Goal: Task Accomplishment & Management: Complete application form

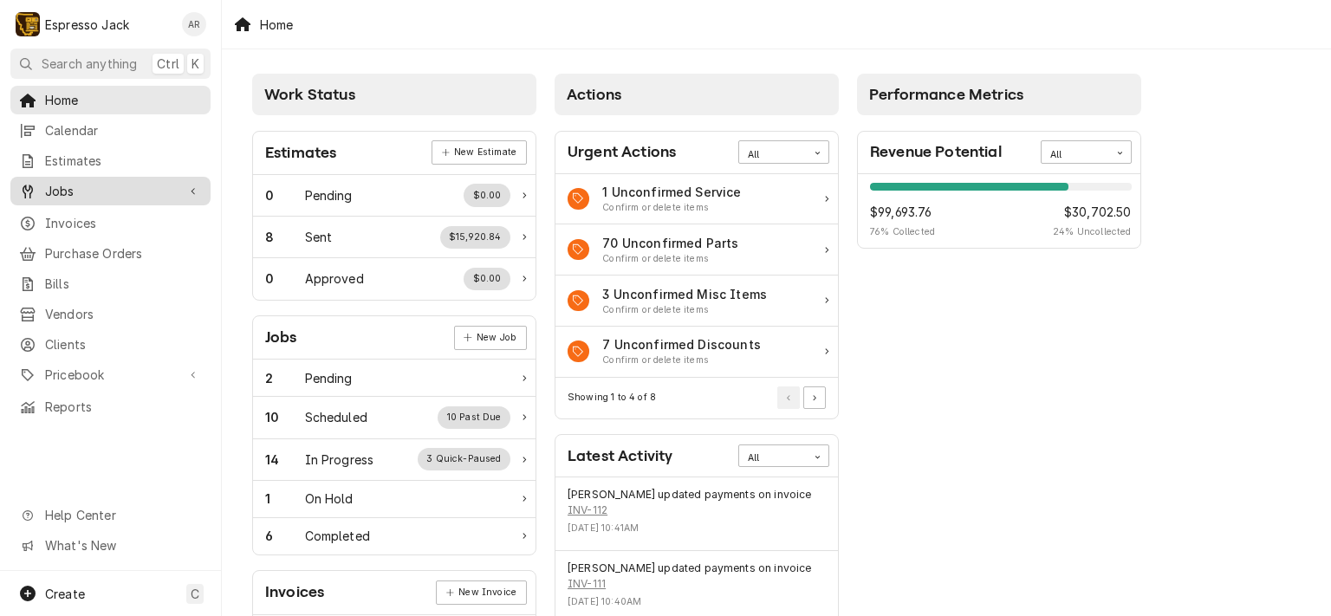
click at [70, 183] on span "Jobs" at bounding box center [110, 191] width 131 height 18
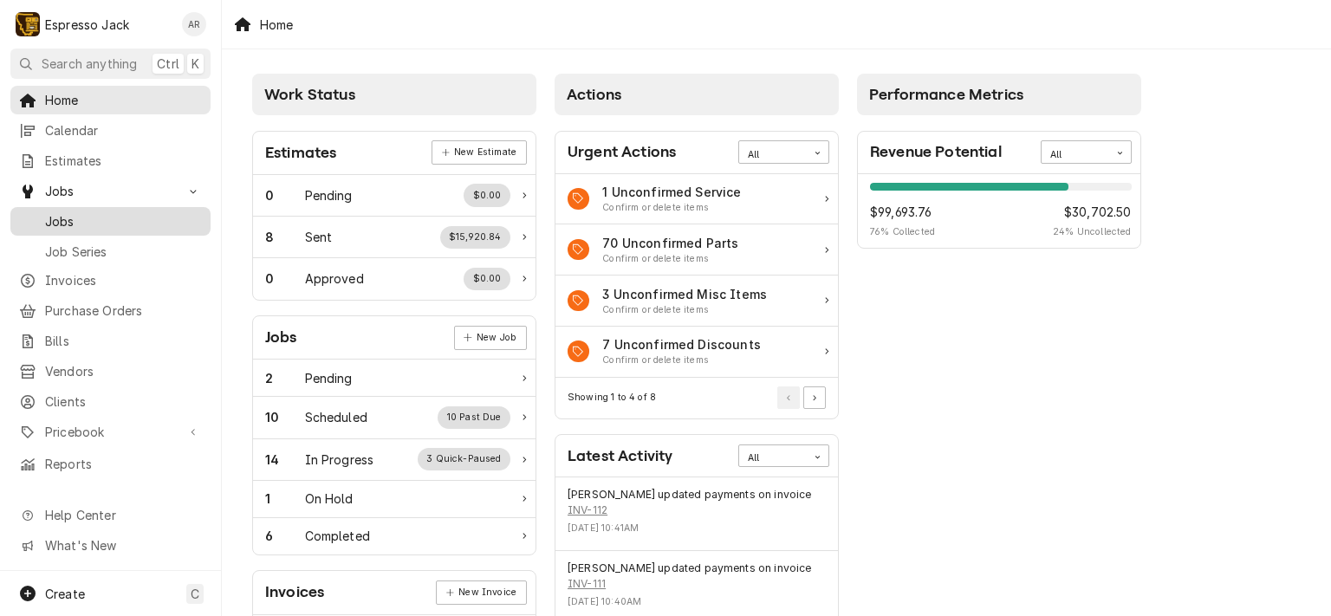
click at [78, 213] on span "Jobs" at bounding box center [123, 221] width 157 height 18
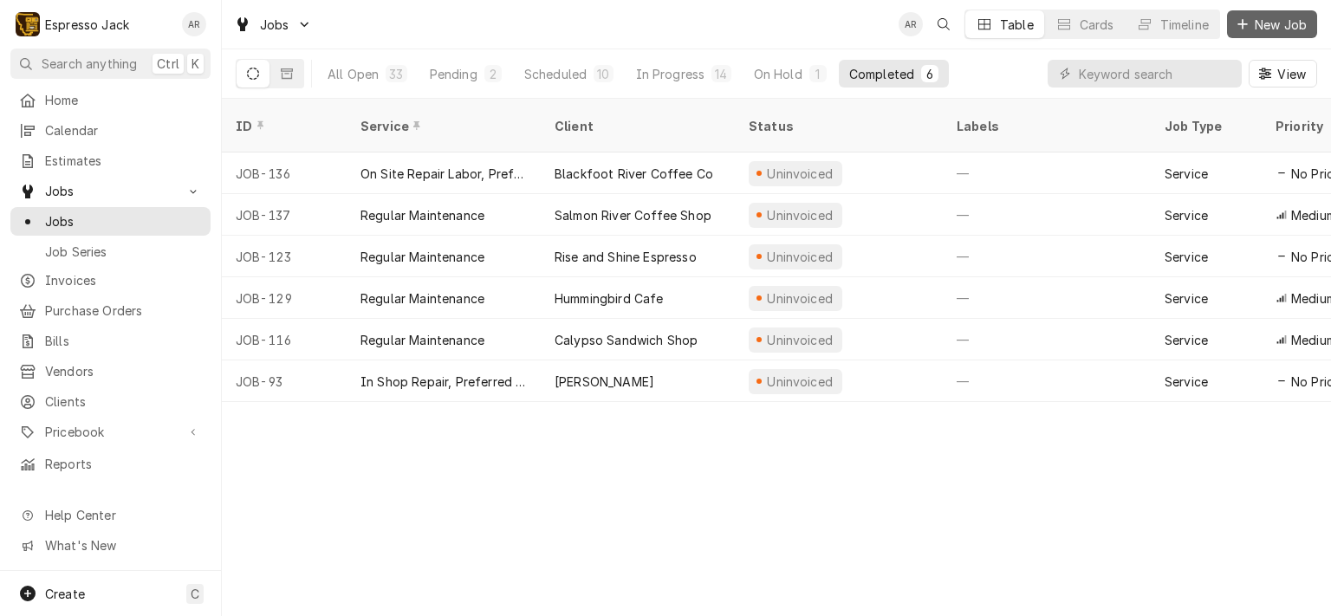
click at [1287, 20] on span "New Job" at bounding box center [1280, 25] width 59 height 18
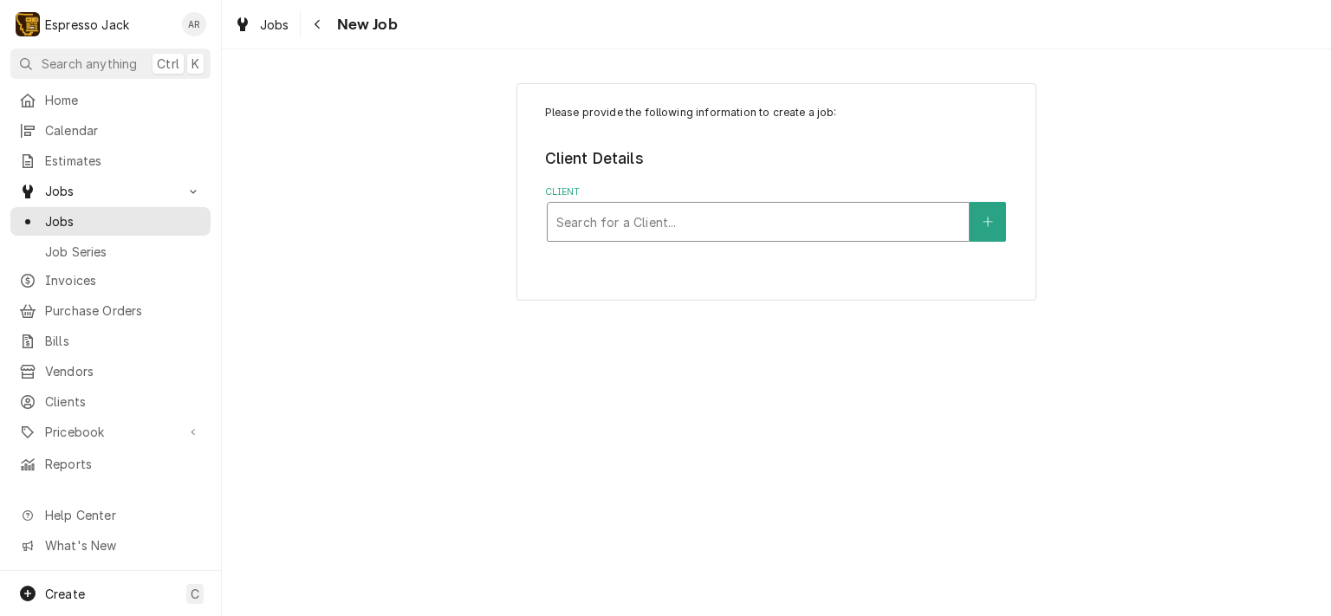
click at [627, 210] on div "Client" at bounding box center [758, 221] width 404 height 31
type input "high"
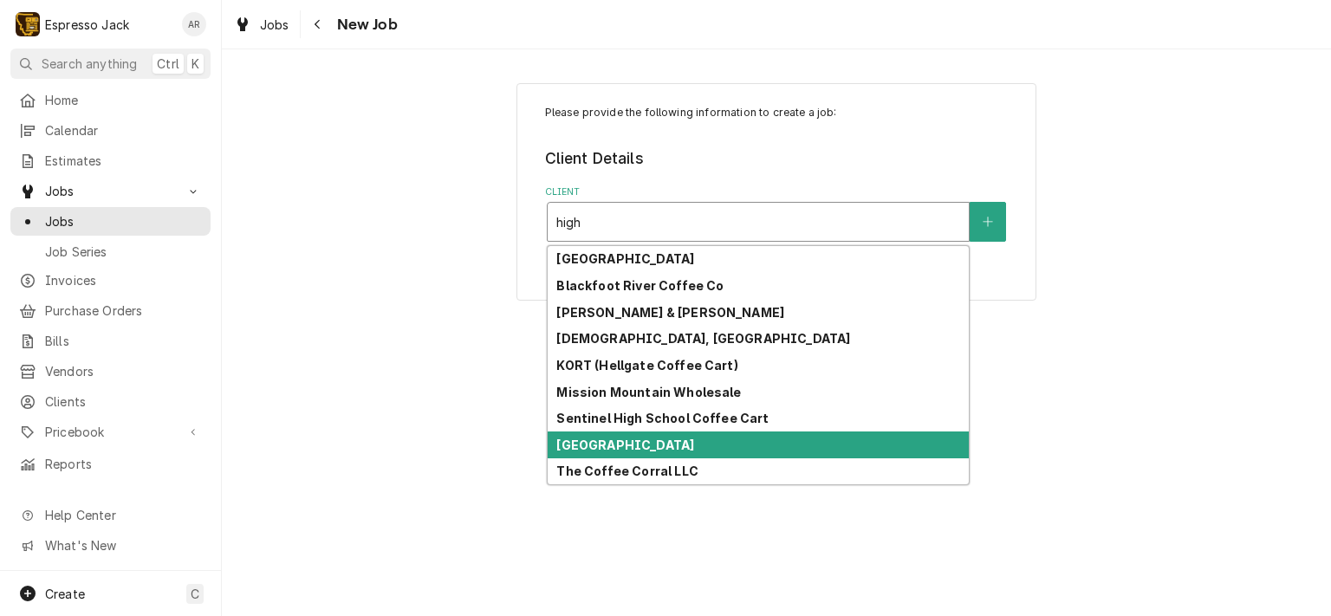
click at [683, 449] on strong "[GEOGRAPHIC_DATA]" at bounding box center [625, 444] width 138 height 15
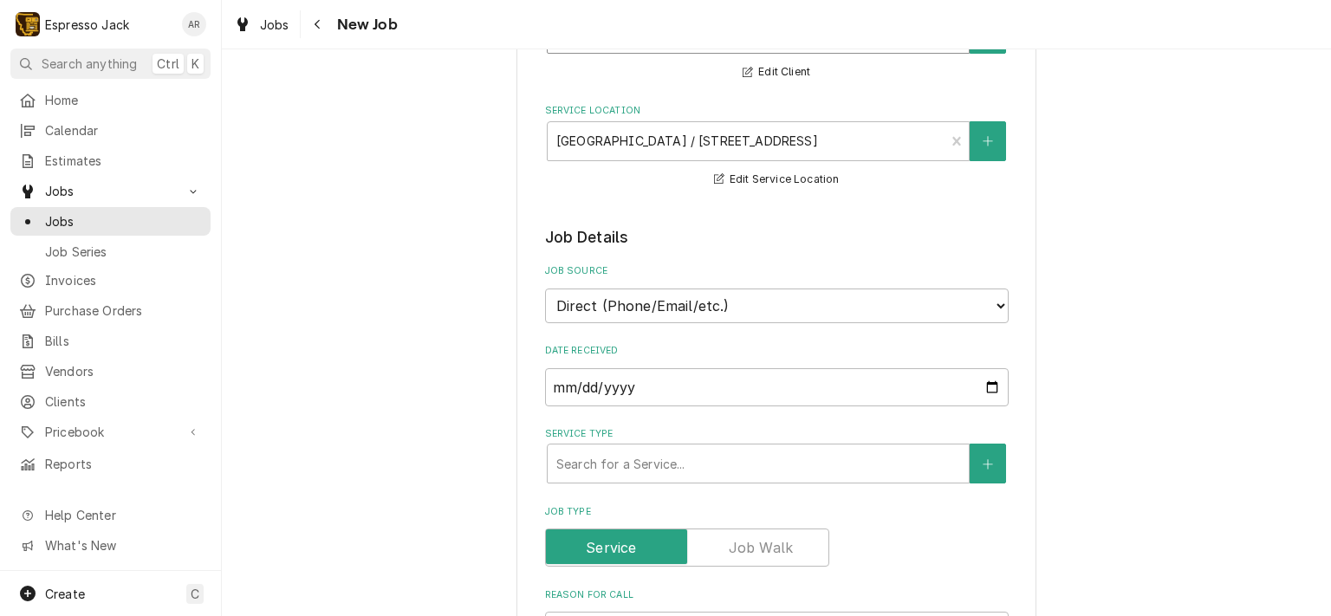
scroll to position [312, 0]
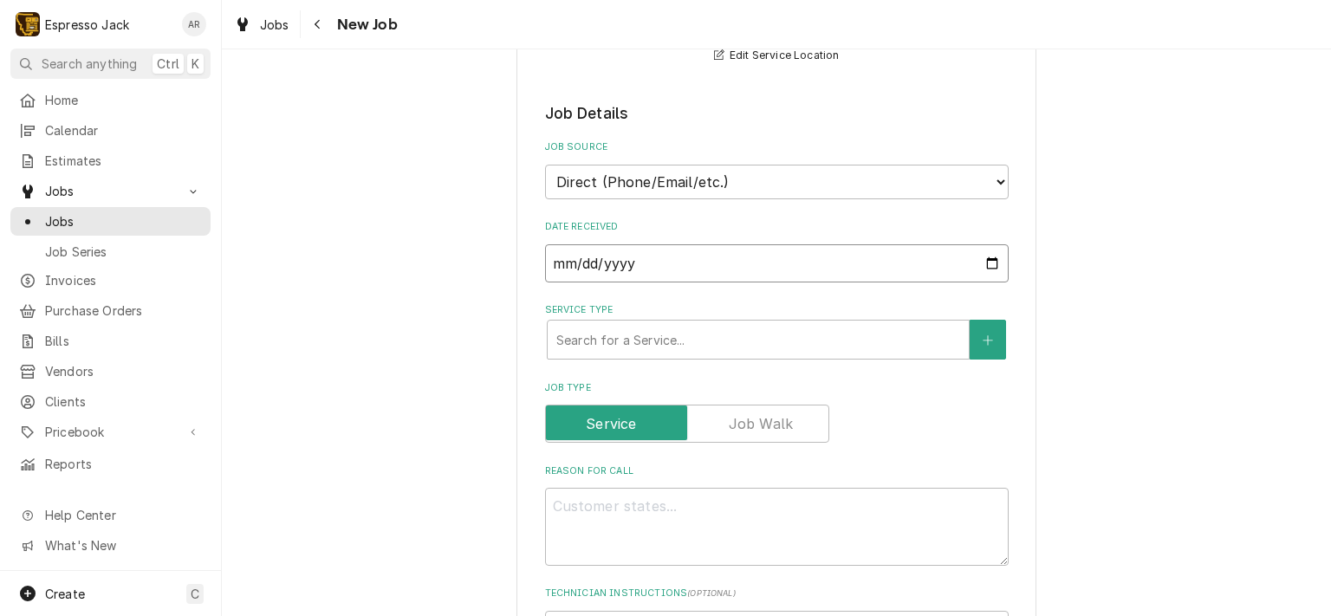
click at [984, 259] on input "[DATE]" at bounding box center [776, 263] width 463 height 38
click at [982, 334] on icon "Create New Service" at bounding box center [987, 340] width 10 height 12
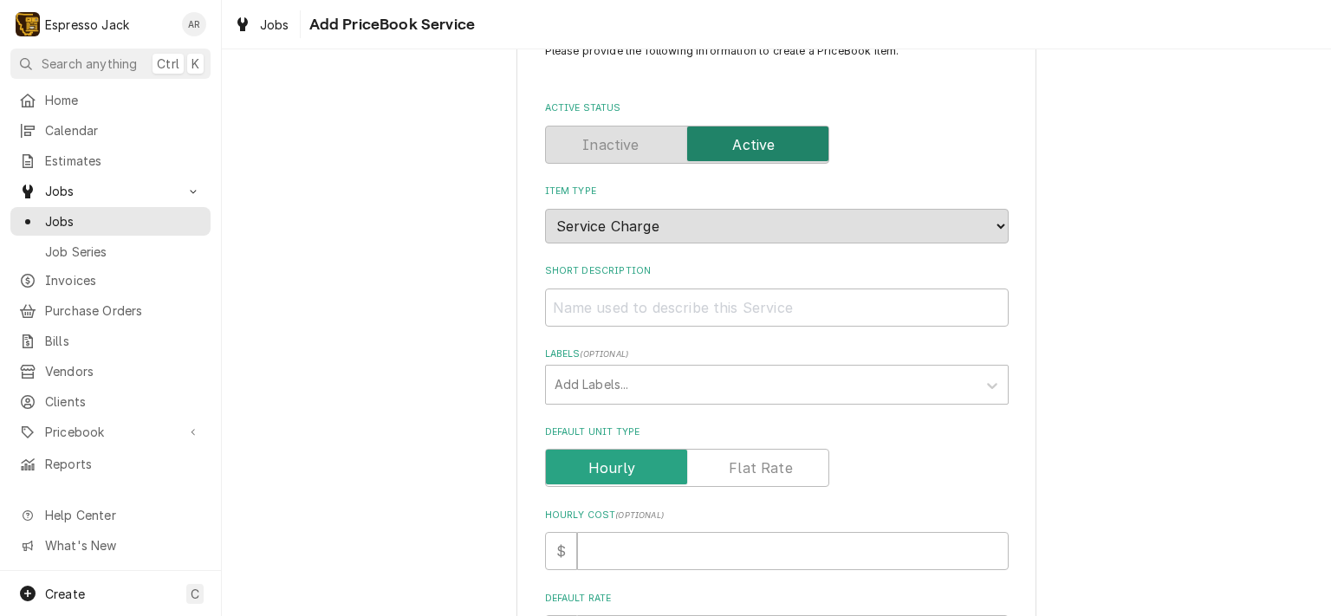
scroll to position [104, 0]
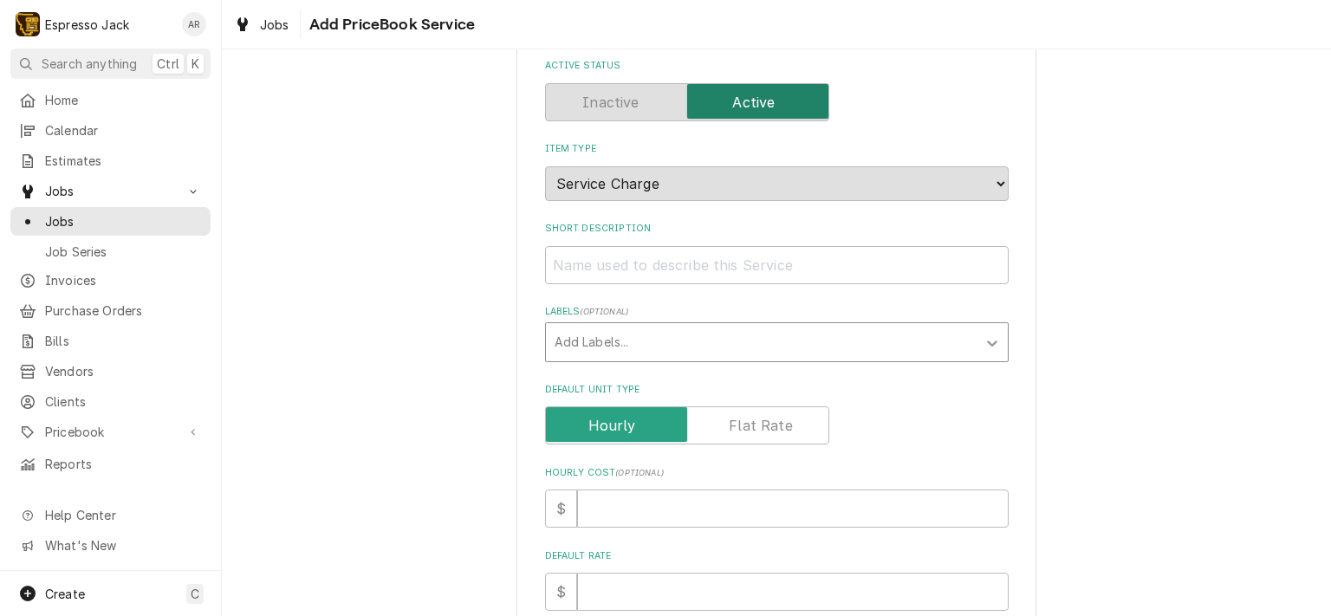
click at [987, 335] on icon "Labels" at bounding box center [991, 342] width 17 height 17
click at [988, 335] on icon "Labels" at bounding box center [991, 342] width 17 height 17
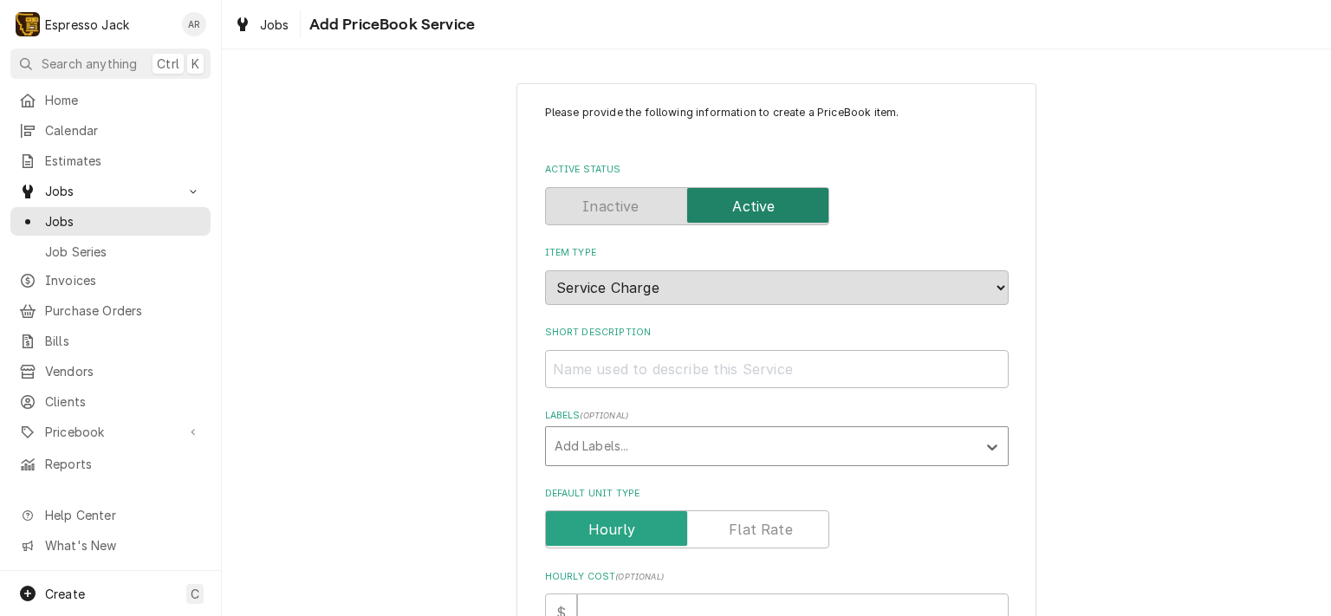
scroll to position [530, 0]
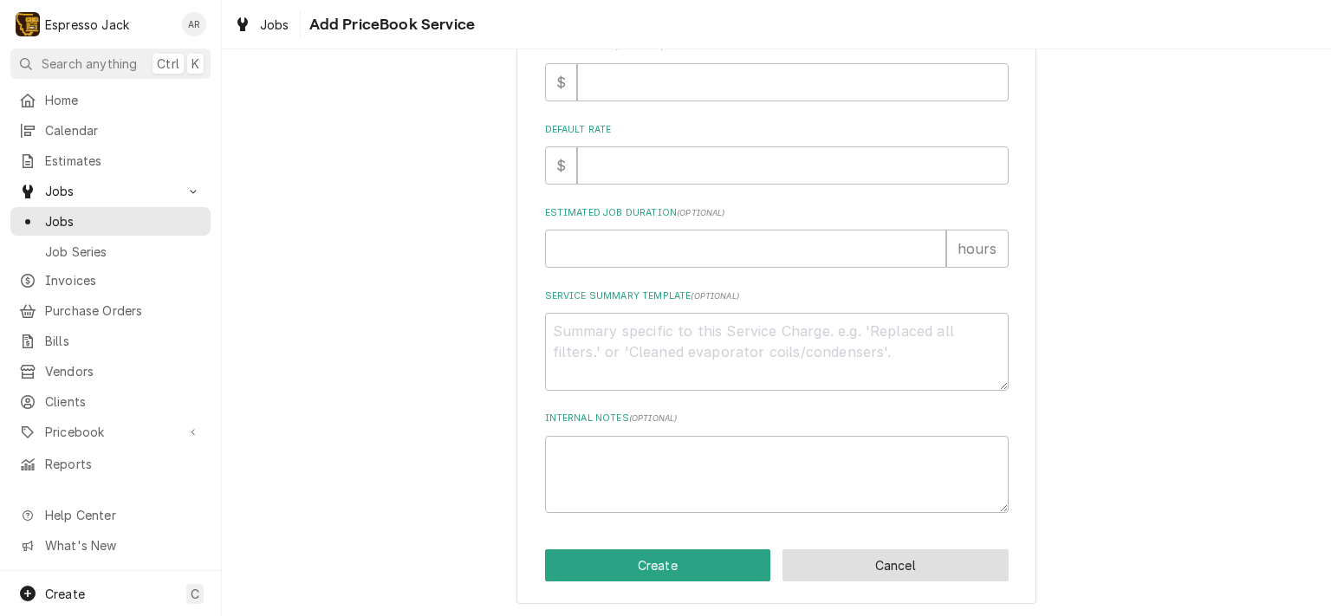
click at [847, 557] on button "Cancel" at bounding box center [895, 565] width 226 height 32
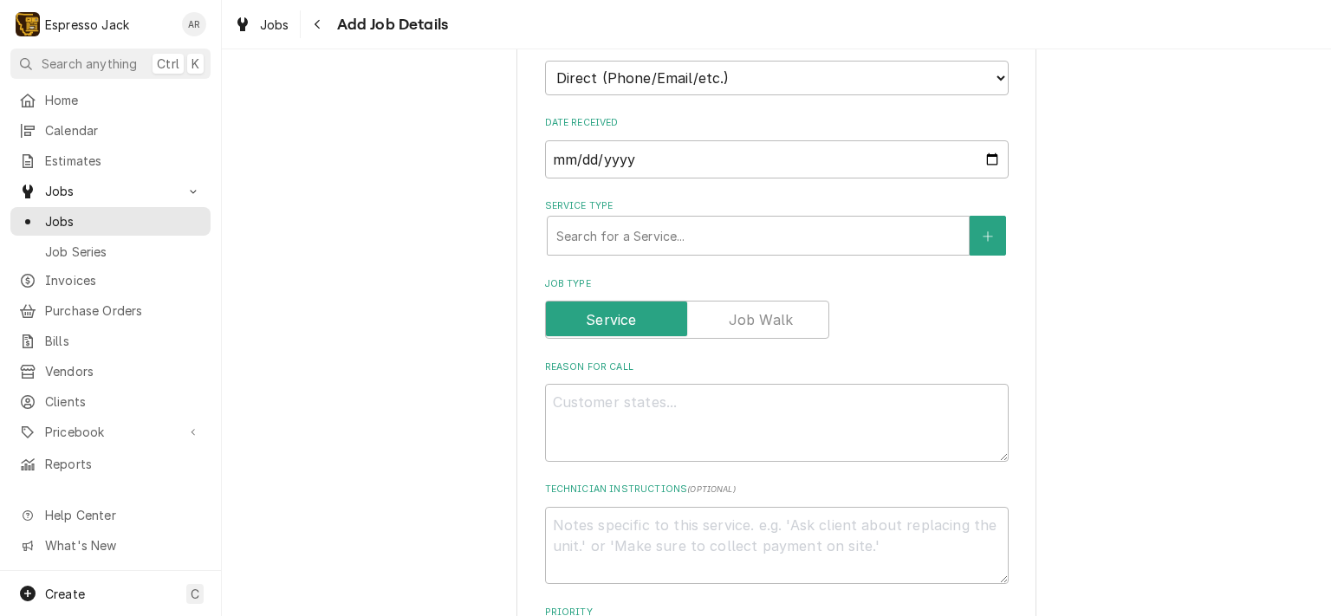
scroll to position [416, 0]
click at [870, 230] on div "Service Type" at bounding box center [758, 235] width 404 height 31
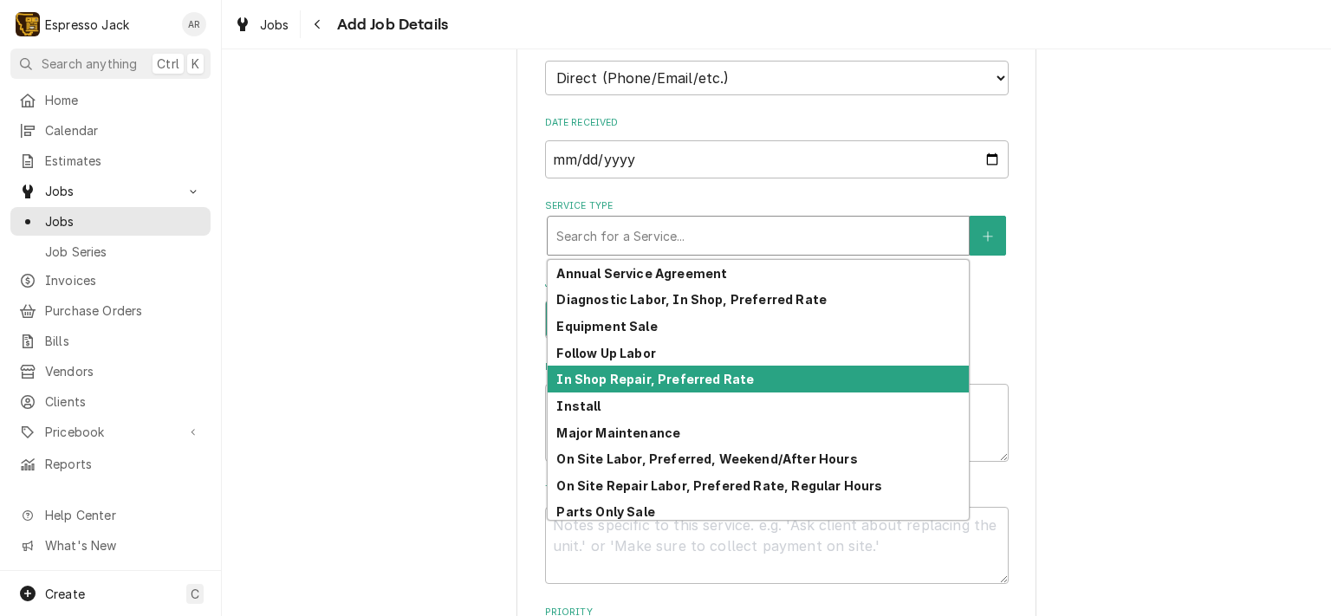
scroll to position [85, 0]
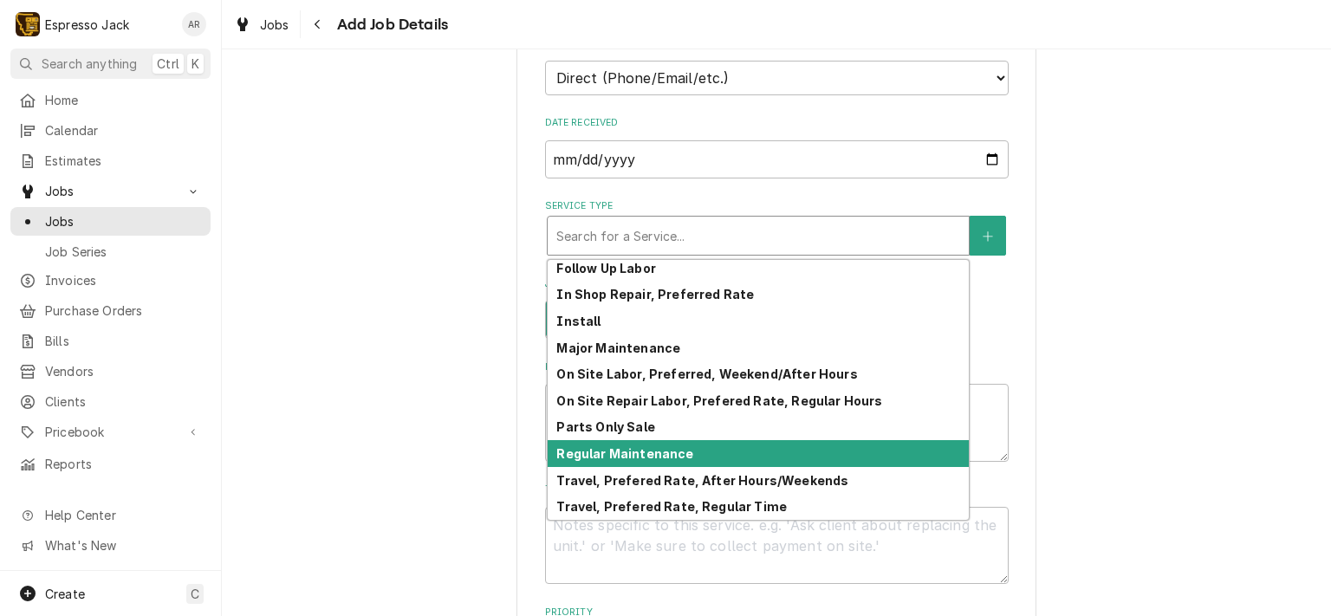
click at [665, 446] on strong "Regular Maintenance" at bounding box center [624, 453] width 137 height 15
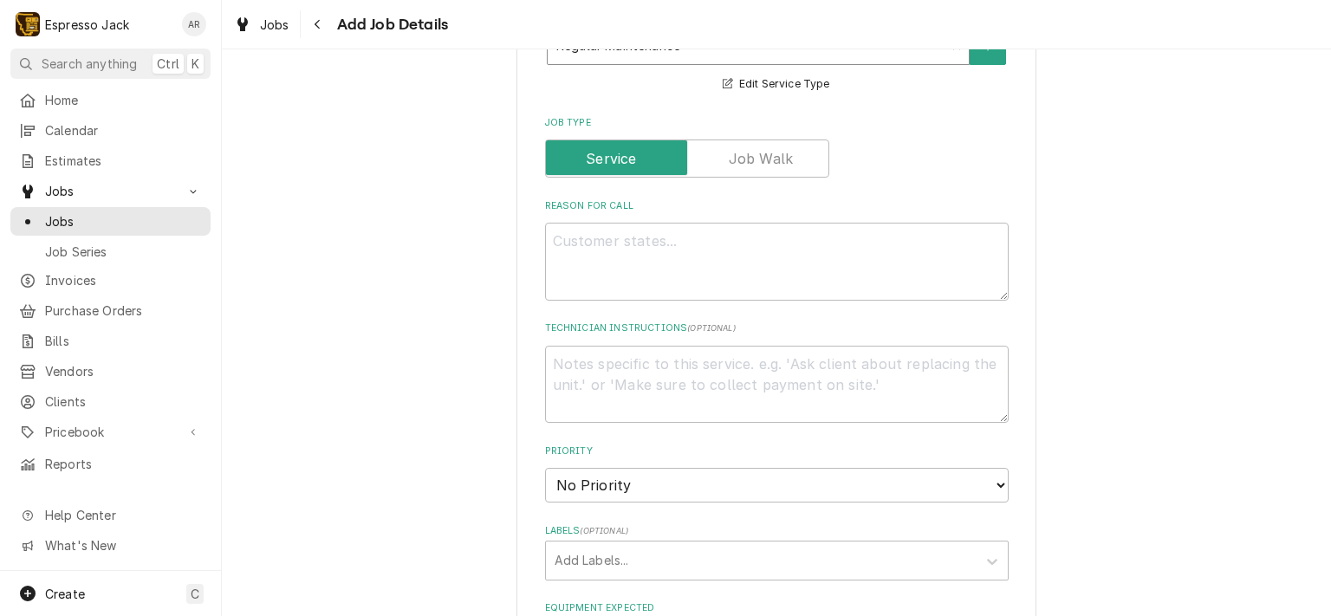
scroll to position [624, 0]
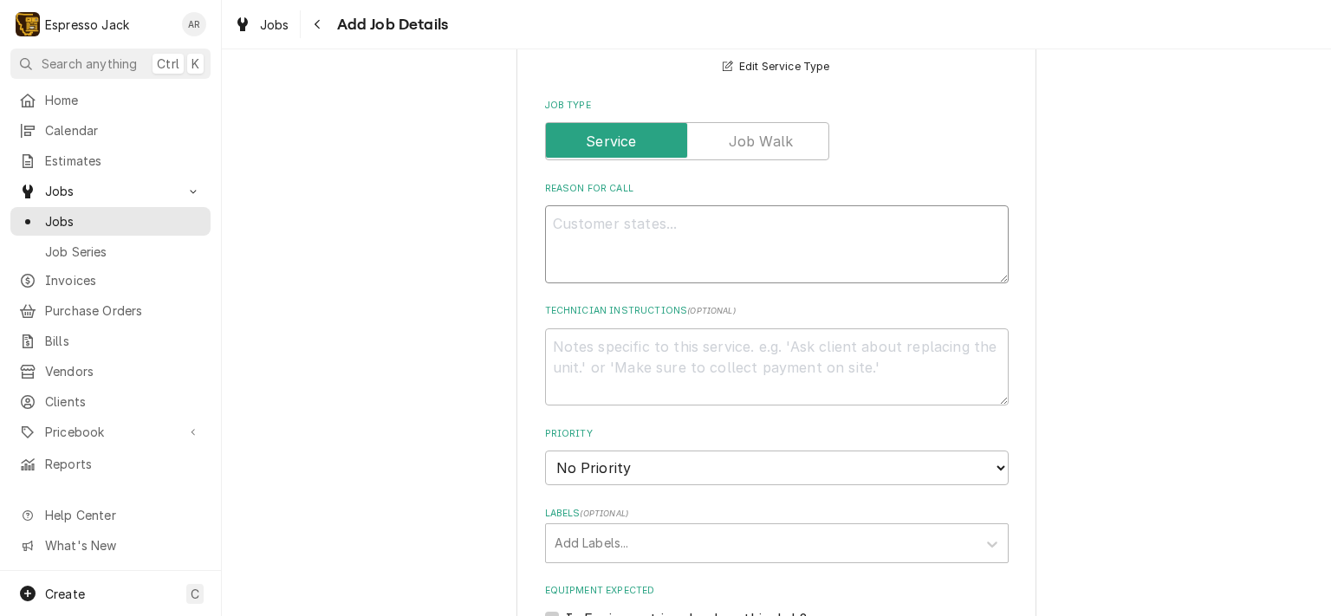
click at [625, 237] on textarea "Reason For Call" at bounding box center [776, 244] width 463 height 78
type textarea "x"
type textarea "S"
type textarea "x"
type textarea "Sm"
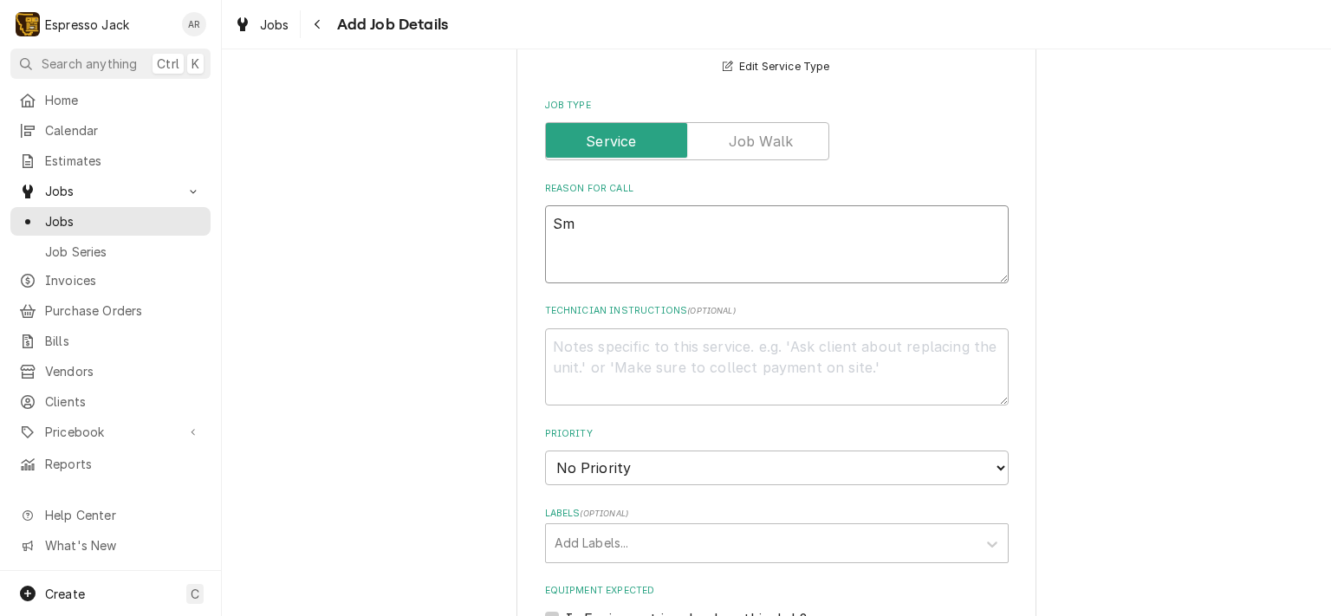
type textarea "x"
type textarea "Sma"
type textarea "x"
type textarea "Smal"
type textarea "x"
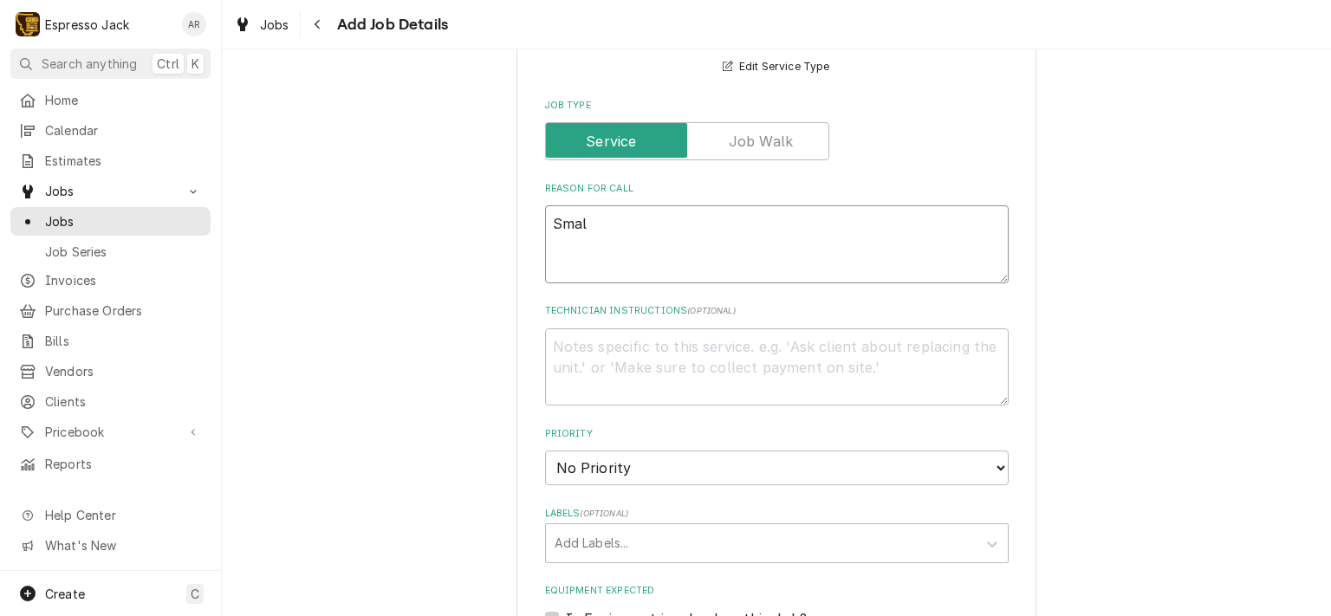
type textarea "Small"
type textarea "x"
type textarea "Small"
type textarea "x"
type textarea "Small l"
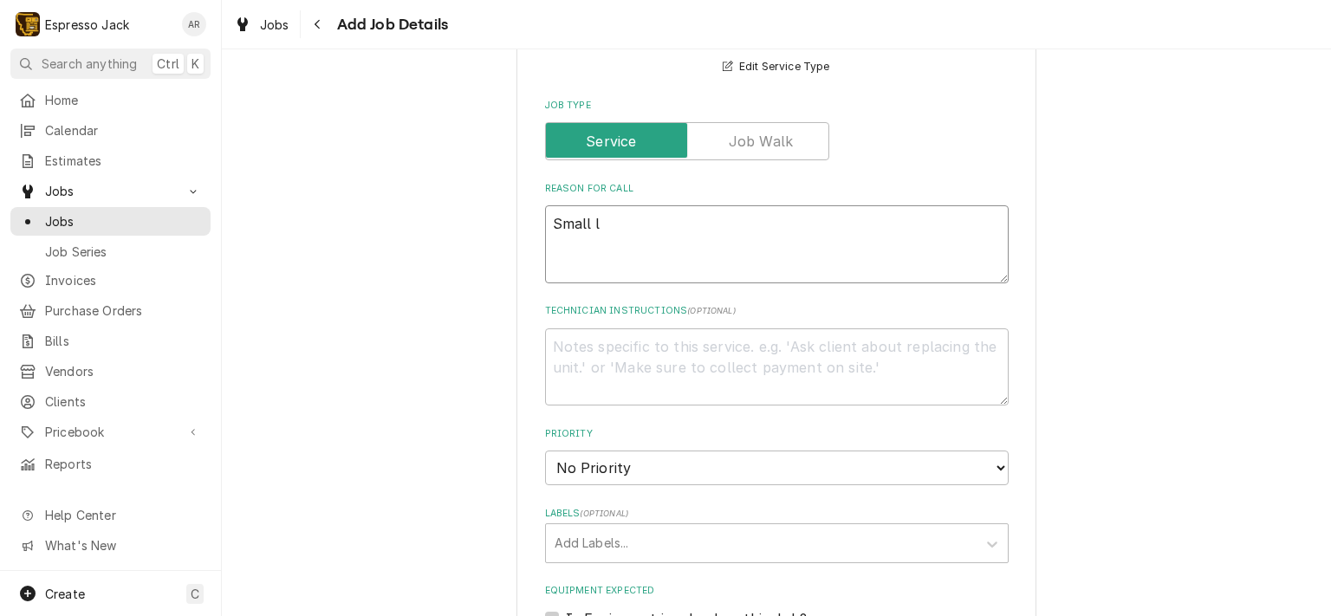
type textarea "x"
type textarea "Small le"
type textarea "x"
type textarea "Small lea"
type textarea "x"
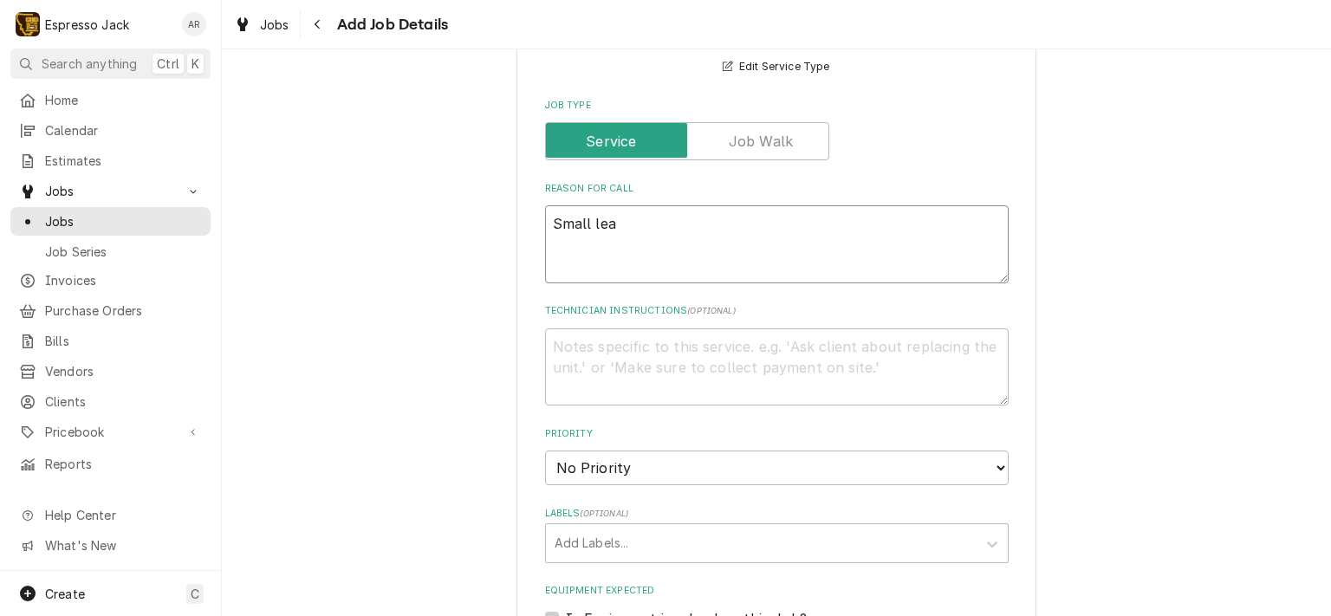
type textarea "Small leak"
type textarea "x"
type textarea "Small leak"
type textarea "x"
type textarea "Small leak f"
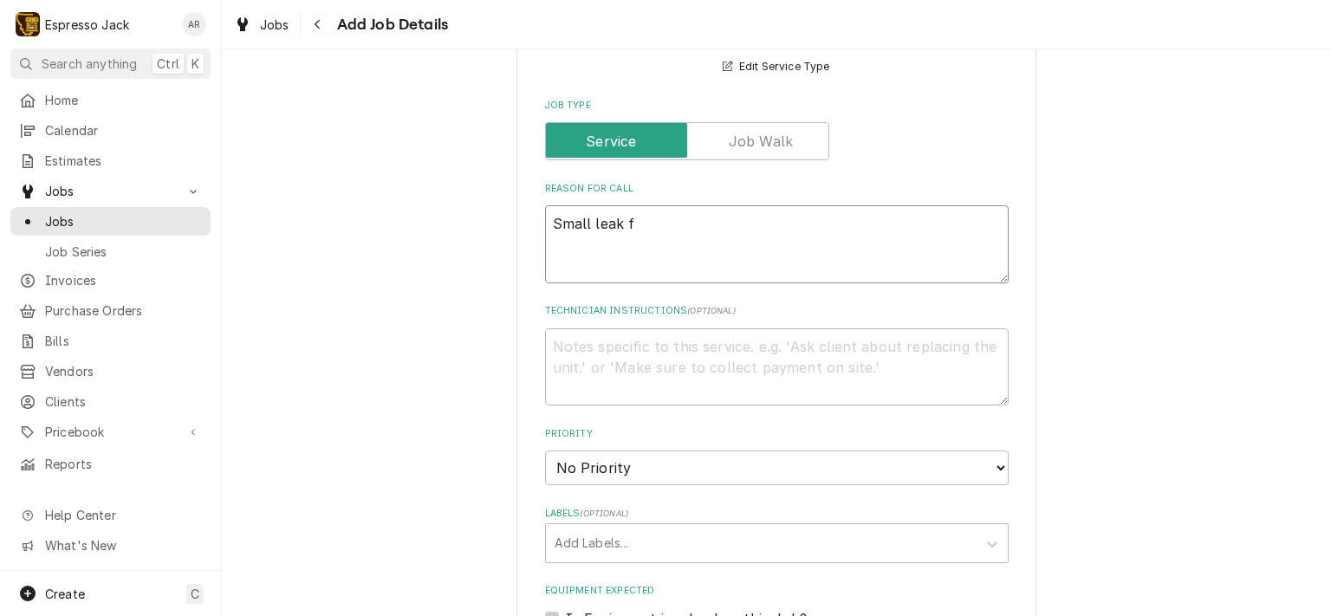
type textarea "x"
type textarea "Small leak"
type textarea "x"
type textarea "Small leak s"
type textarea "x"
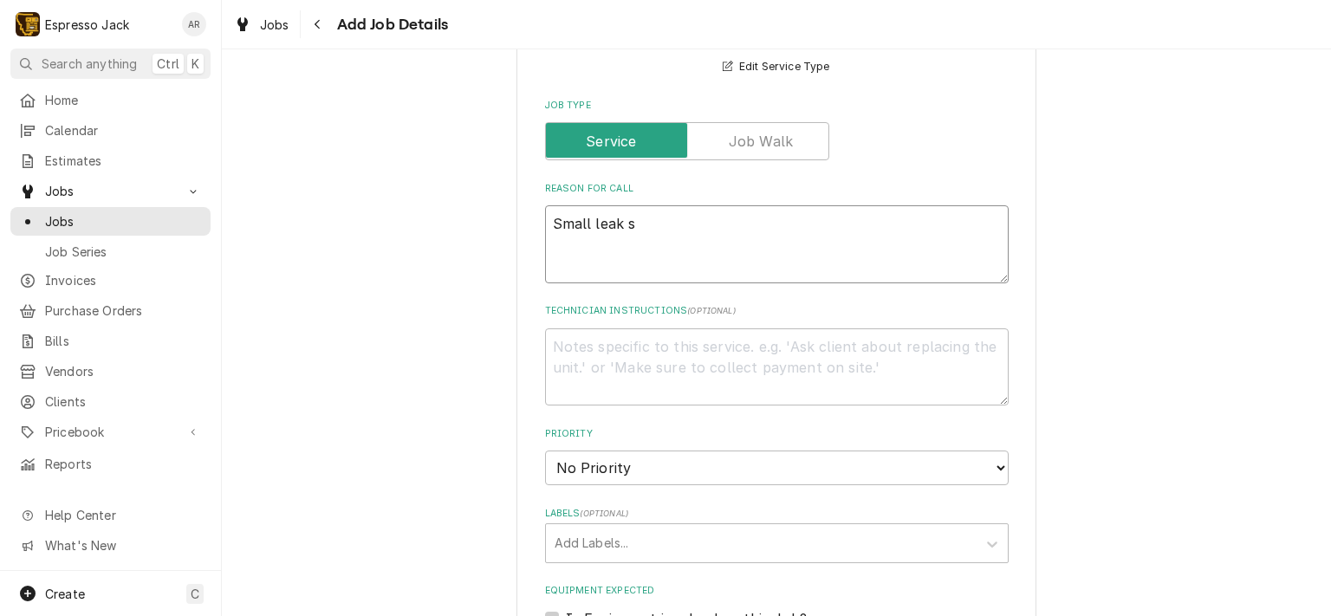
type textarea "Small leak st"
type textarea "x"
type textarea "Small leak sta"
type textarea "x"
type textarea "Small leak star"
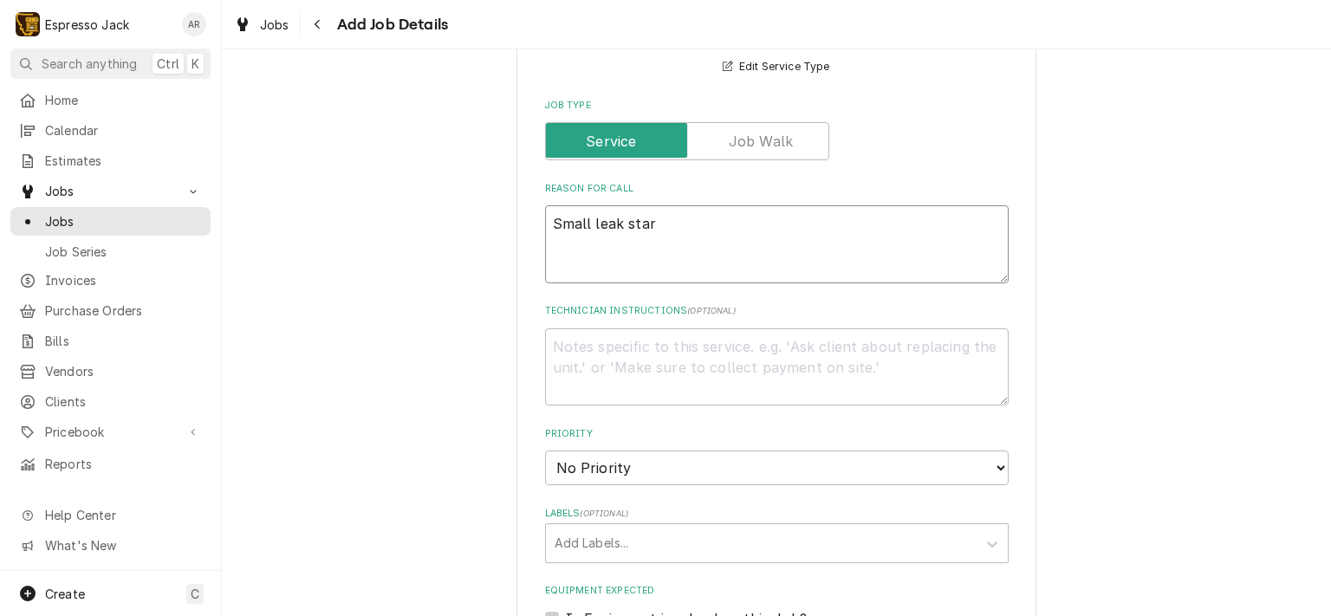
type textarea "x"
type textarea "Small leak start"
type textarea "x"
type textarea "Small leak starte"
type textarea "x"
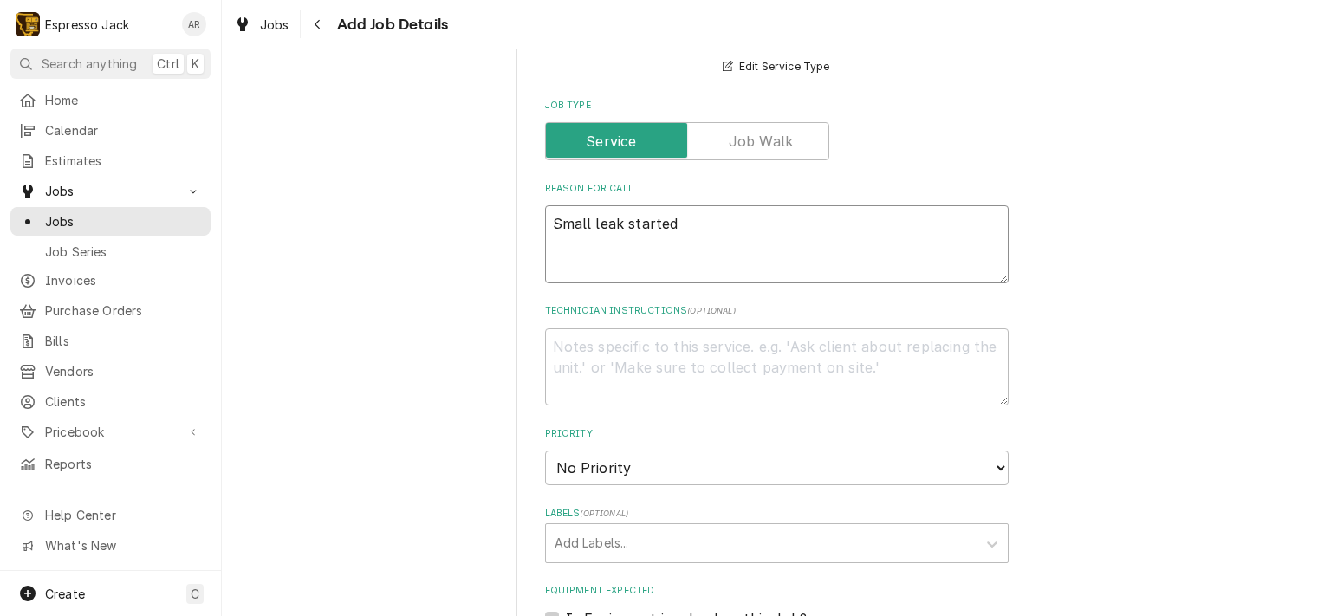
type textarea "Small leak started"
type textarea "x"
type textarea "Small leak started a"
type textarea "x"
type textarea "Small leak started af"
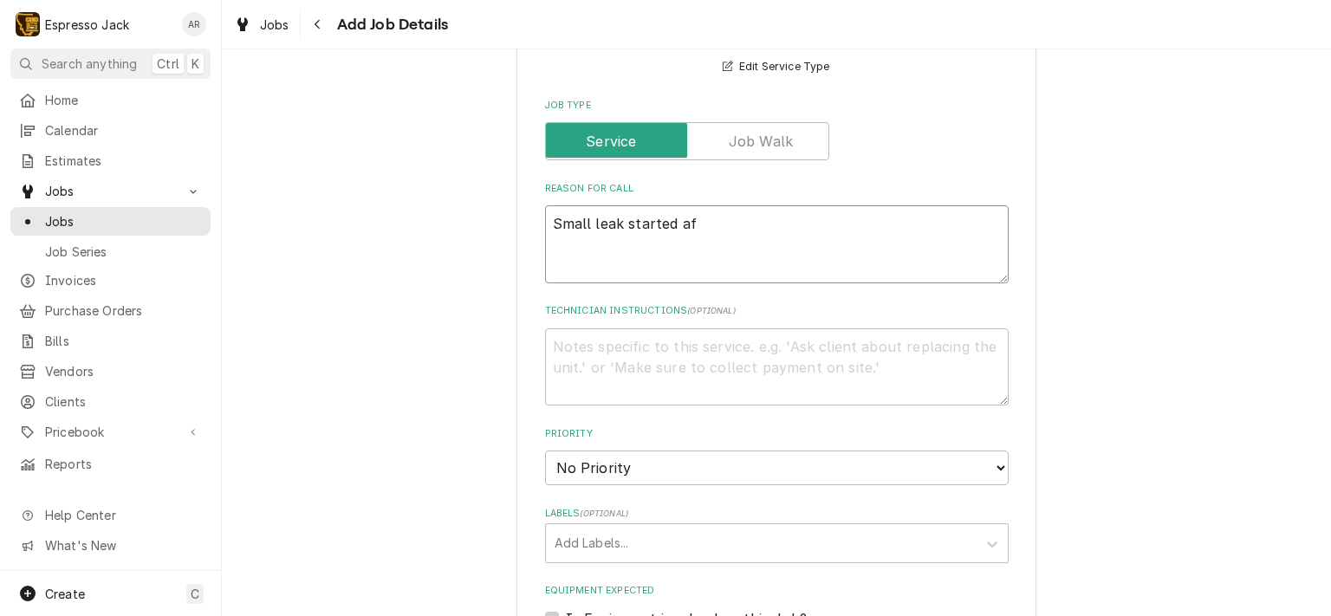
type textarea "x"
type textarea "Small leak started aft"
type textarea "x"
type textarea "Small leak started afte"
type textarea "x"
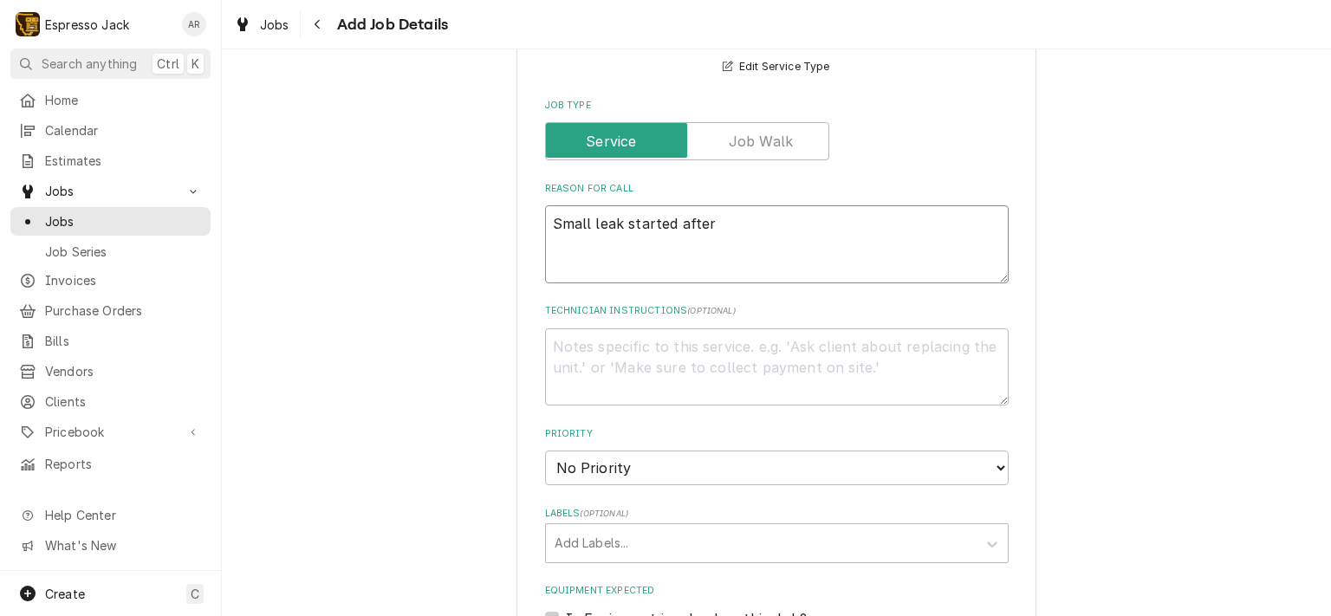
type textarea "Small leak started after"
type textarea "x"
type textarea "Small leak started after l"
type textarea "x"
type textarea "Small leak started after la"
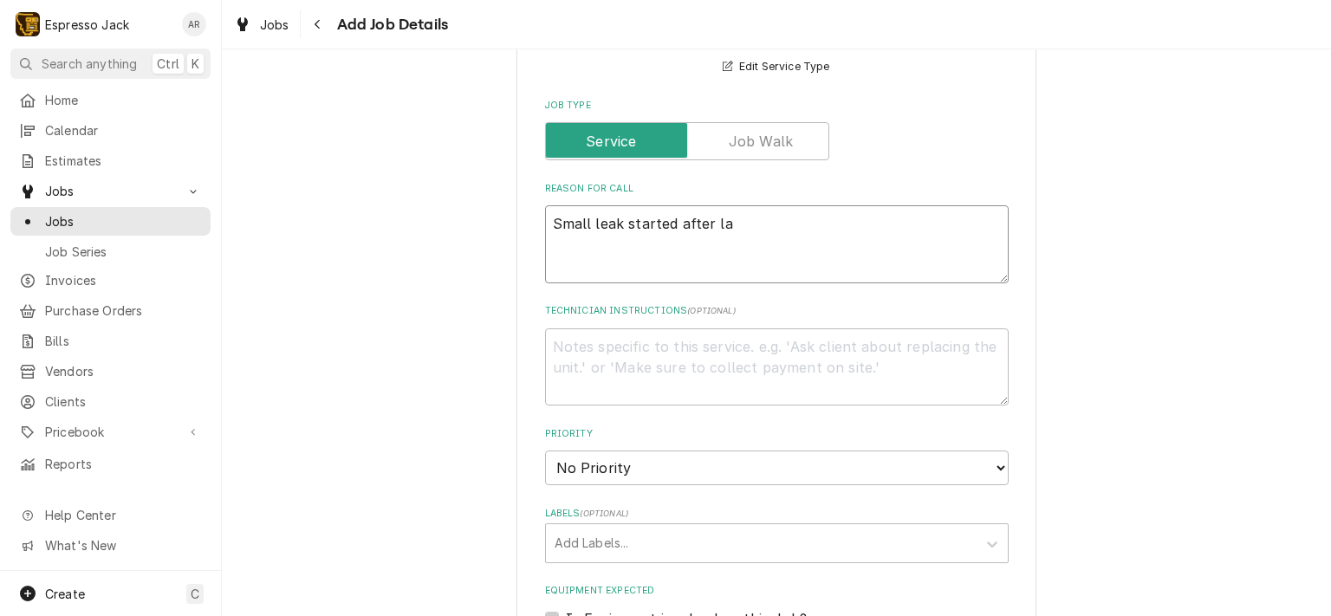
type textarea "x"
type textarea "Small leak started after las"
type textarea "x"
type textarea "Small leak started after last"
type textarea "x"
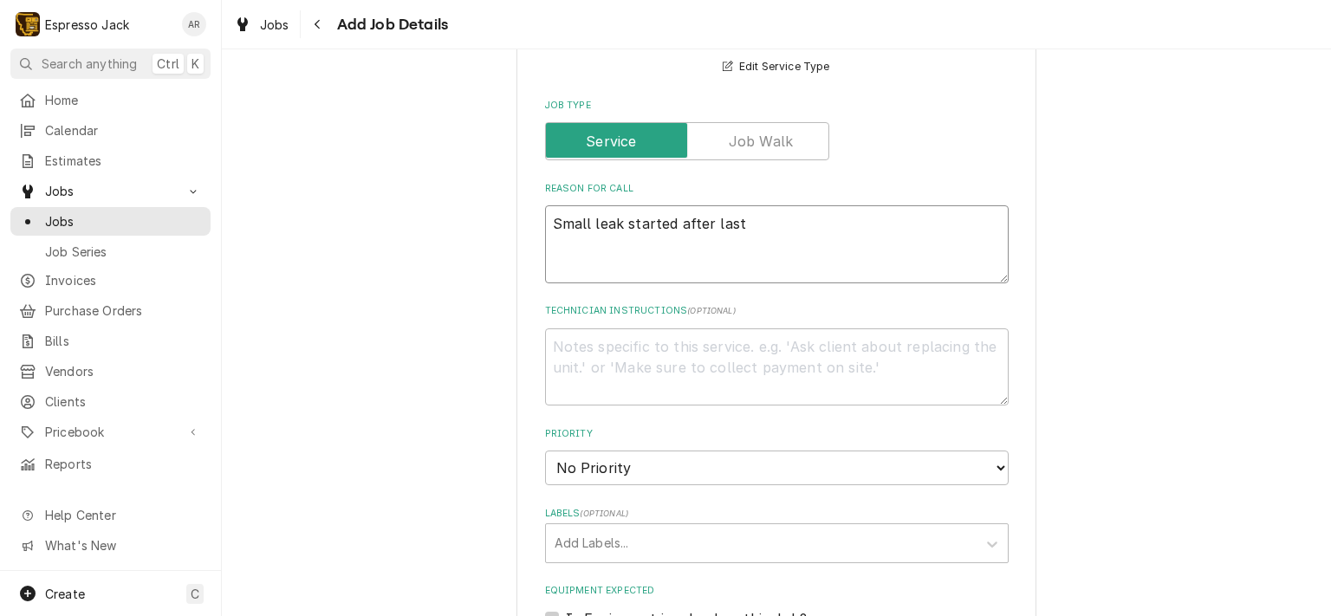
type textarea "Small leak started after last"
type textarea "x"
type textarea "Small leak started after last t"
type textarea "x"
type textarea "Small leak started after last ti"
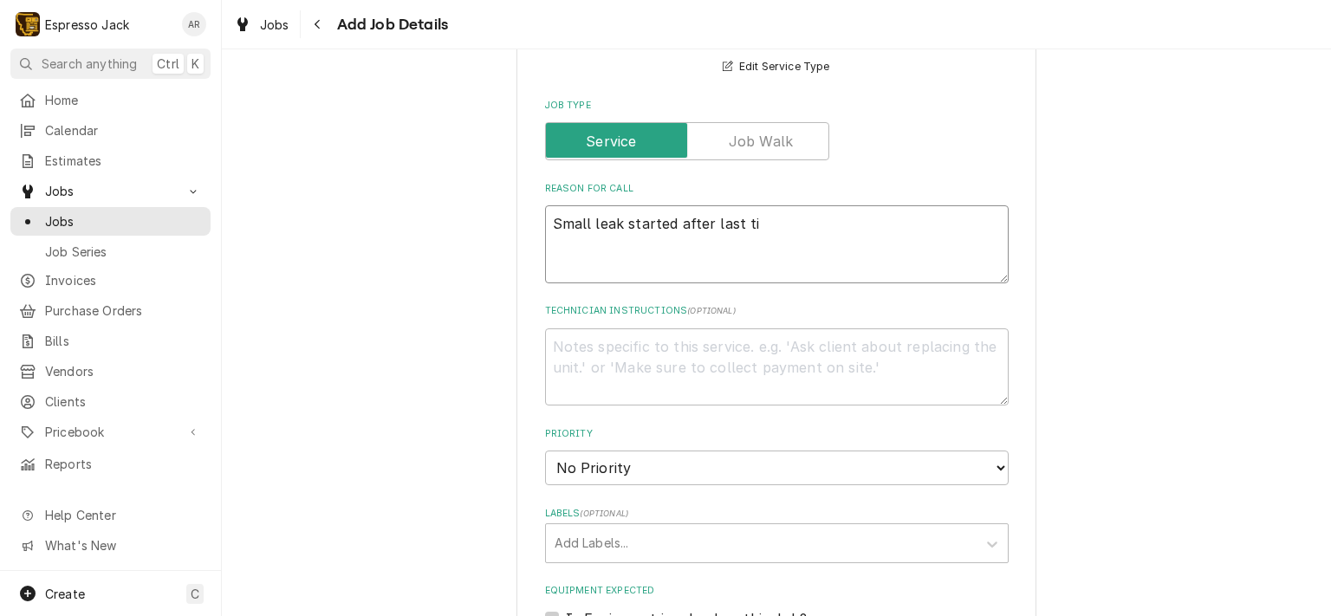
type textarea "x"
type textarea "Small leak started after last tim"
type textarea "x"
type textarea "Small leak started after last time"
type textarea "x"
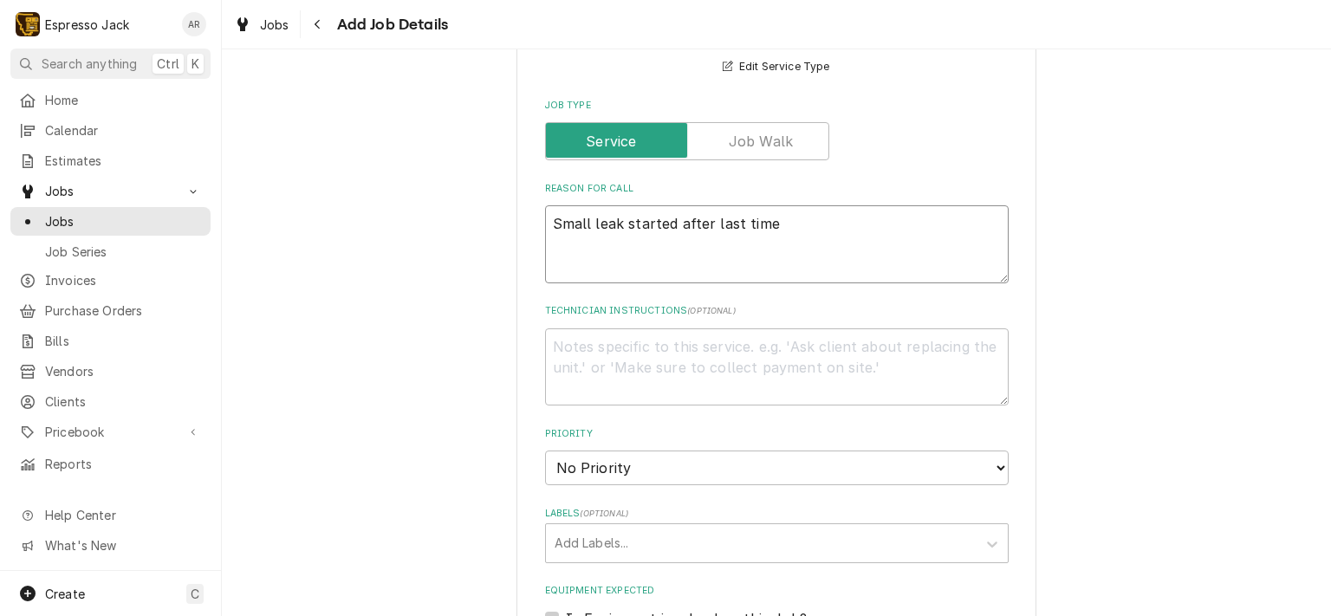
type textarea "Small leak started after last time"
type textarea "x"
type textarea "Small leak started after last time w"
type textarea "x"
type textarea "Small leak started after last time we"
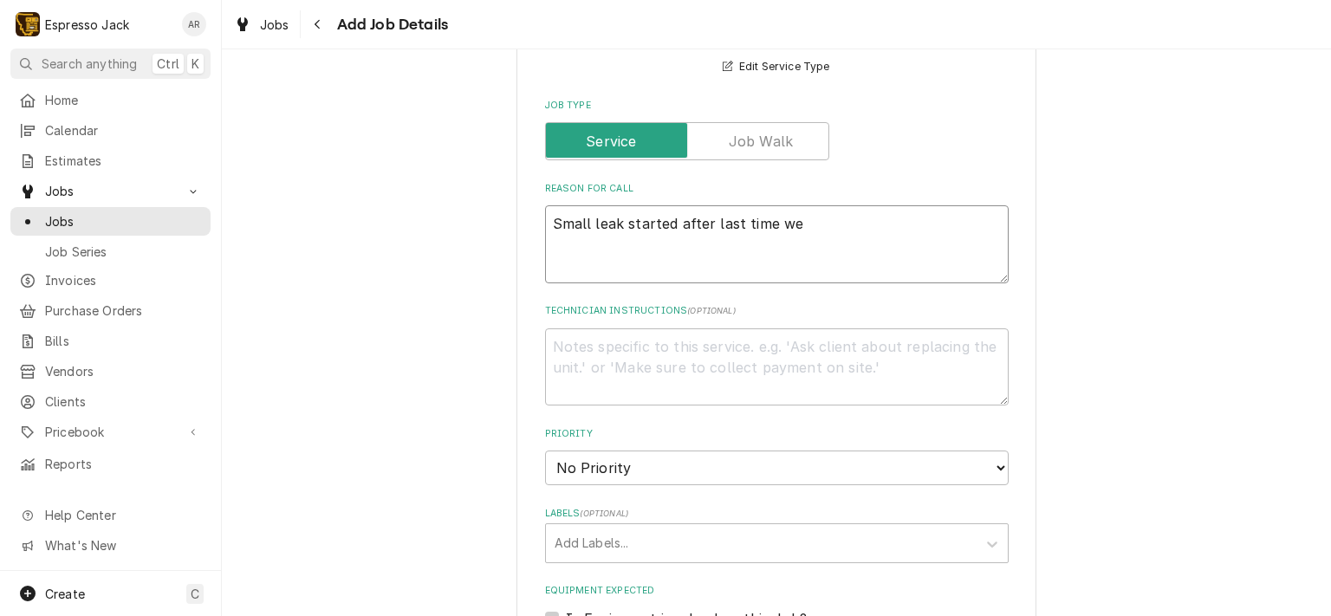
type textarea "x"
type textarea "Small leak started after last time we"
type textarea "x"
type textarea "Small leak started after last time we d"
type textarea "x"
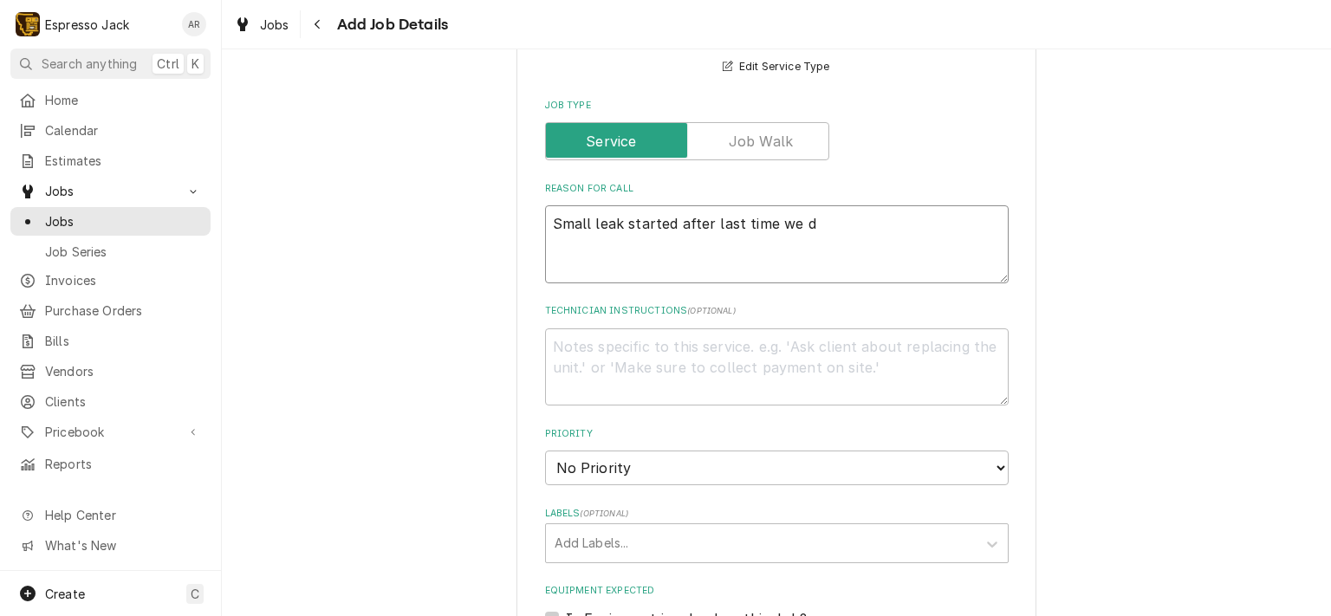
type textarea "Small leak started after last time we di"
type textarea "x"
type textarea "Small leak started after last time we did"
type textarea "x"
type textarea "Small leak started after last time we didd"
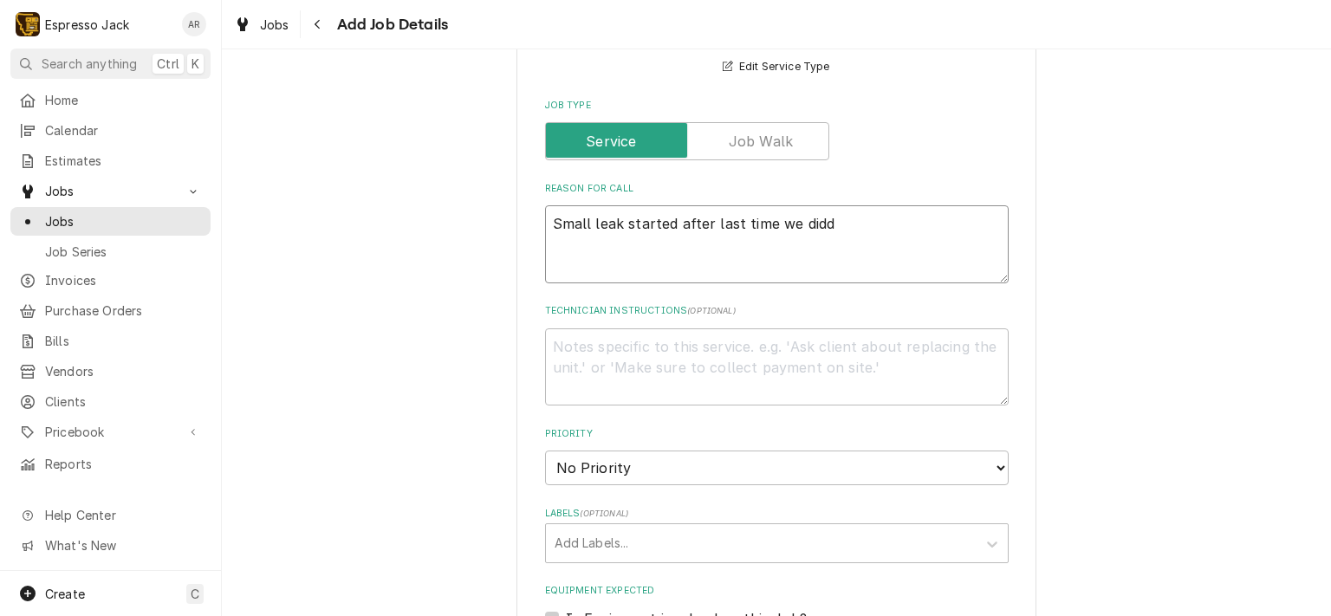
type textarea "x"
type textarea "Small leak started after last time we didd"
type textarea "x"
type textarea "Small leak started after last time we didd"
type textarea "x"
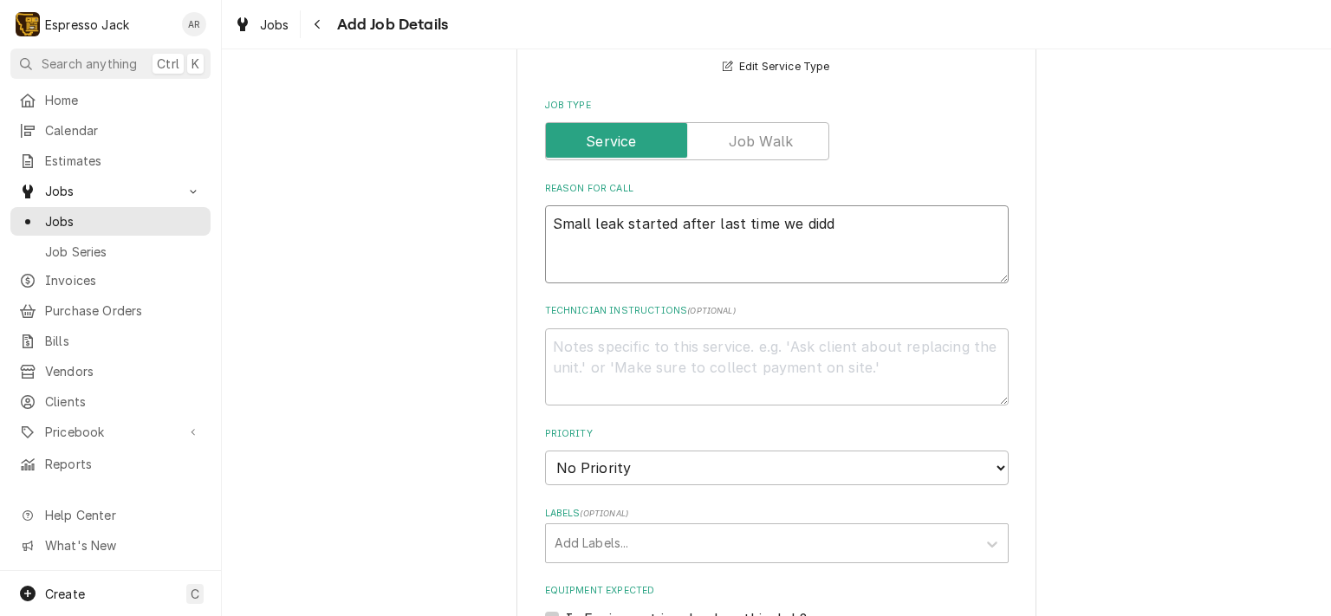
type textarea "Small leak started after last time we did"
type textarea "x"
type textarea "Small leak started after last time we did"
type textarea "x"
type textarea "Small leak started after last time we did m"
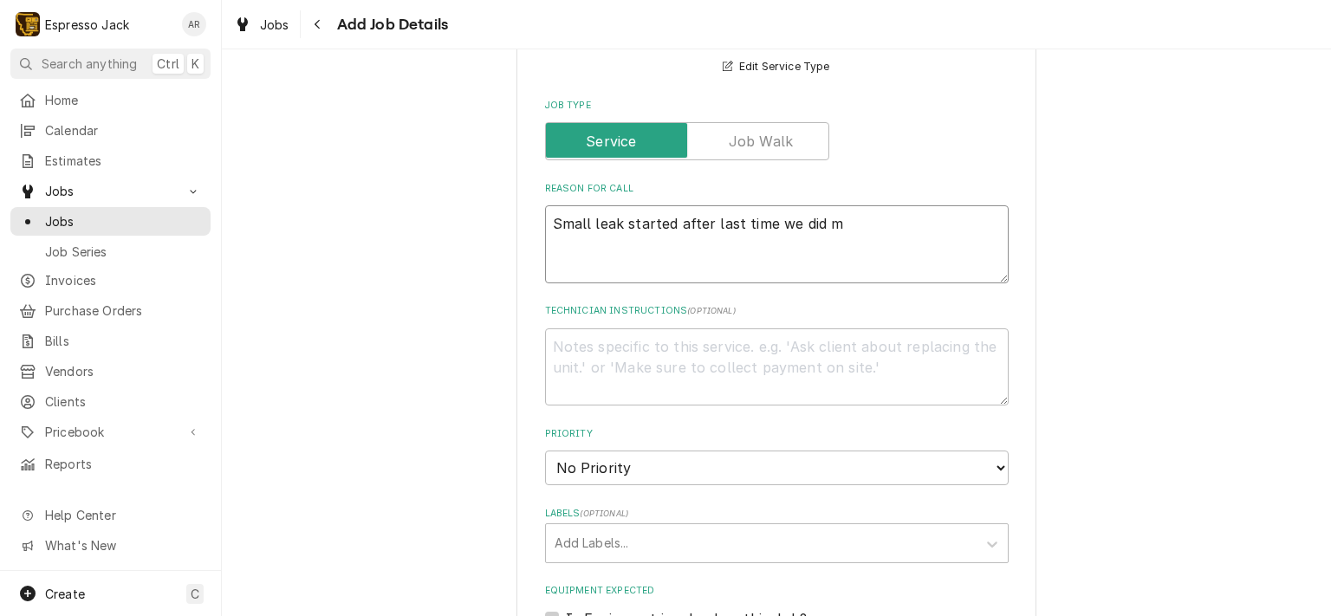
type textarea "x"
type textarea "Small leak started after last time we did ma"
type textarea "x"
type textarea "Small leak started after last time we did mai"
type textarea "x"
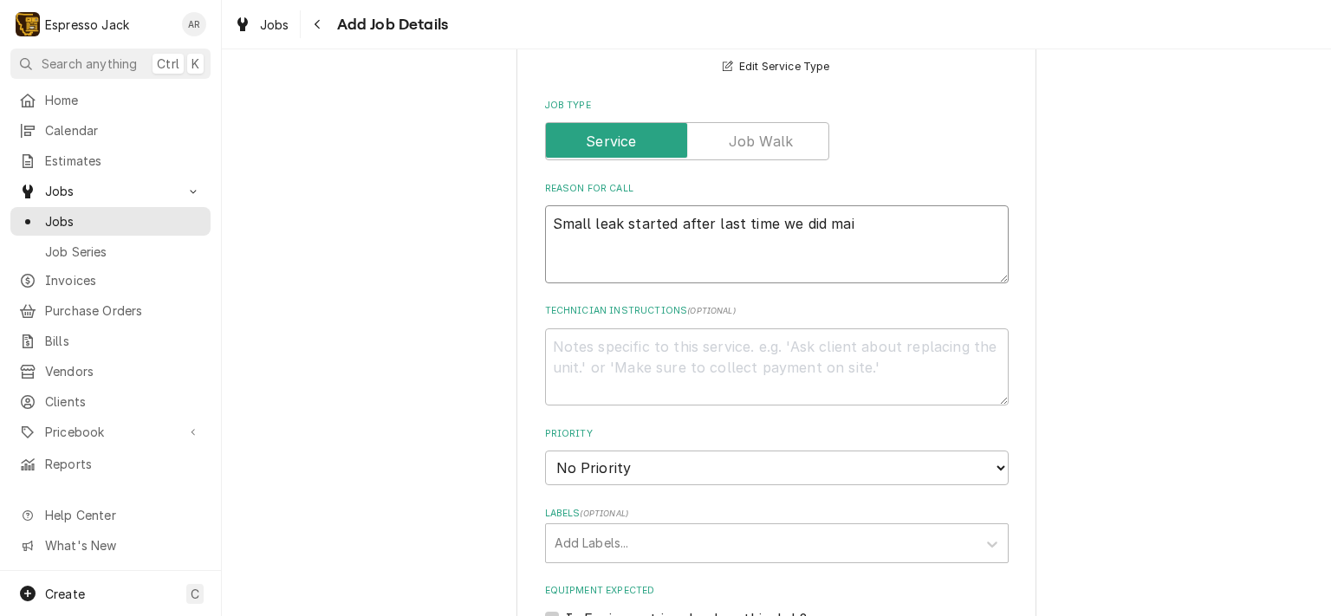
type textarea "Small leak started after last time we did main"
type textarea "x"
type textarea "Small leak started after last time we did maint"
type textarea "x"
type textarea "Small leak started after last time we did mainte"
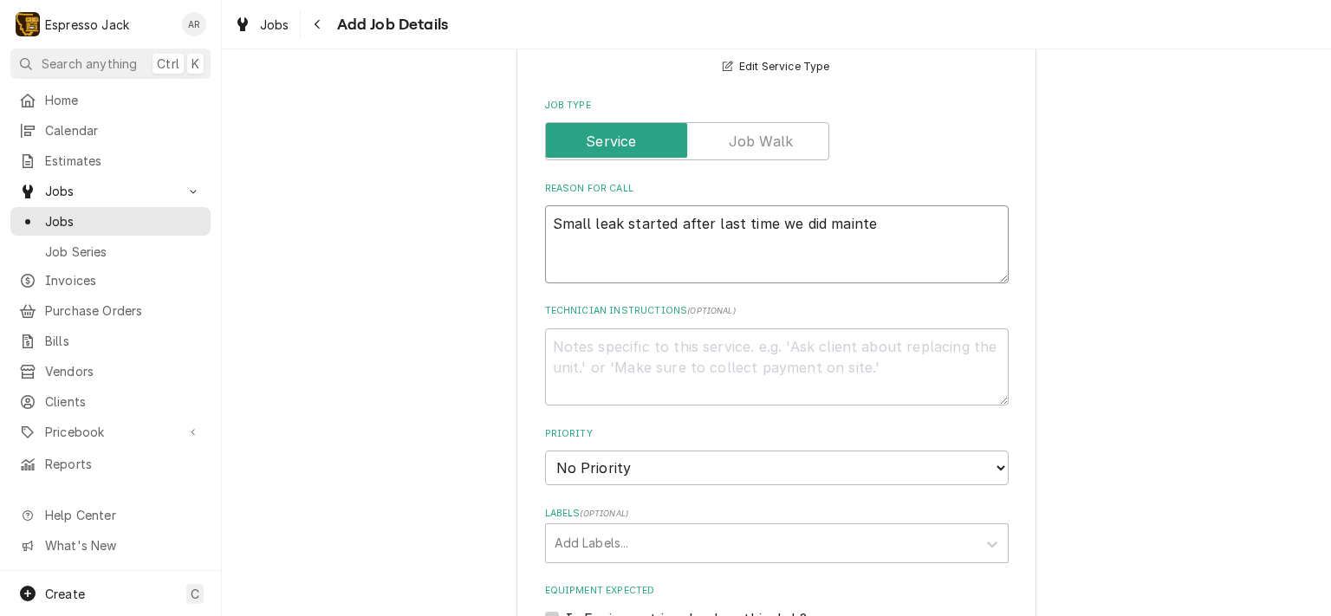
type textarea "x"
type textarea "Small leak started after last time we did mainten"
type textarea "x"
type textarea "Small leak started after last time we did maintena"
type textarea "x"
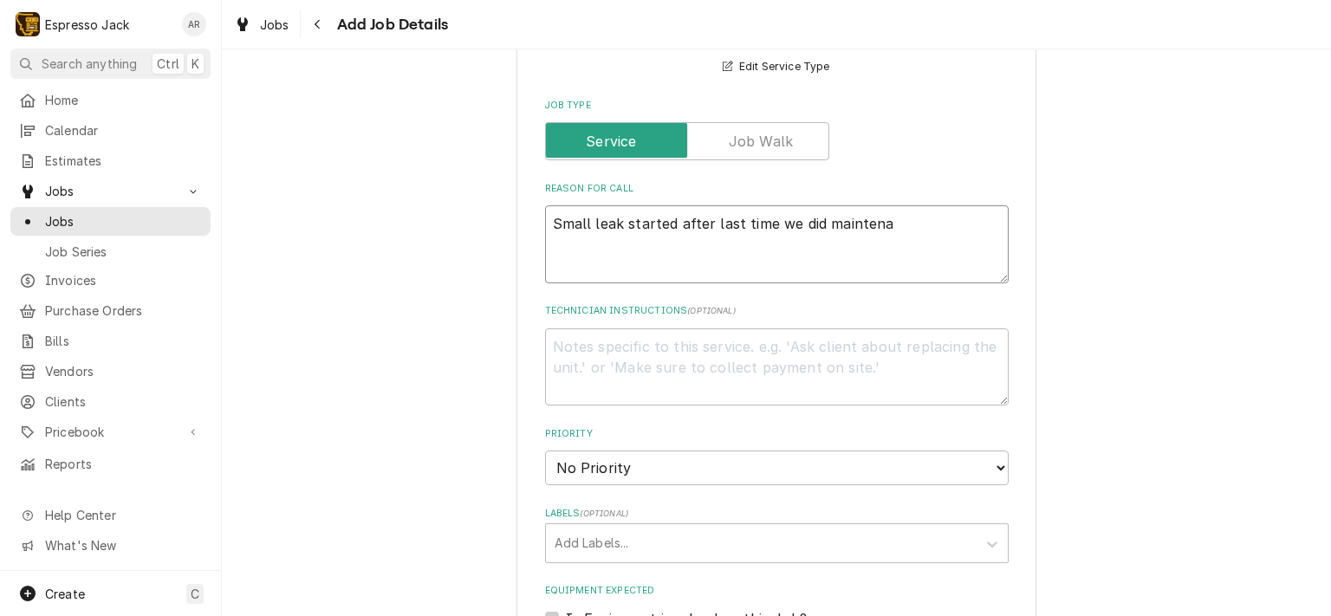
type textarea "Small leak started after last time we did maintenan"
type textarea "x"
type textarea "Small leak started after last time we did maintenanc"
type textarea "x"
type textarea "Small leak started after last time we did maintenance"
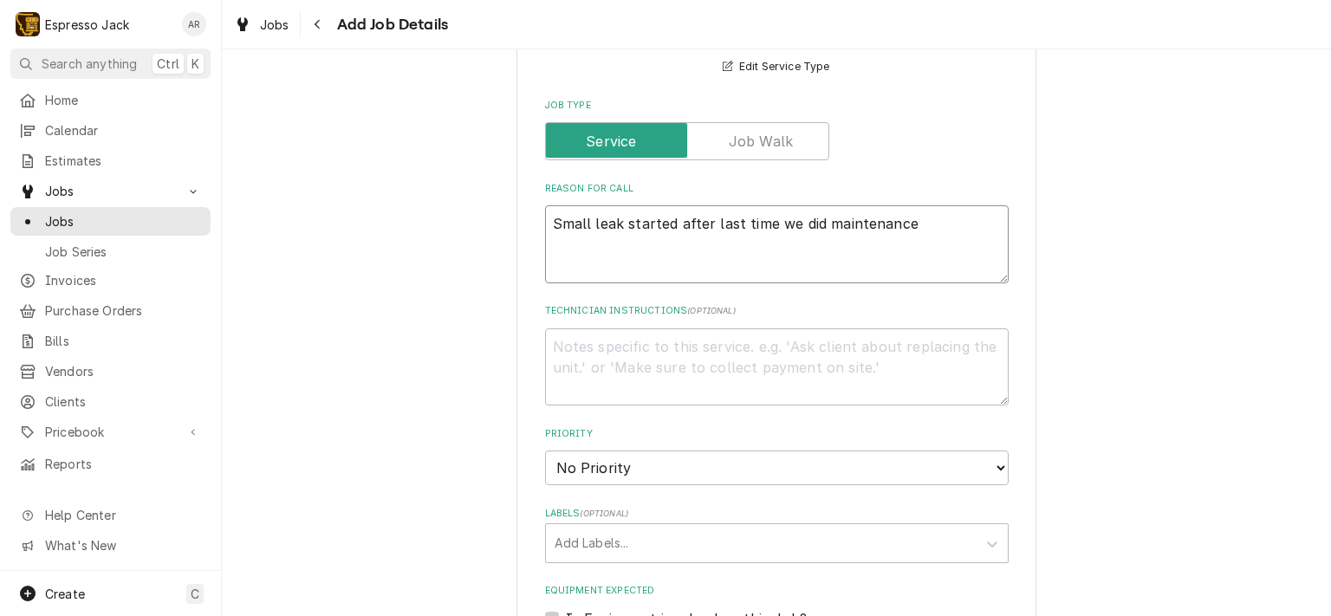
type textarea "x"
type textarea "Small leak started after last time we did maintenance"
type textarea "x"
type textarea "Small leak started after last time we did maintenance i"
type textarea "x"
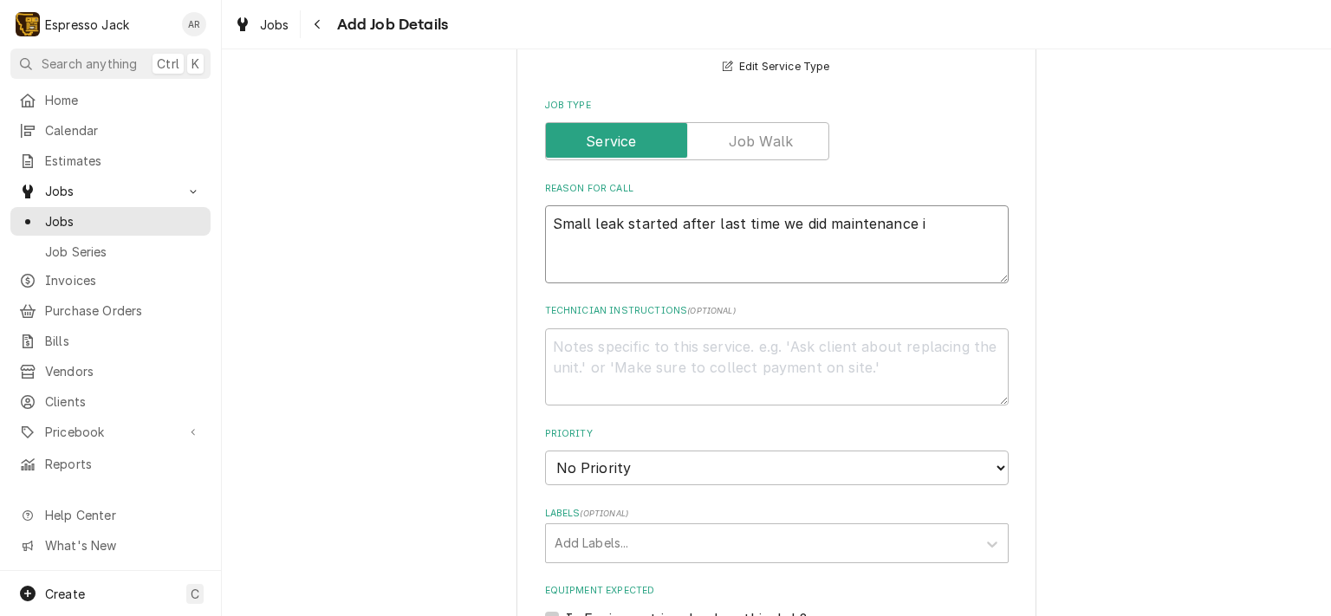
type textarea "Small leak started after last time we did maintenance is"
type textarea "x"
type textarea "Small leak started after last time we did maintenance is"
type textarea "x"
type textarea "Small leak started after last time we did maintenance is a"
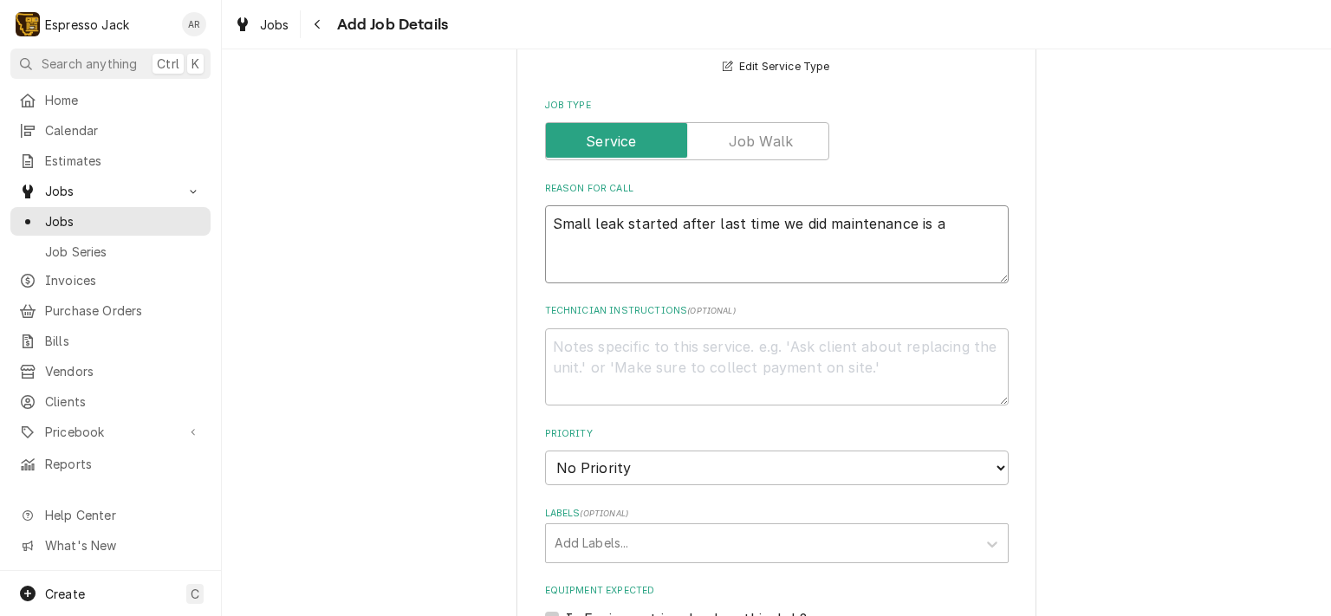
type textarea "x"
type textarea "Small leak started after last time we did maintenance is a"
type textarea "x"
type textarea "Small leak started after last time we did maintenance is a b"
type textarea "x"
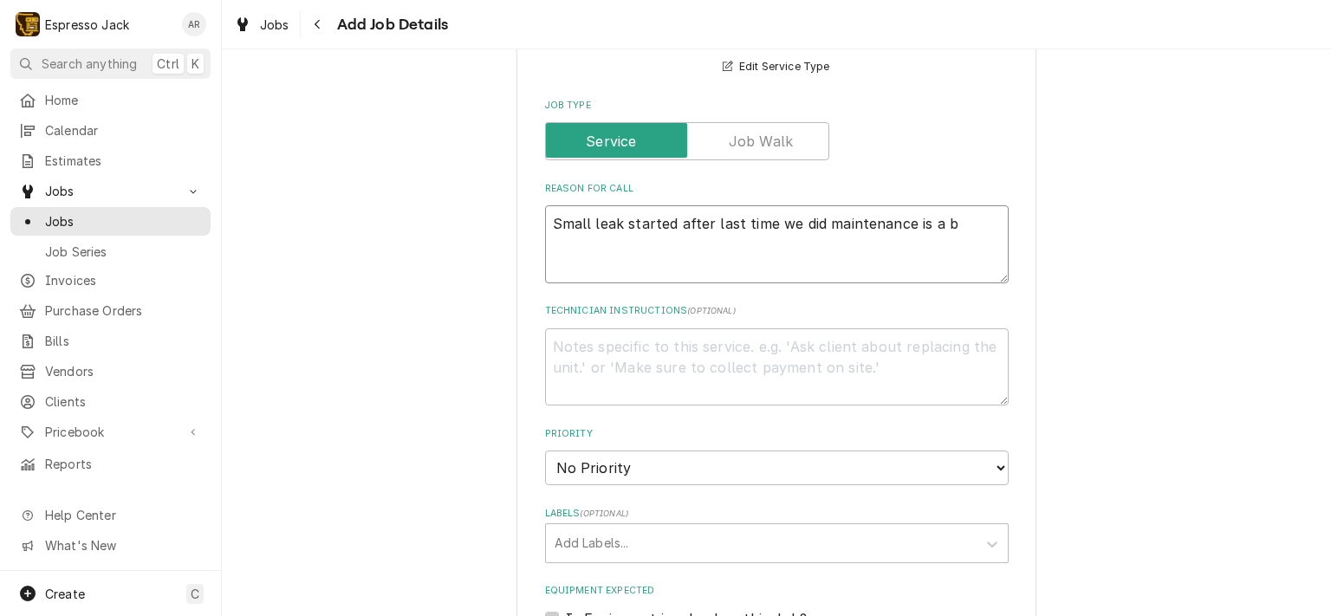
type textarea "Small leak started after last time we did maintenance is a bi"
type textarea "x"
type textarea "Small leak started after last time we did maintenance is a big"
type textarea "x"
type textarea "Small leak started after last time we did maintenance is a bigg"
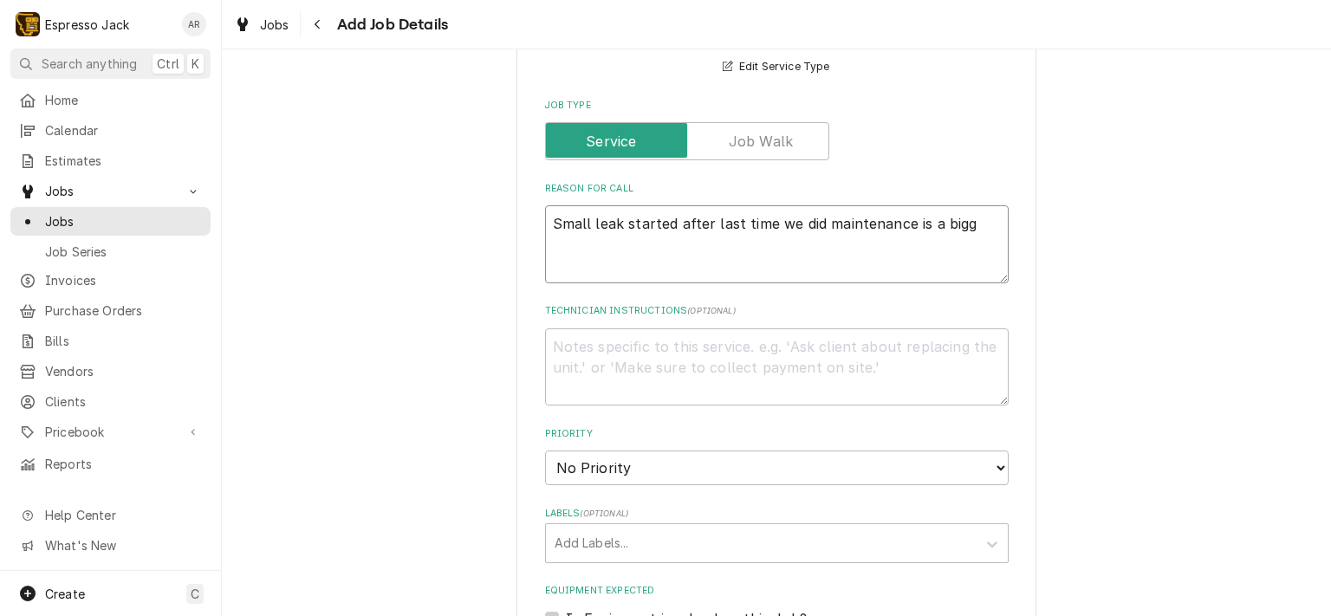
type textarea "x"
type textarea "Small leak started after last time we did maintenance is a bigge"
type textarea "x"
type textarea "Small leak started after last time we did maintenance is a bigger"
type textarea "x"
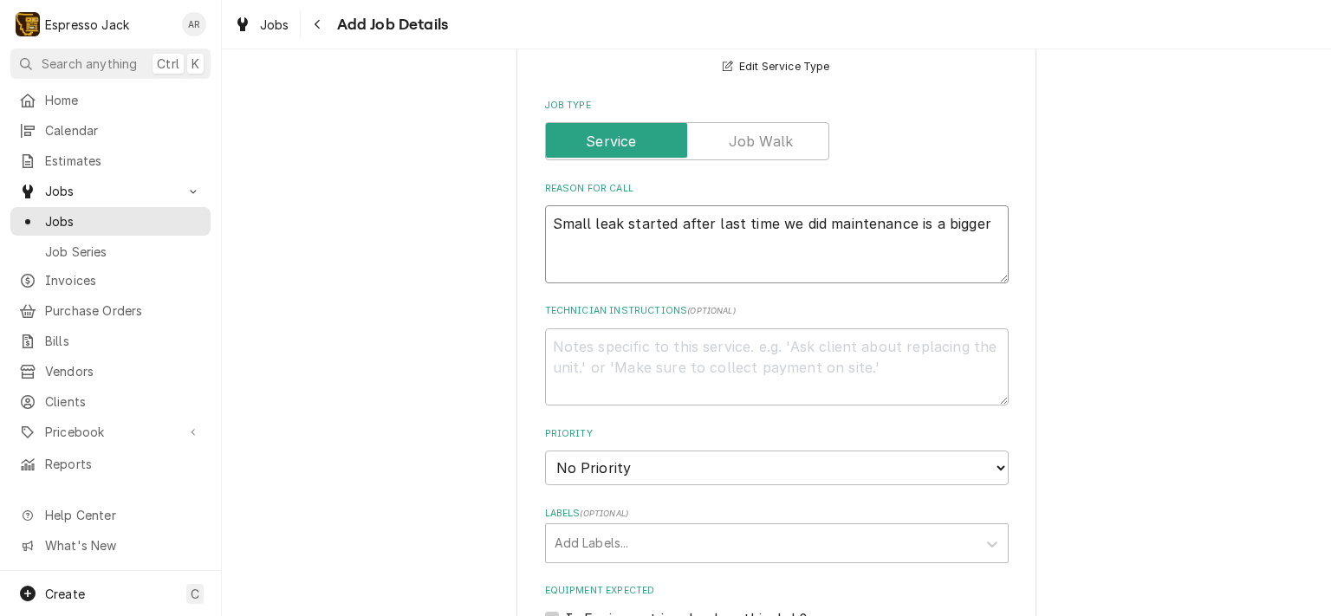
type textarea "Small leak started after last time we did maintenance is a bigger"
type textarea "x"
type textarea "Small leak started after last time we did maintenance is a bigger l"
type textarea "x"
type textarea "Small leak started after last time we did maintenance is a bigger le"
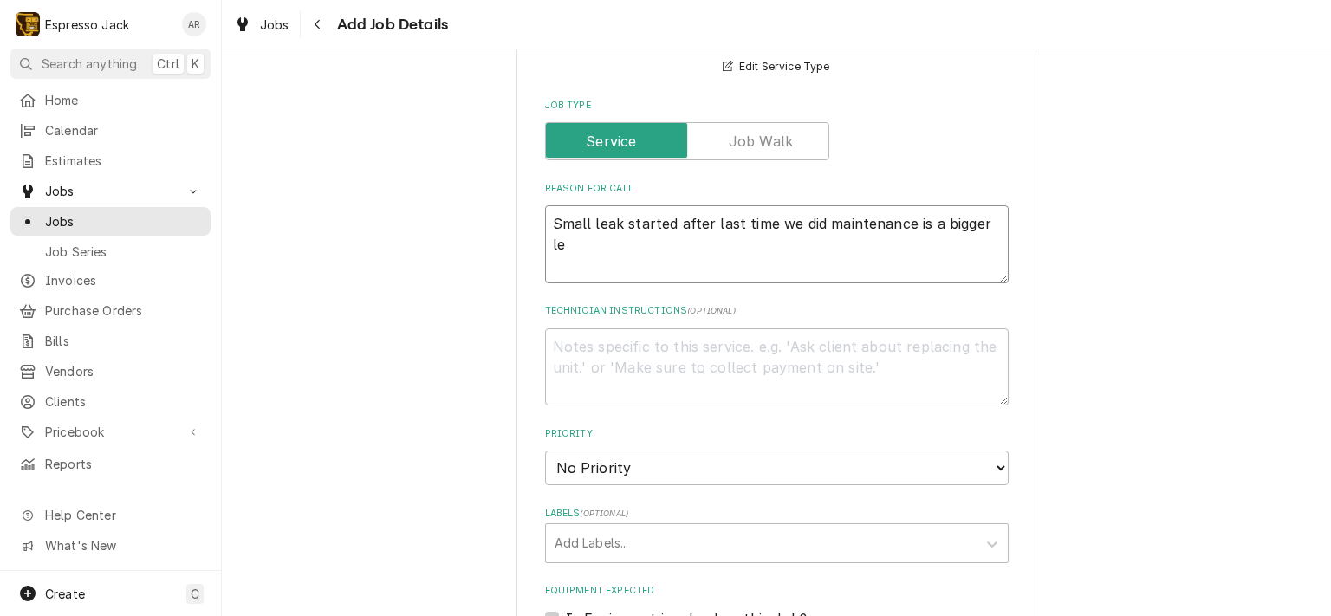
type textarea "x"
type textarea "Small leak started after last time we did maintenance is a bigger lea"
type textarea "x"
type textarea "Small leak started after last time we did maintenance is a bigger leak"
type textarea "x"
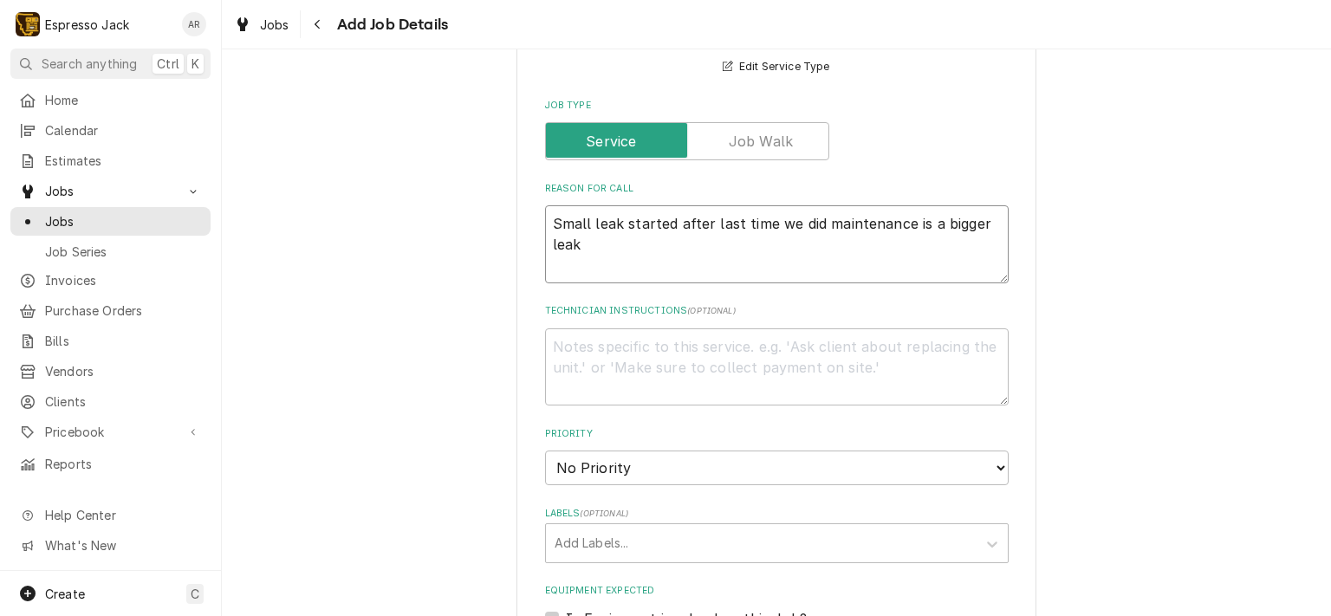
type textarea "Small leak started after last time we did maintenance is a bigger leak"
type textarea "x"
type textarea "Small leak started after last time we did maintenance is a bigger leak n"
type textarea "x"
type textarea "Small leak started after last time we did maintenance is a bigger leak no"
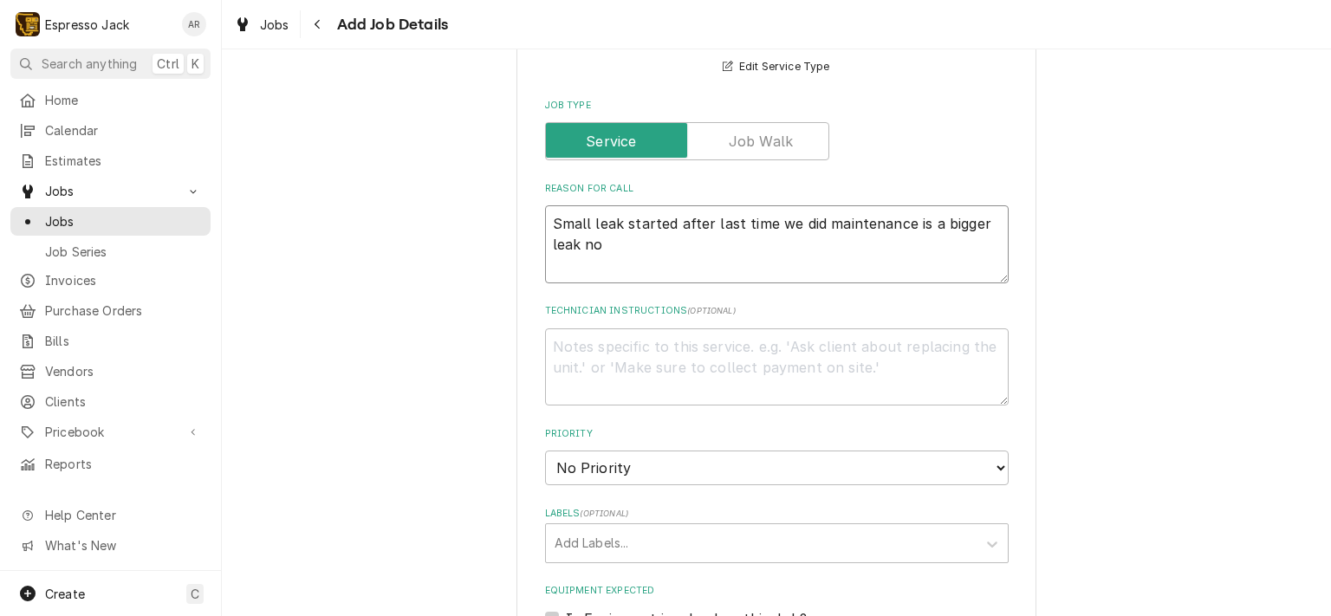
type textarea "x"
type textarea "Small leak started after last time we did maintenance is a bigger leak now"
type textarea "x"
type textarea "Small leak started after last time we did maintenance is a bigger leak now"
type textarea "x"
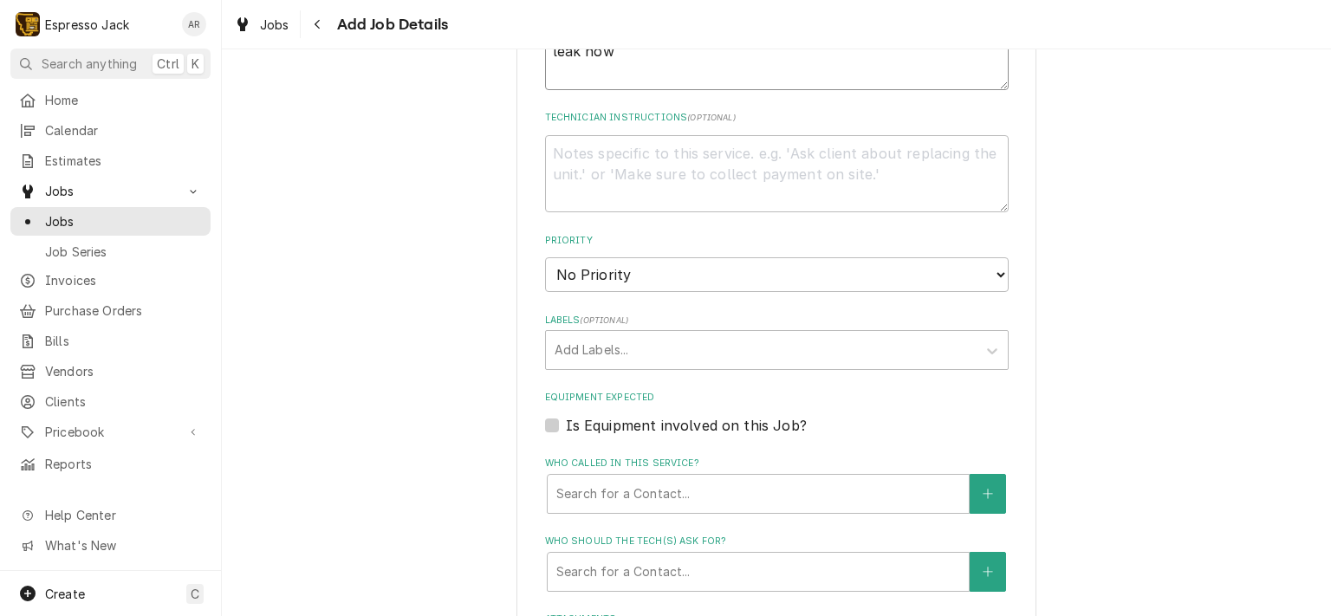
scroll to position [936, 0]
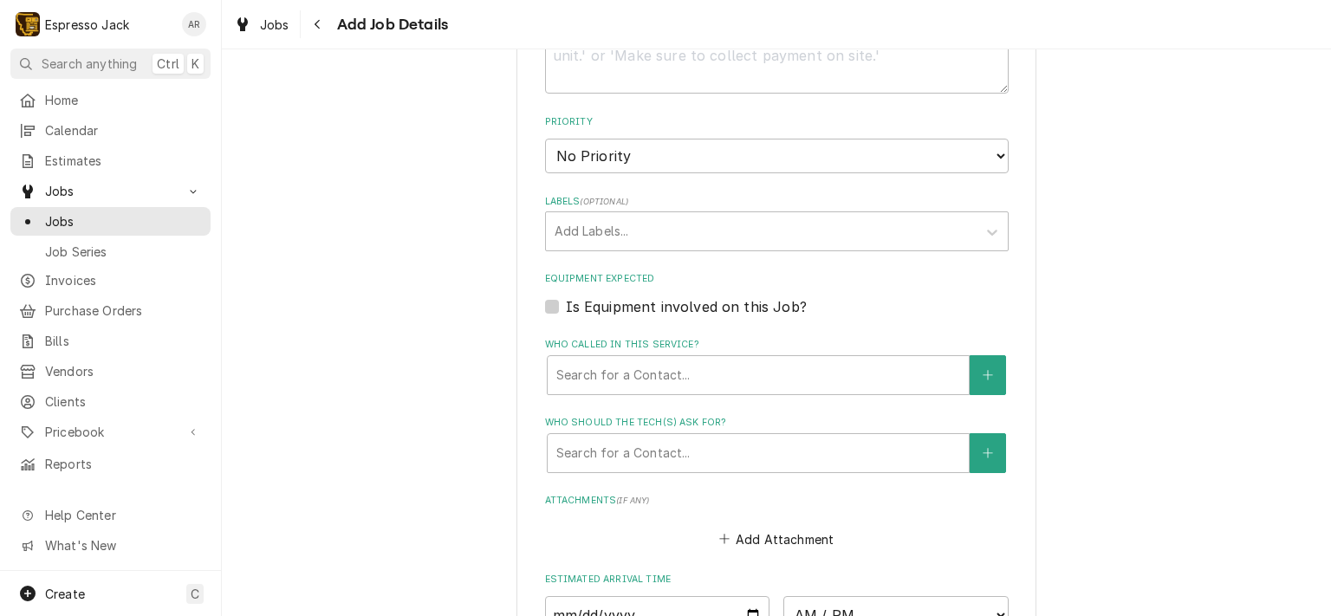
type textarea "Small leak started after last time we did maintenance is a bigger leak now"
select select "3"
click at [545, 139] on select "No Priority Urgent High Medium Low" at bounding box center [776, 156] width 463 height 35
type textarea "x"
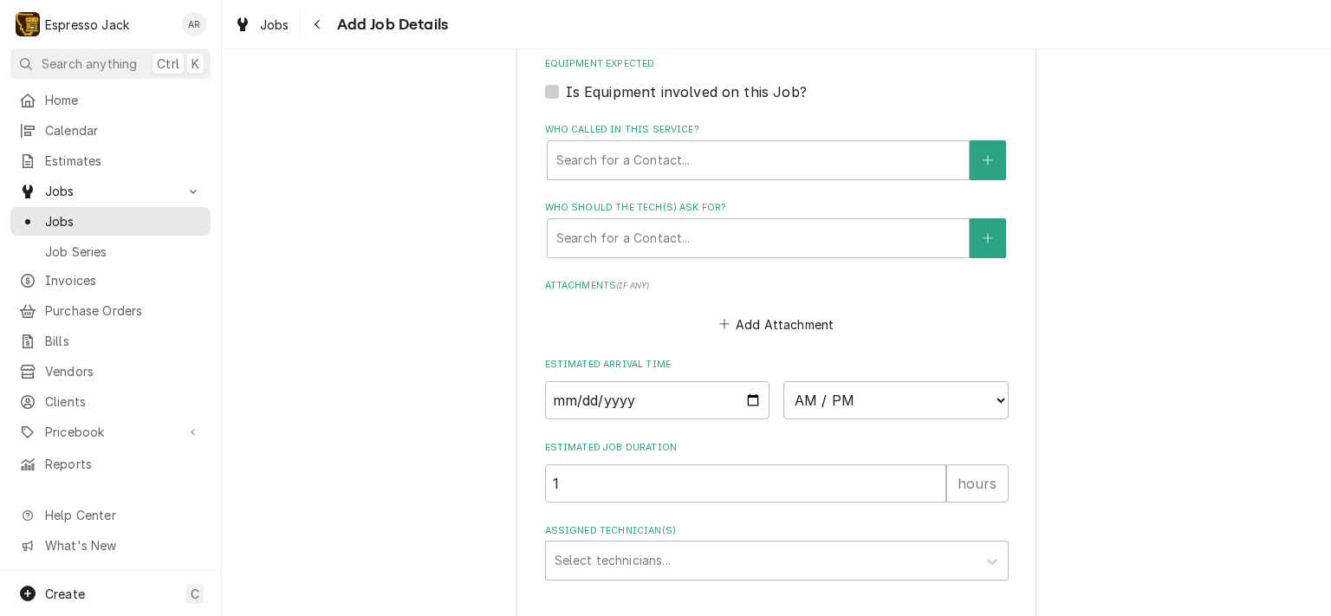
scroll to position [1247, 0]
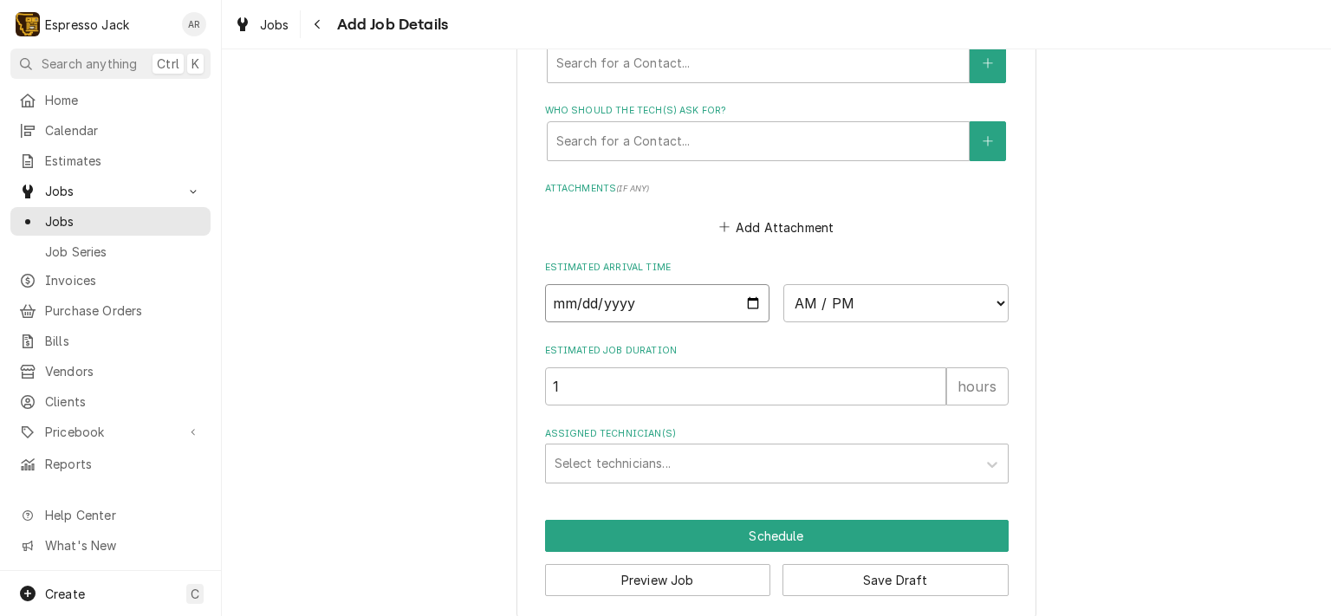
click at [745, 294] on input "Date" at bounding box center [657, 303] width 225 height 38
type input "2025-09-09"
type textarea "x"
select select "11:00:00"
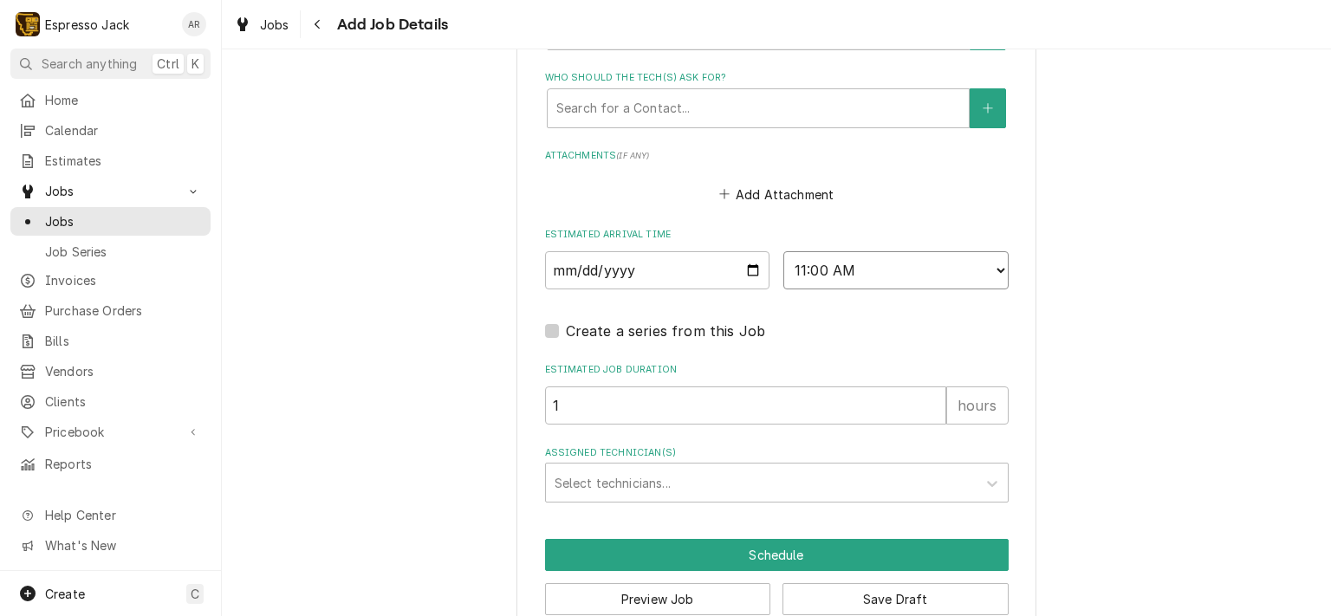
scroll to position [1310, 0]
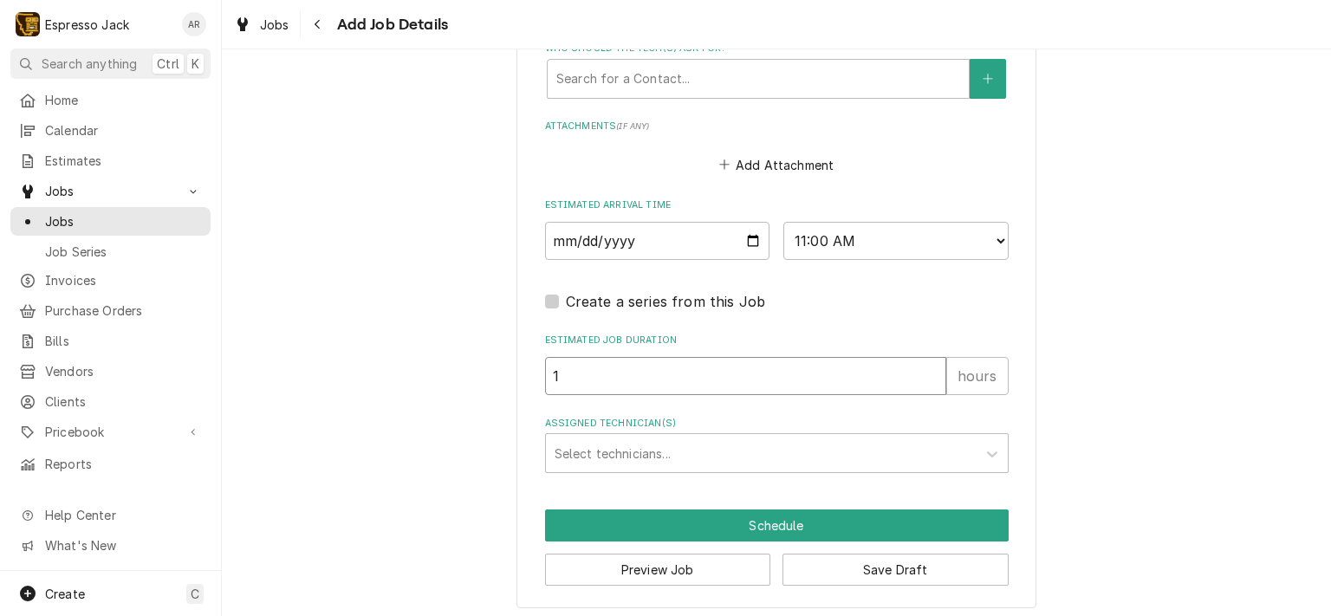
type textarea "x"
type input "2"
click at [925, 366] on input "2" at bounding box center [745, 376] width 401 height 38
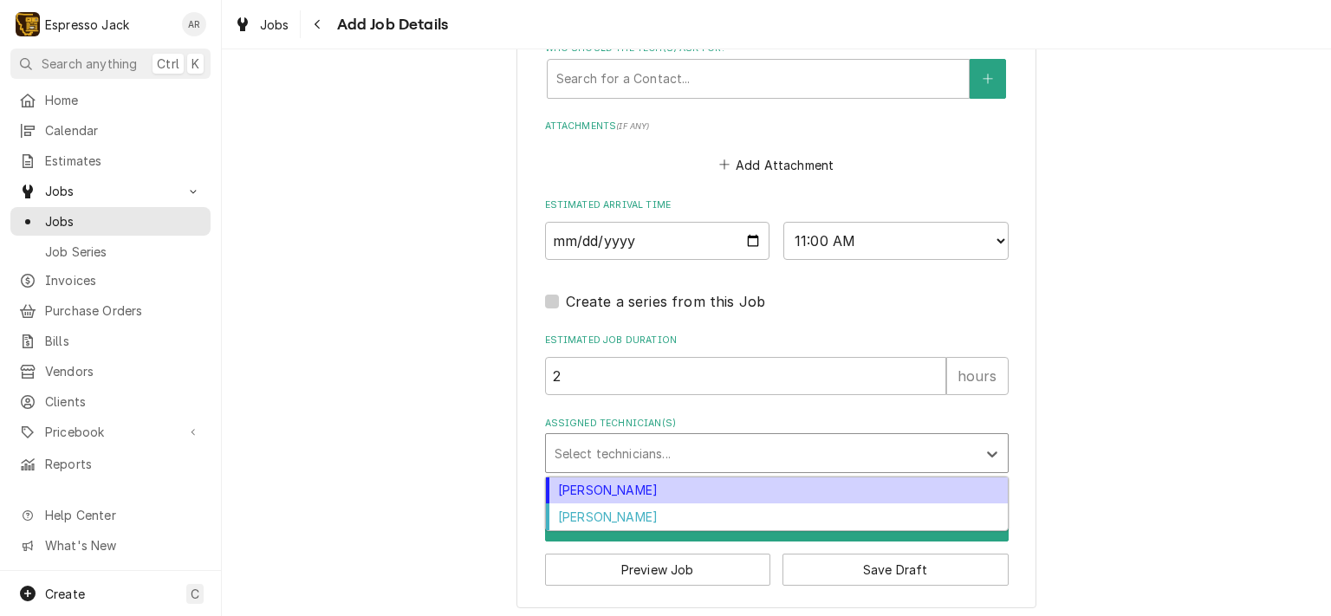
click at [622, 446] on div "Assigned Technician(s)" at bounding box center [760, 452] width 413 height 31
click at [608, 486] on div "Jack Kehoe" at bounding box center [777, 490] width 462 height 27
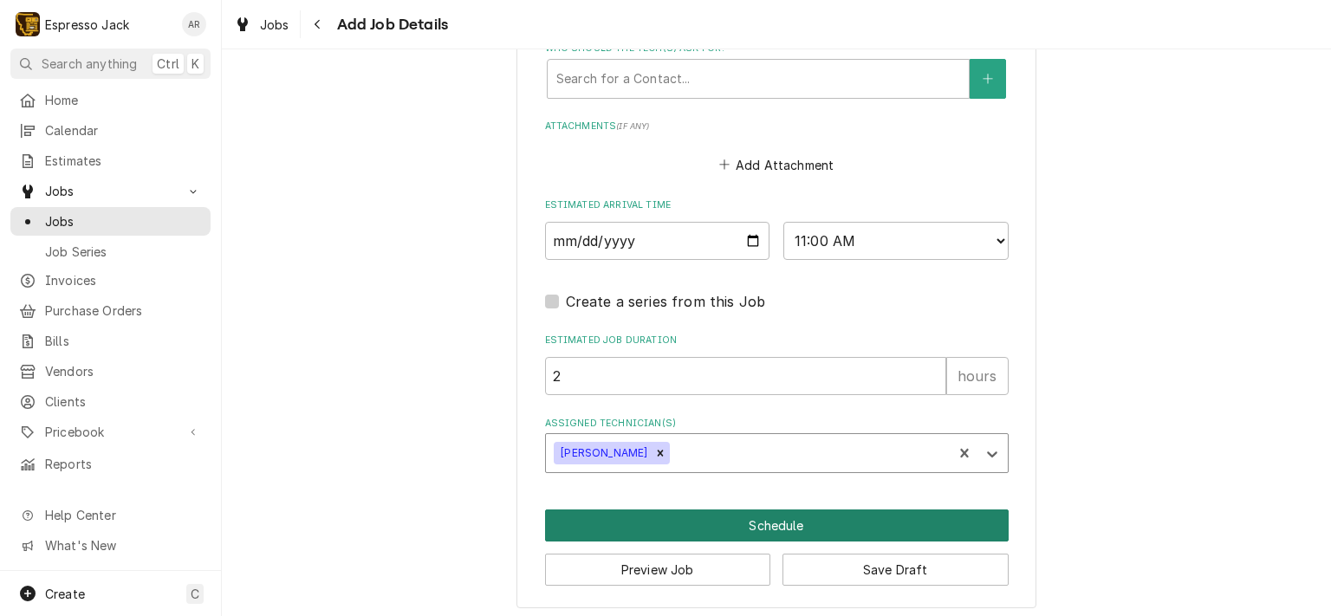
click at [723, 522] on button "Schedule" at bounding box center [776, 525] width 463 height 32
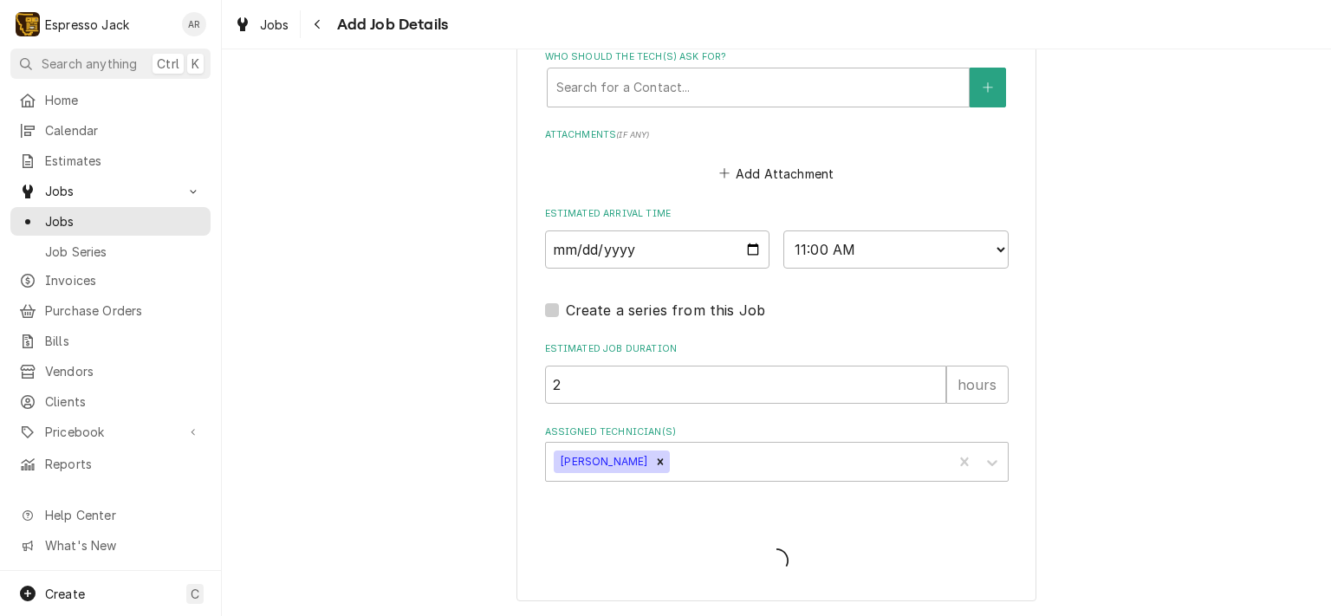
scroll to position [1295, 0]
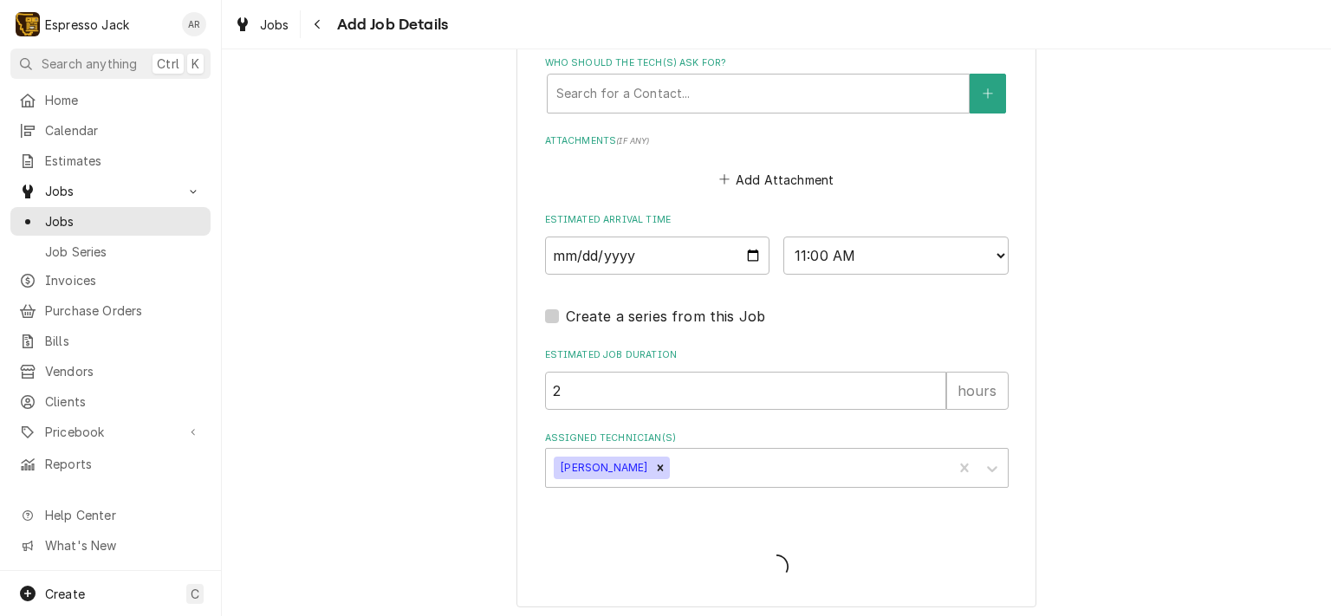
type textarea "x"
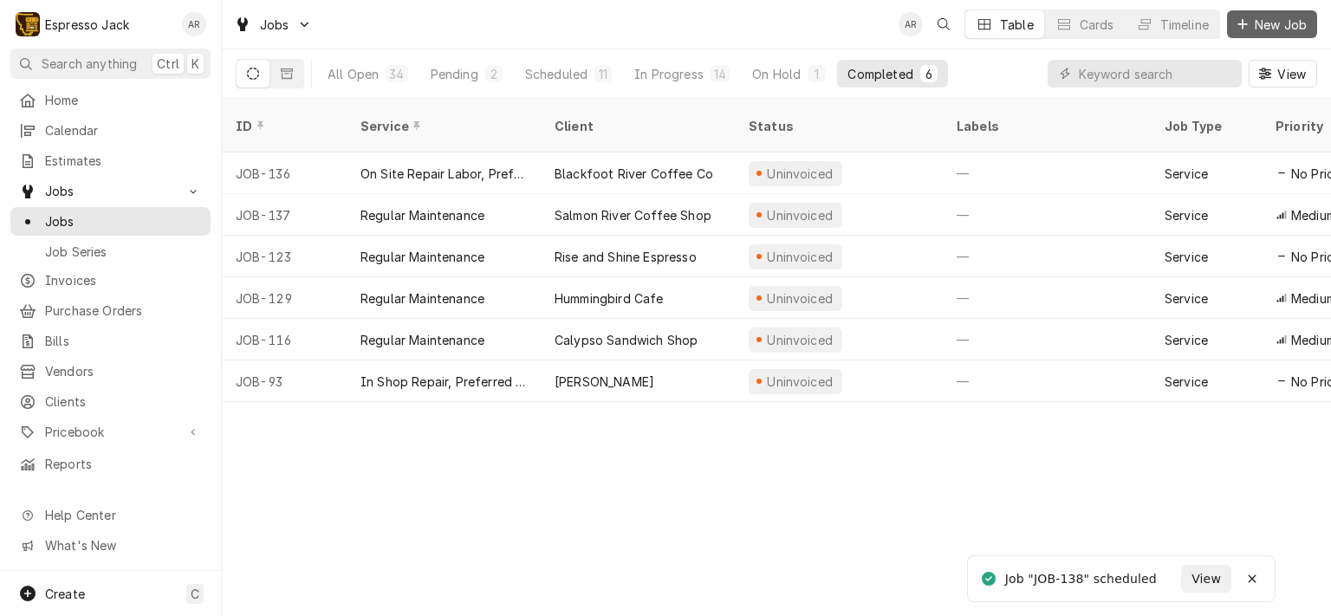
click at [1282, 22] on span "New Job" at bounding box center [1280, 25] width 59 height 18
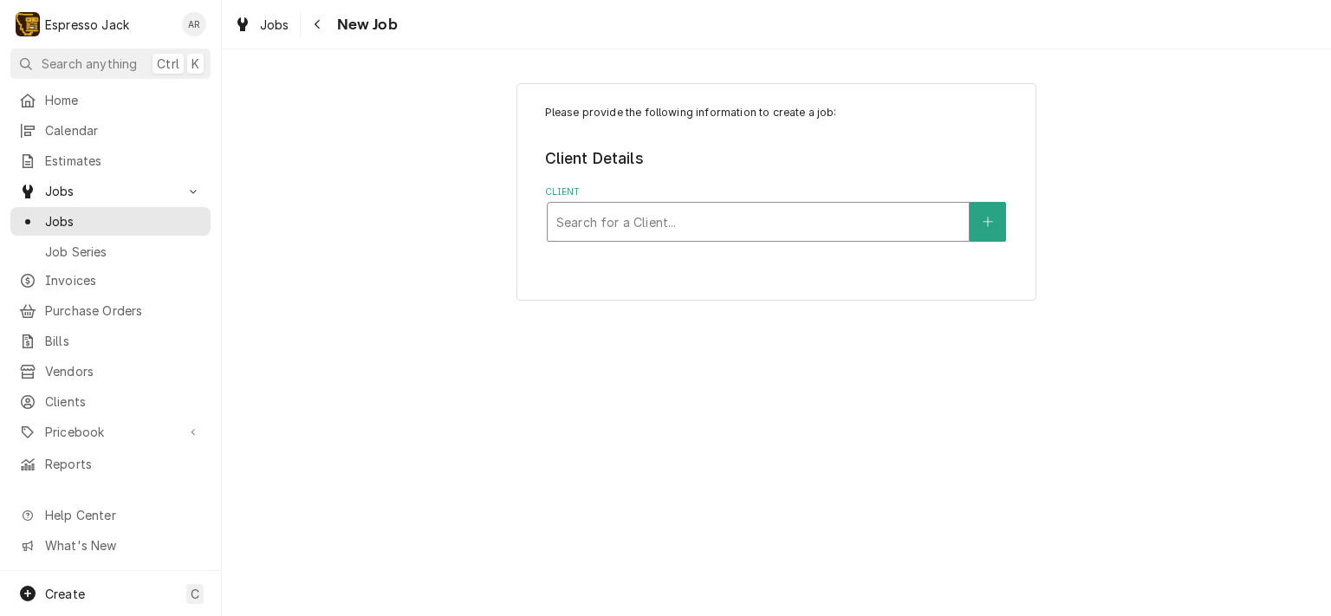
click at [686, 226] on div "Client" at bounding box center [758, 221] width 404 height 31
type input "high"
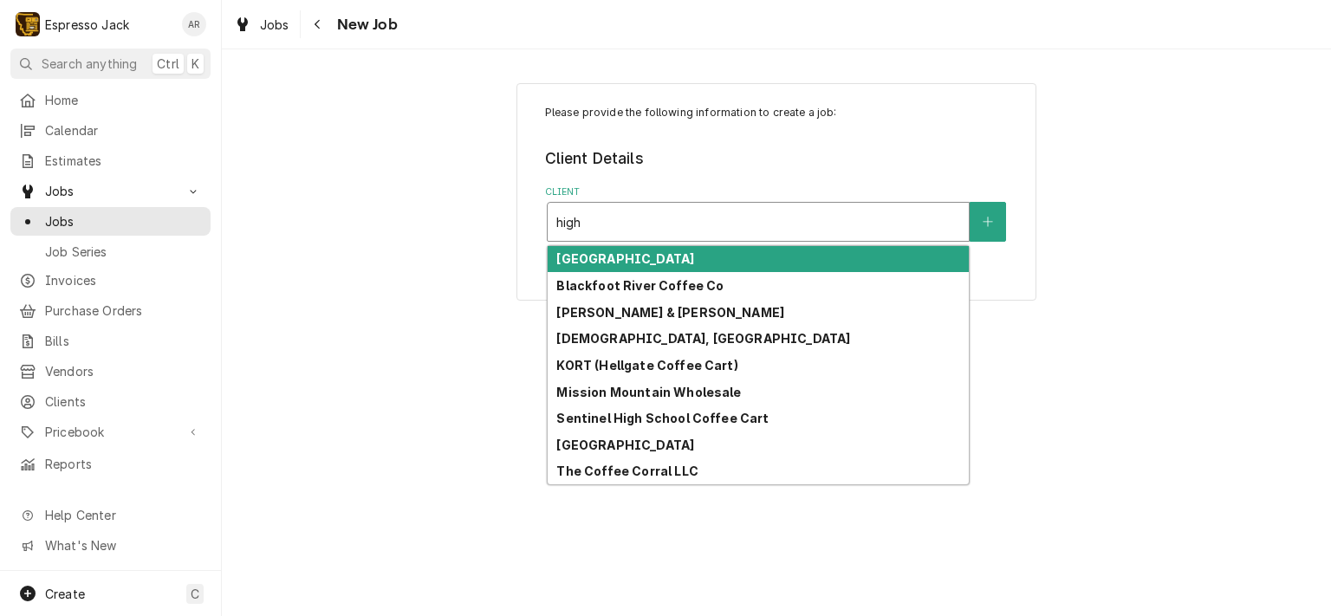
click at [655, 259] on strong "[GEOGRAPHIC_DATA]" at bounding box center [625, 258] width 138 height 15
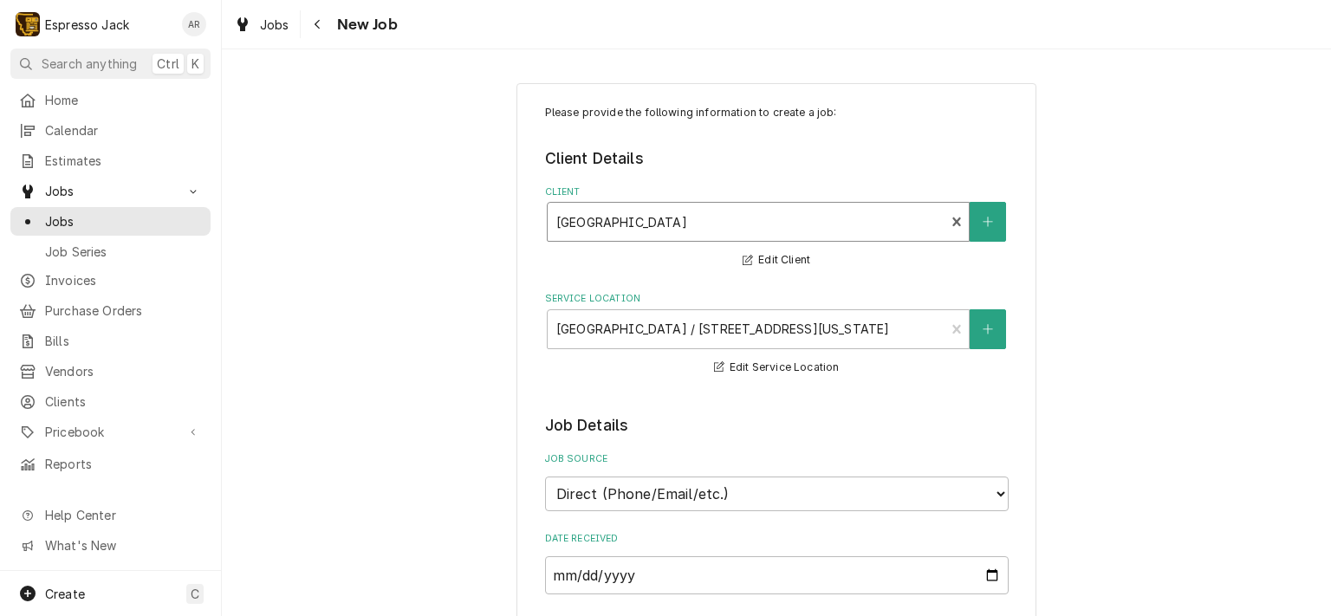
type textarea "x"
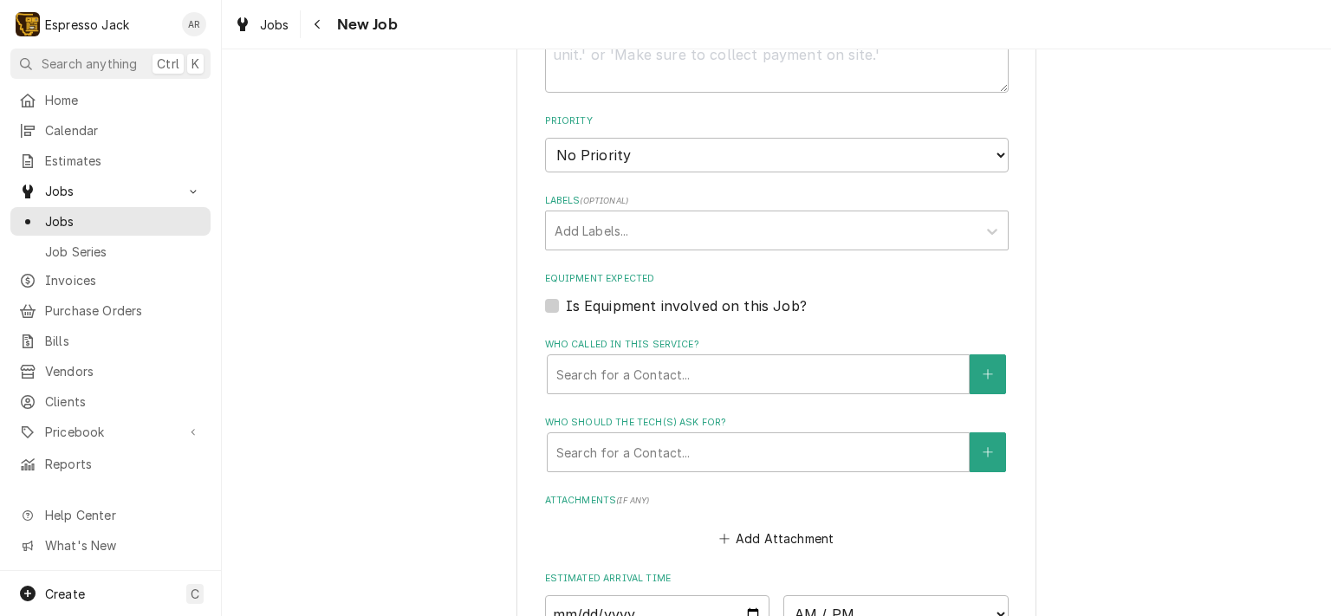
scroll to position [936, 0]
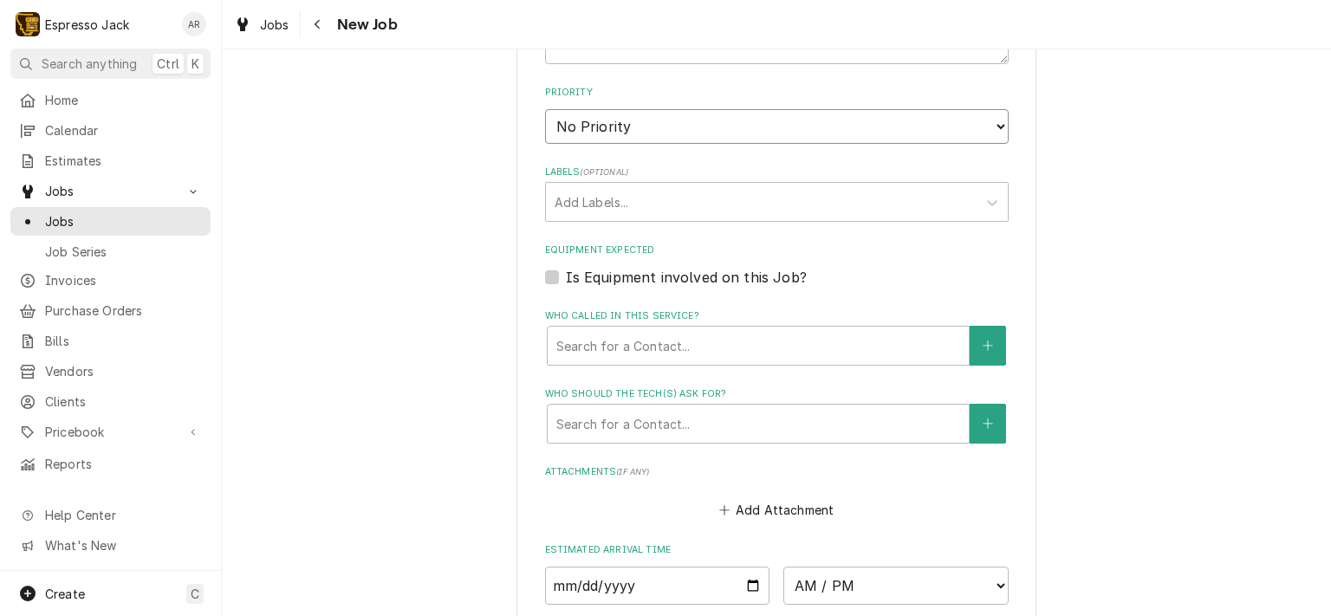
select select "3"
click at [545, 109] on select "No Priority Urgent High Medium Low" at bounding box center [776, 126] width 463 height 35
type textarea "x"
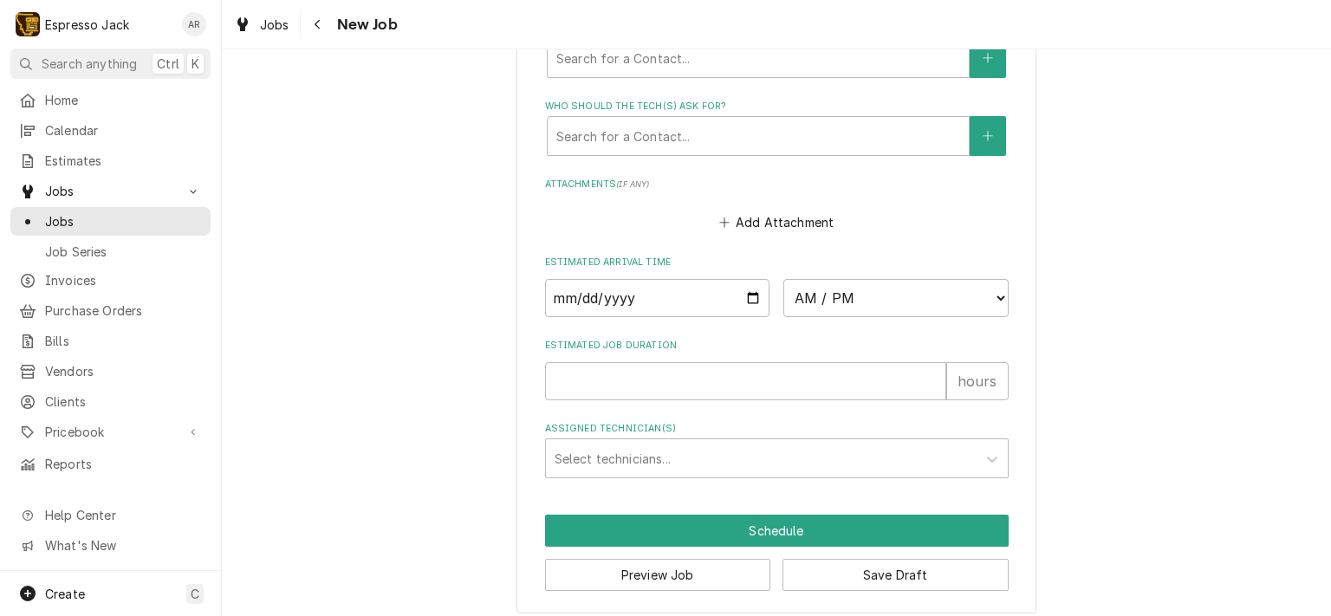
scroll to position [1228, 0]
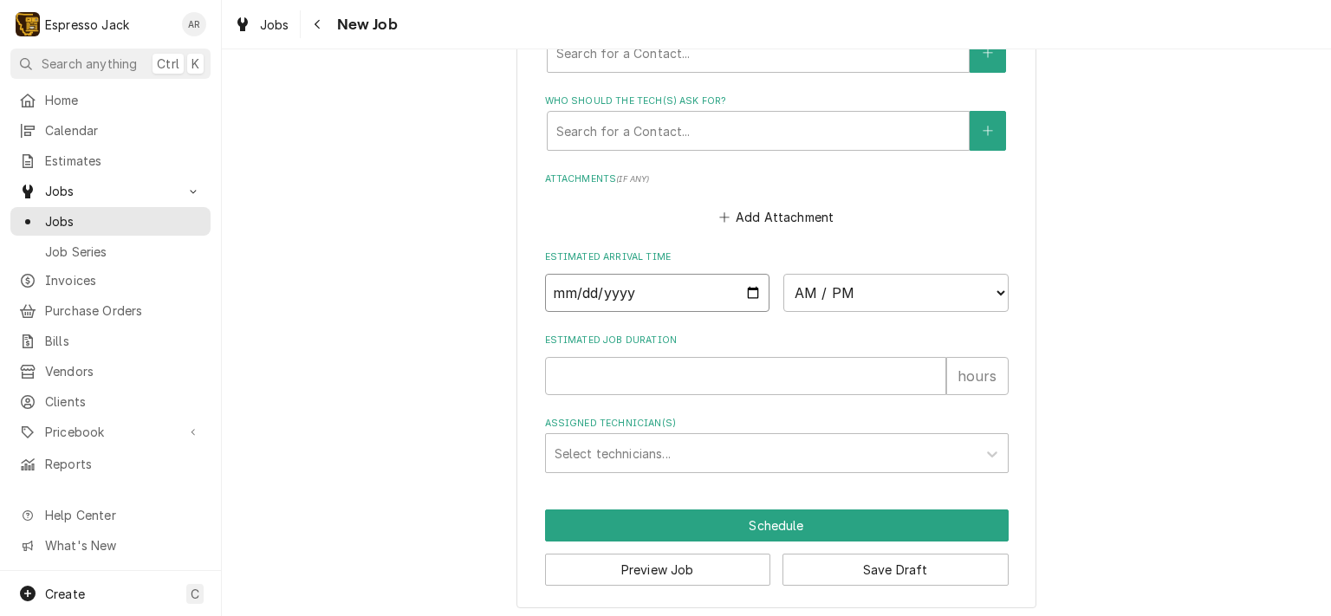
click at [743, 280] on input "Date" at bounding box center [657, 293] width 225 height 38
type input "2025-09-09"
type textarea "x"
select select "14:00:00"
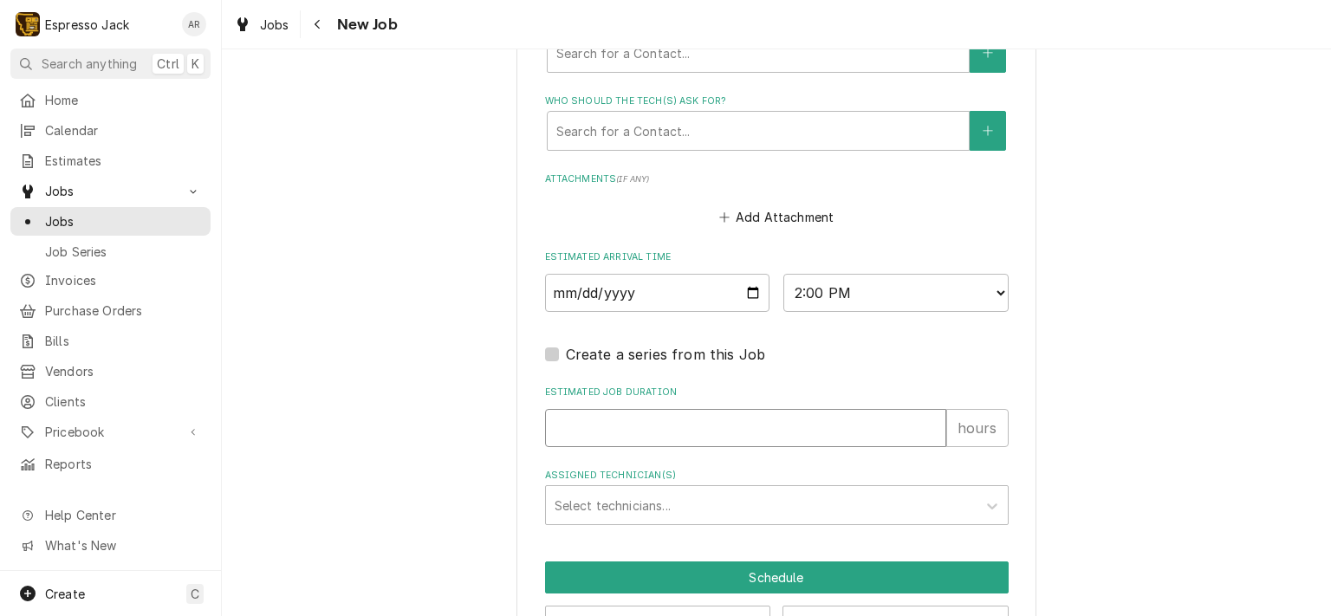
type textarea "x"
type input "1"
click at [930, 418] on input "1" at bounding box center [745, 428] width 401 height 38
type textarea "x"
type input "2"
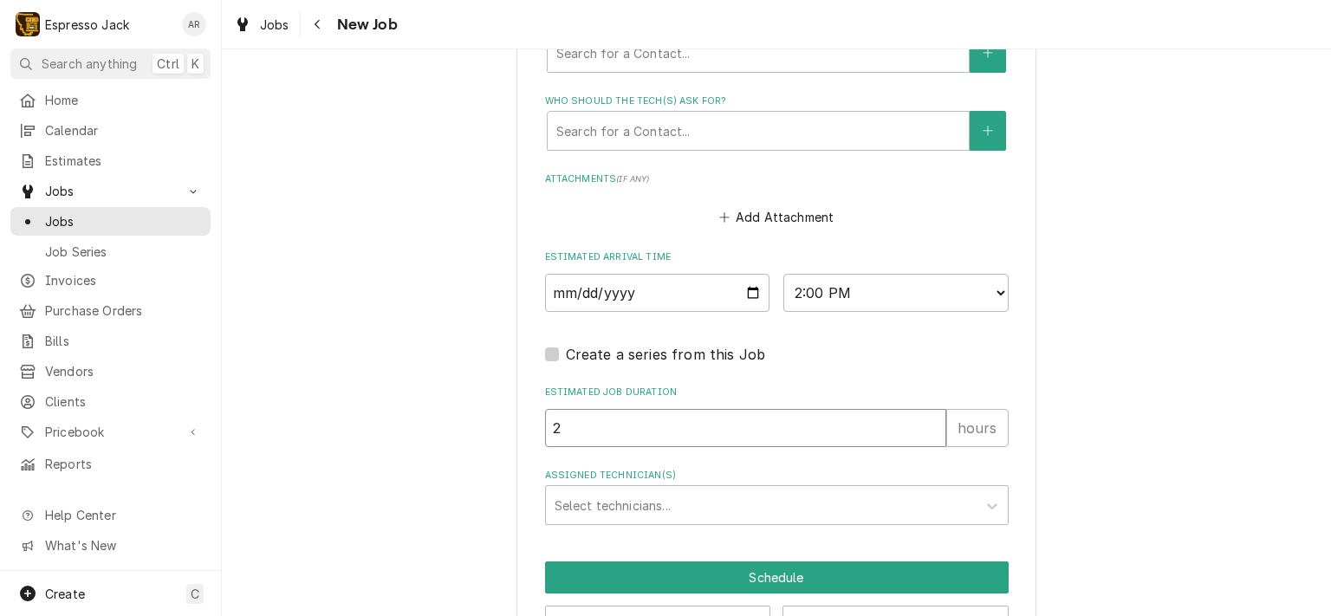
click at [930, 418] on input "2" at bounding box center [745, 428] width 401 height 38
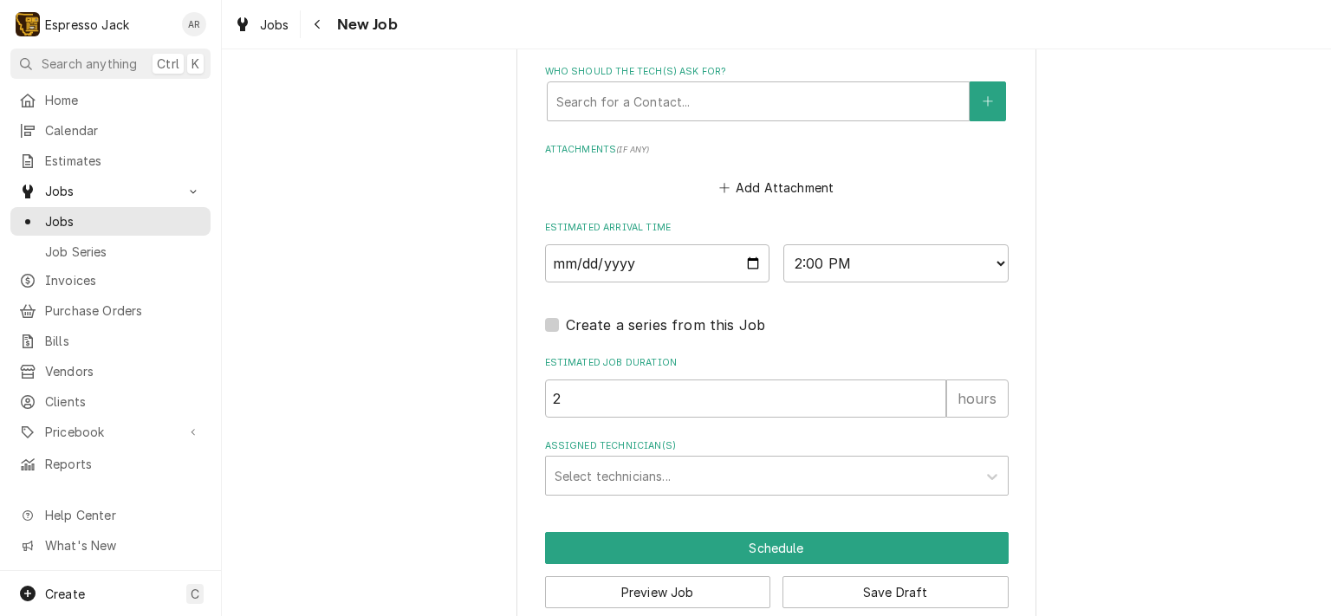
scroll to position [1281, 0]
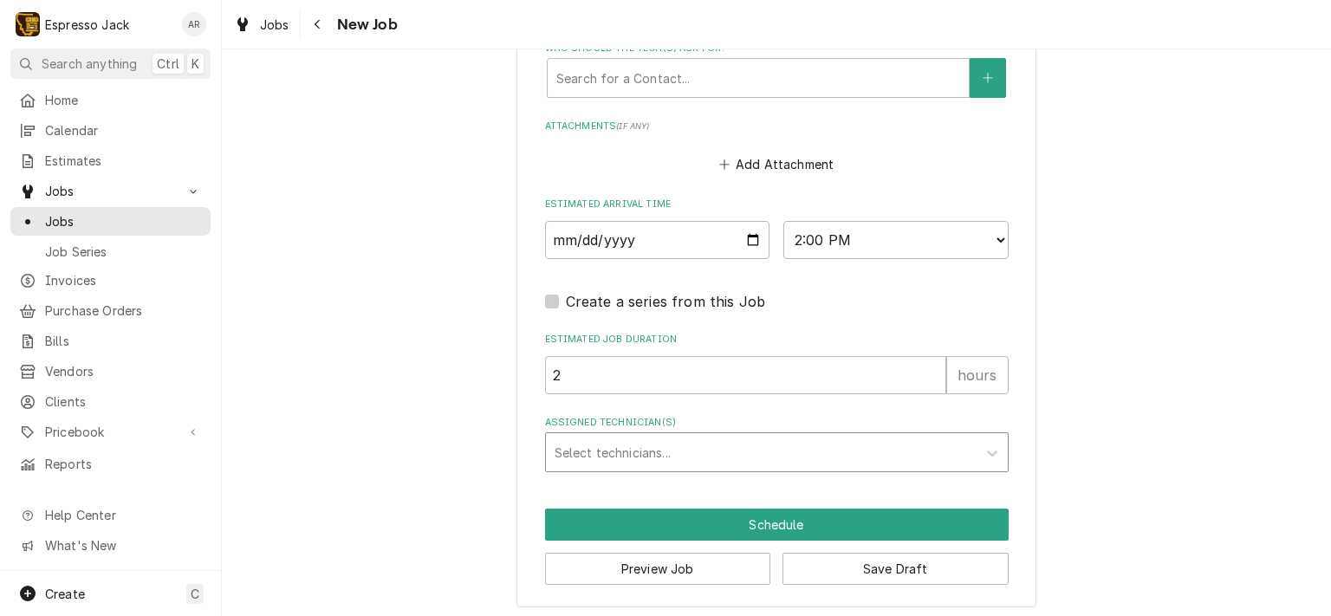
click at [686, 440] on div "Assigned Technician(s)" at bounding box center [760, 452] width 413 height 31
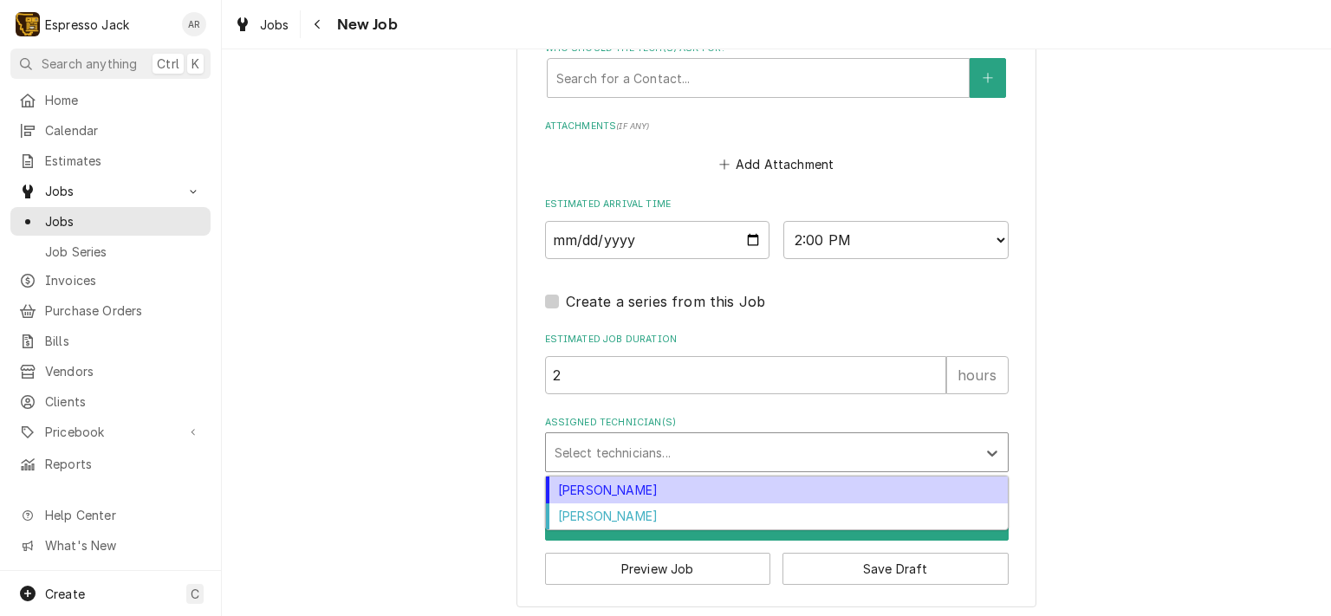
click at [600, 484] on div "[PERSON_NAME]" at bounding box center [777, 489] width 462 height 27
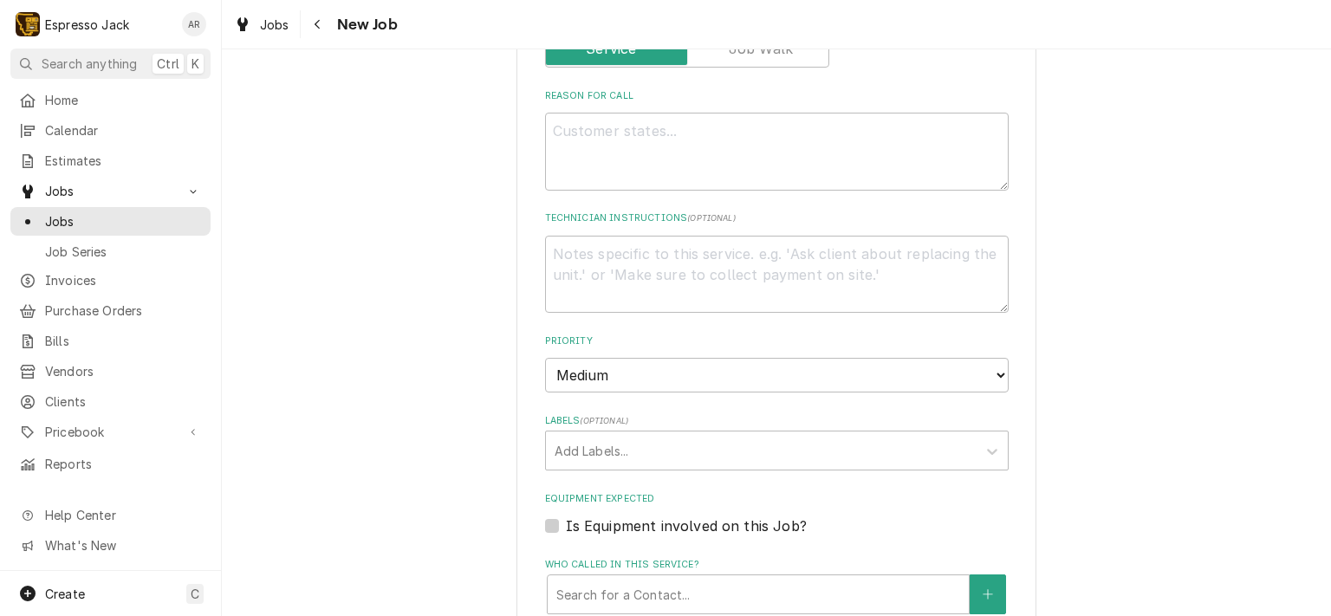
scroll to position [658, 0]
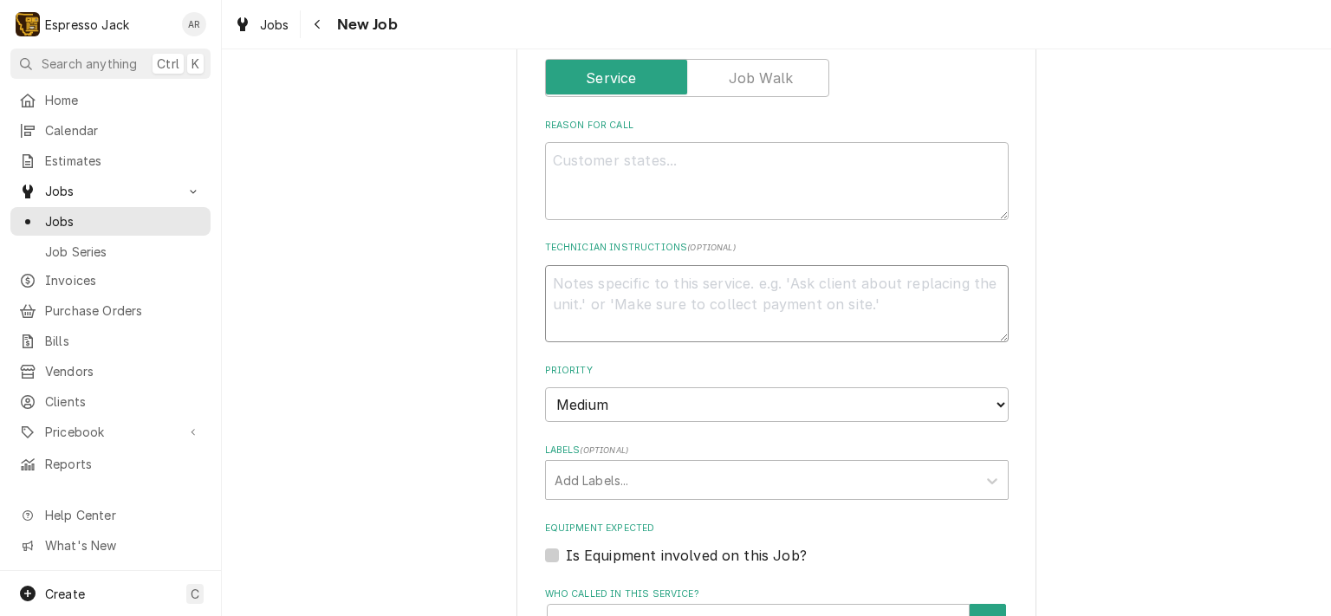
click at [625, 282] on textarea "Technician Instructions ( optional )" at bounding box center [776, 304] width 463 height 78
type textarea "x"
type textarea "S"
type textarea "x"
type textarea "Sh"
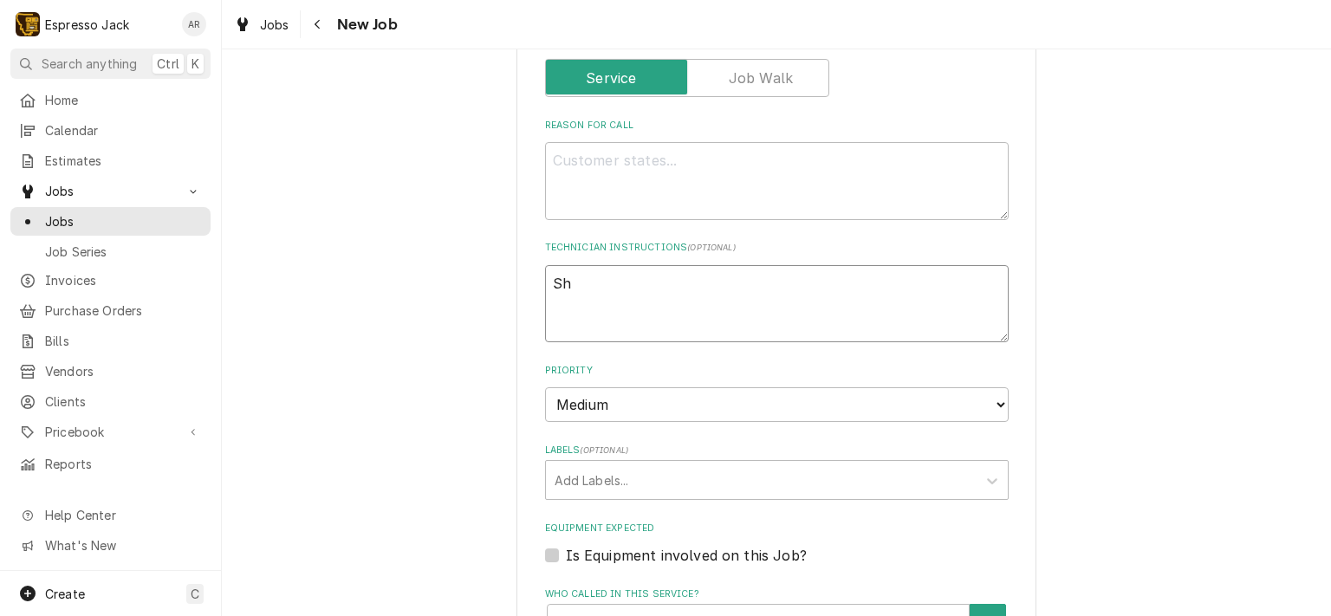
type textarea "x"
type textarea "Sho"
type textarea "x"
type textarea "Shot"
type textarea "x"
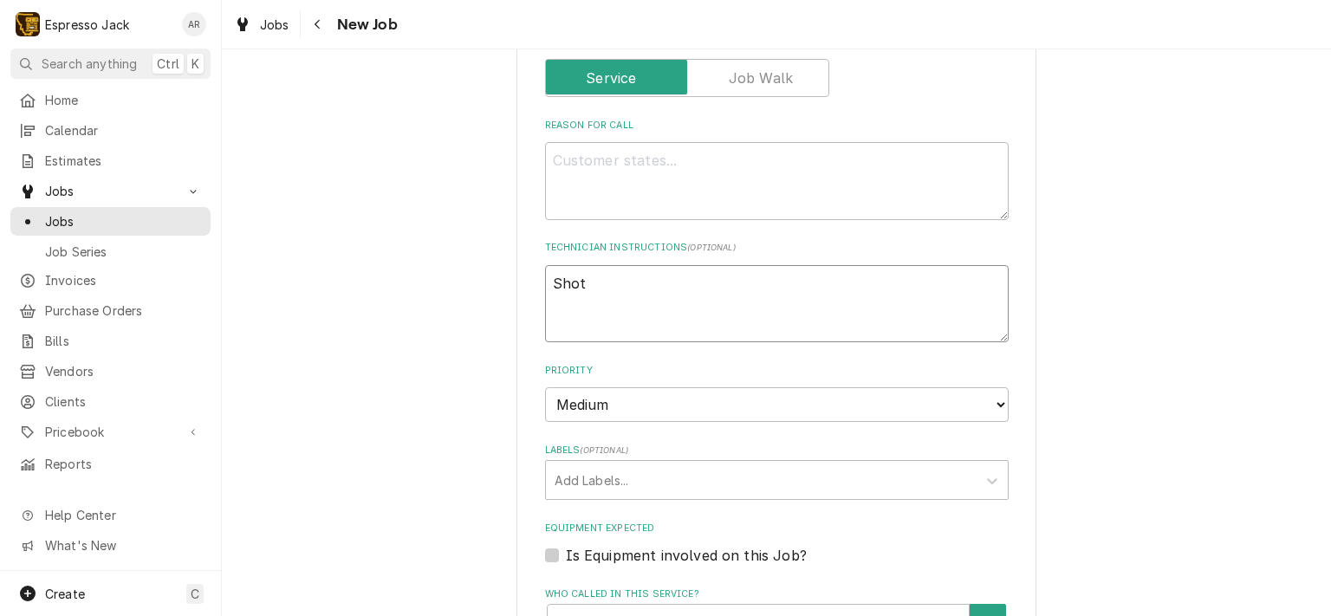
type textarea "Shots"
type textarea "x"
type textarea "Shots"
type textarea "x"
type textarea "Shots n"
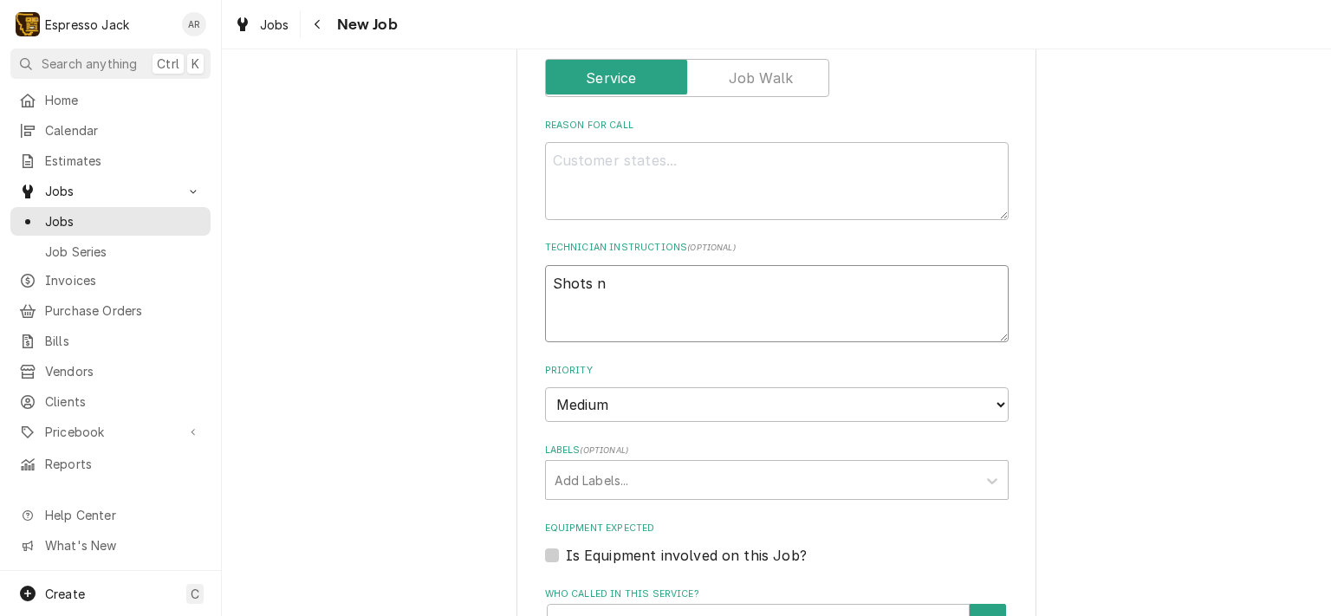
type textarea "x"
type textarea "Shots no"
type textarea "x"
type textarea "Shots not"
type textarea "x"
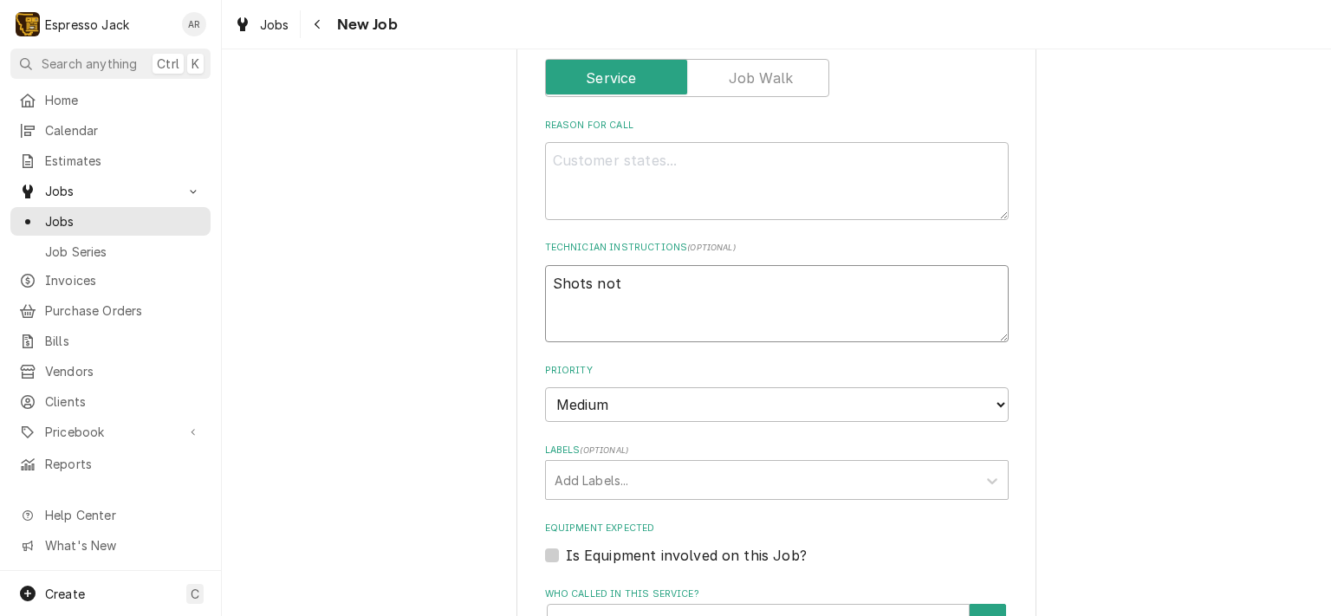
type textarea "Shots not p"
type textarea "x"
type textarea "Shots not pu"
type textarea "x"
type textarea "Shots not pul"
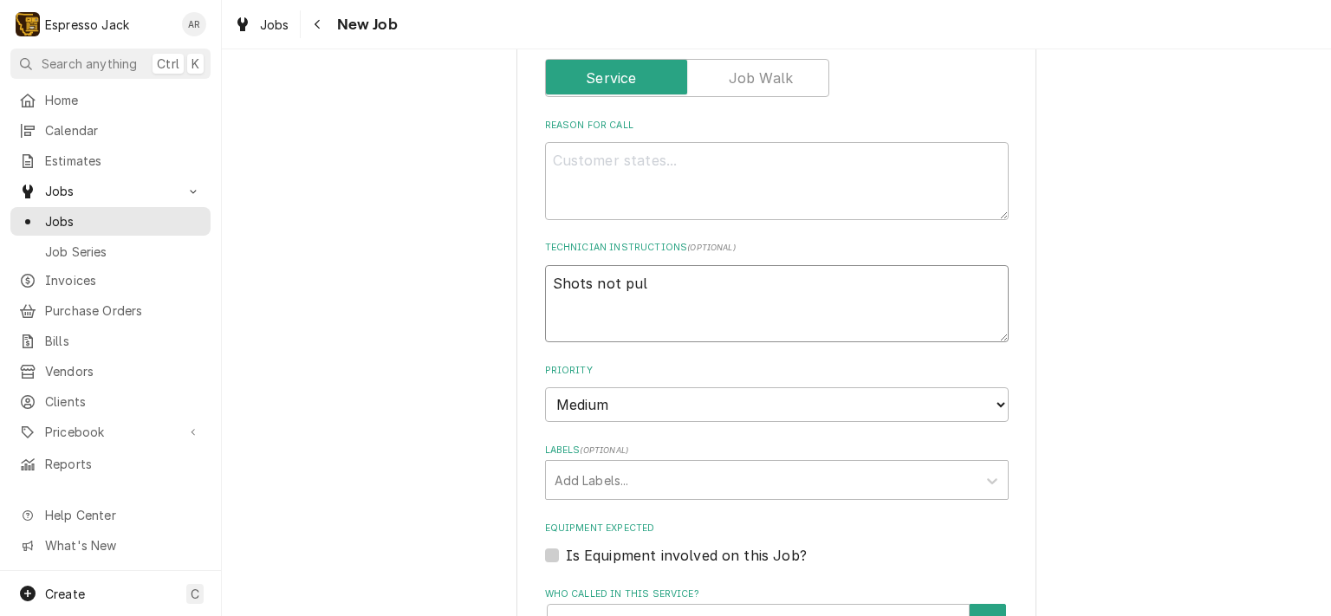
type textarea "x"
type textarea "Shots not pull"
type textarea "x"
type textarea "Shots not pulli"
type textarea "x"
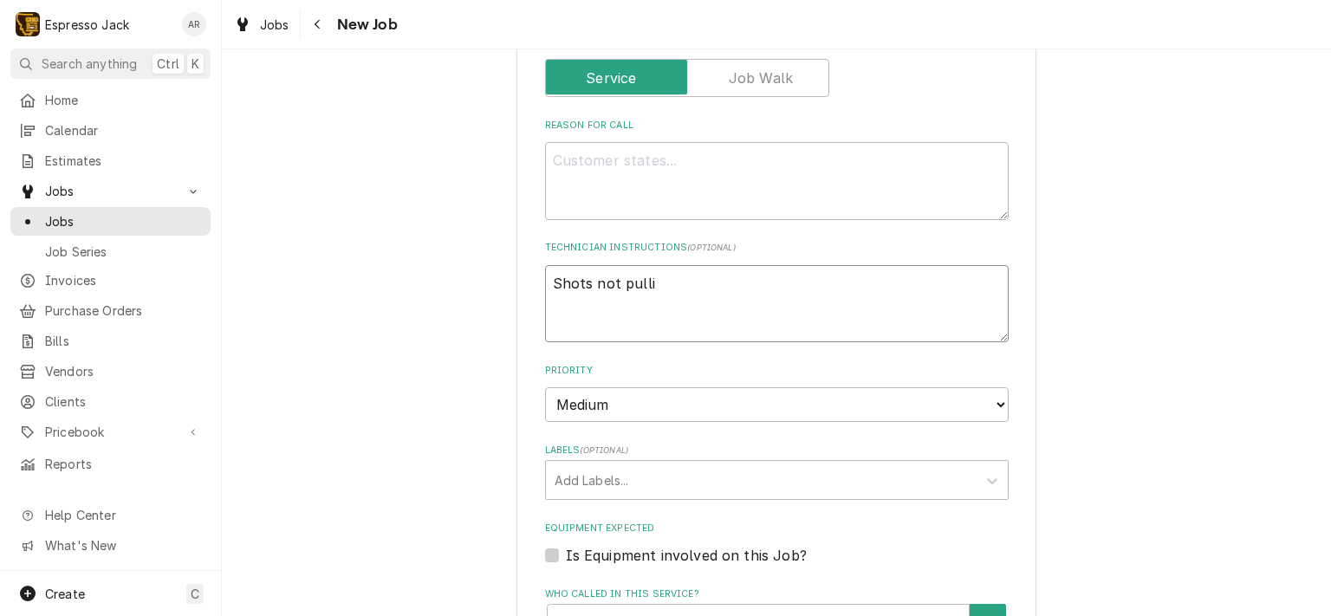
type textarea "Shots not pullin"
type textarea "x"
type textarea "Shots not pulling"
type textarea "x"
type textarea "Shots not pulling"
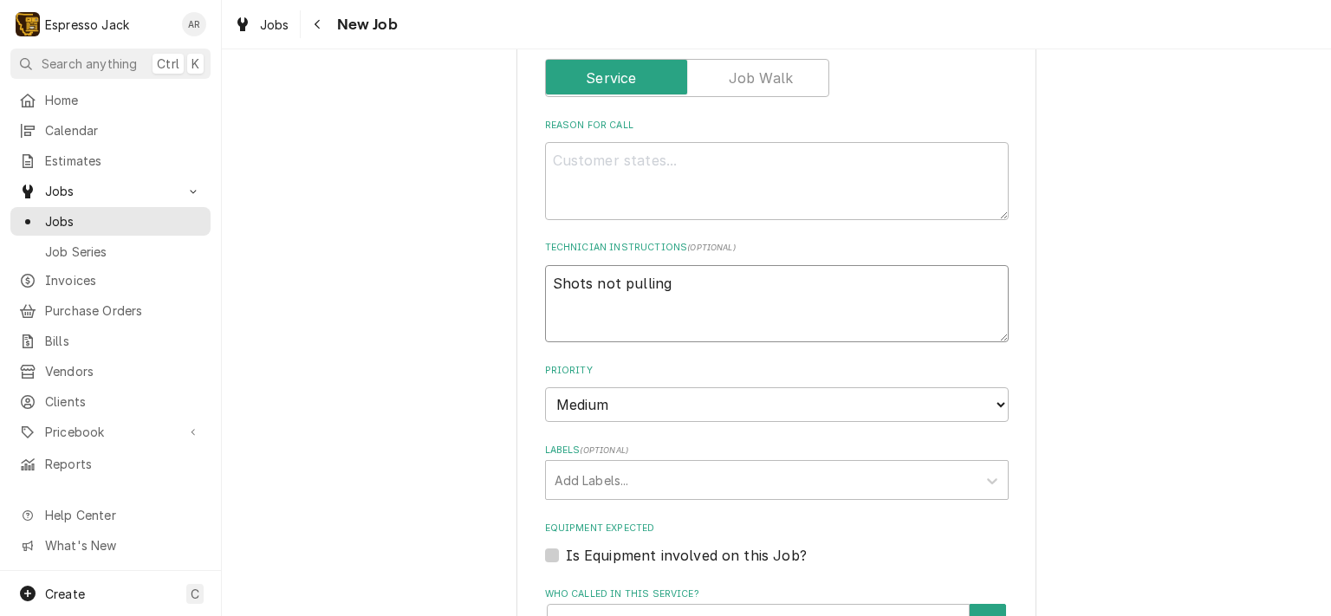
type textarea "x"
type textarea "Shots not pulling c"
type textarea "x"
type textarea "Shots not pulling co"
type textarea "x"
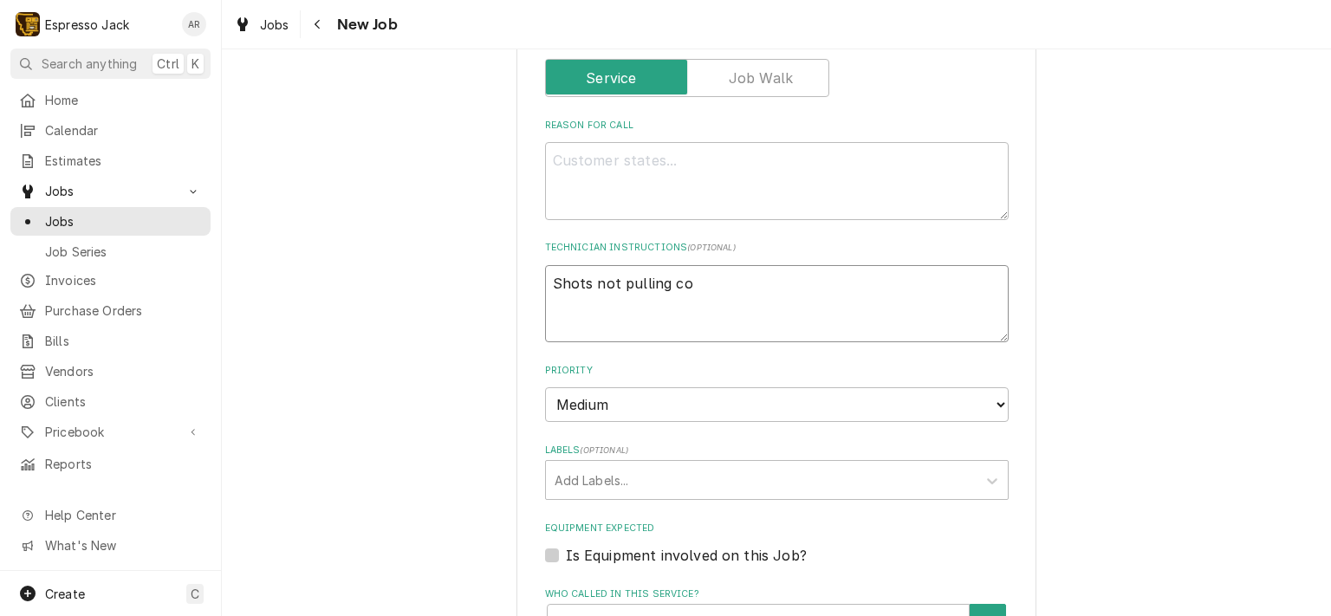
type textarea "Shots not pulling cor"
type textarea "x"
type textarea "Shots not pulling core"
type textarea "x"
type textarea "Shots not pulling corec"
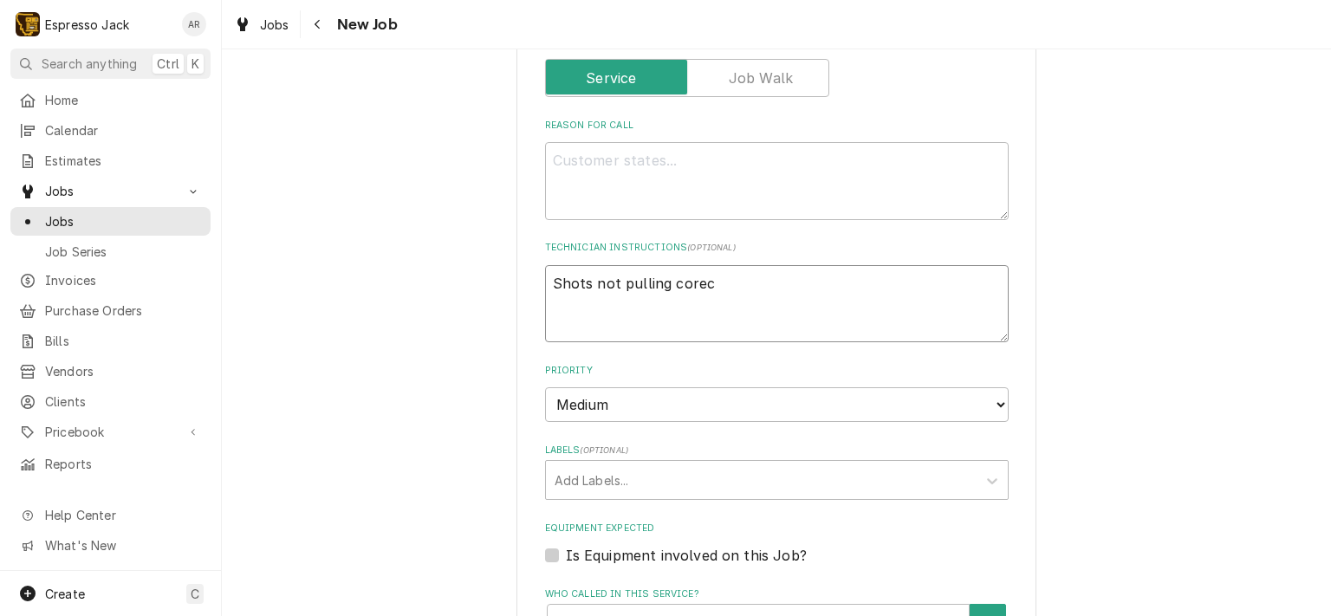
type textarea "x"
type textarea "Shots not pulling corect"
type textarea "x"
type textarea "Shots not pulling corectl"
type textarea "x"
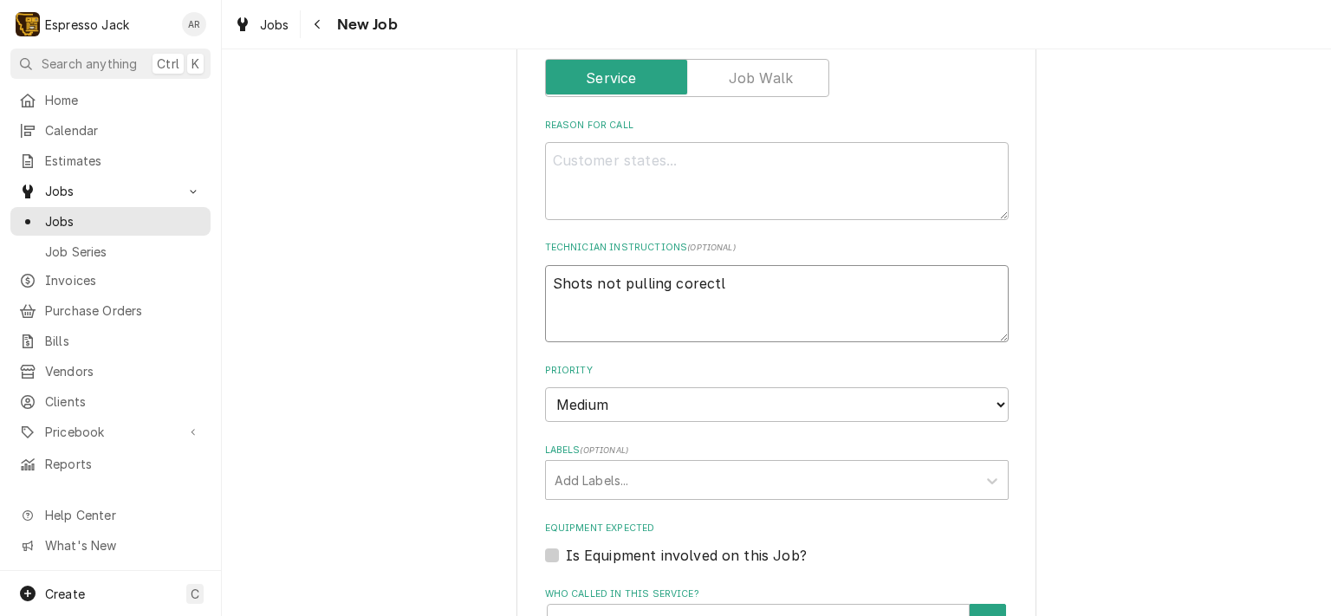
type textarea "Shots not pulling corectly"
type textarea "x"
type textarea "Shots not pulling corectly"
type textarea "x"
type textarea "Shots not pulling corectly"
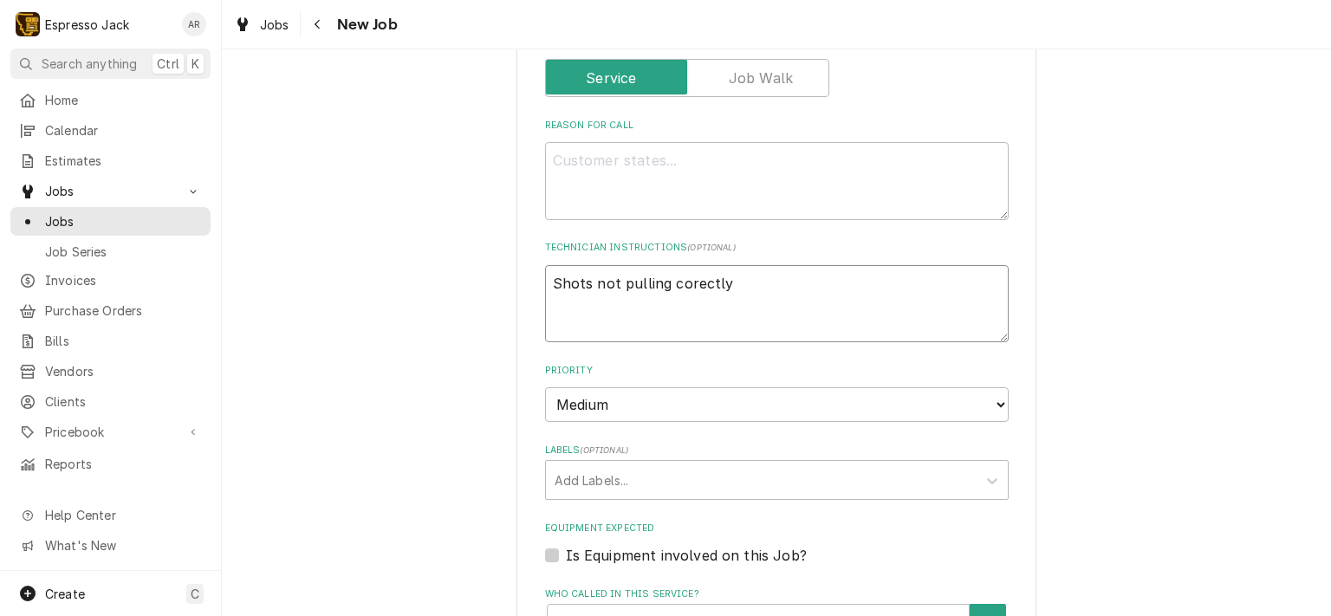
type textarea "x"
type textarea "Shots not pulling corectl"
type textarea "x"
type textarea "Shots not pulling corect"
type textarea "x"
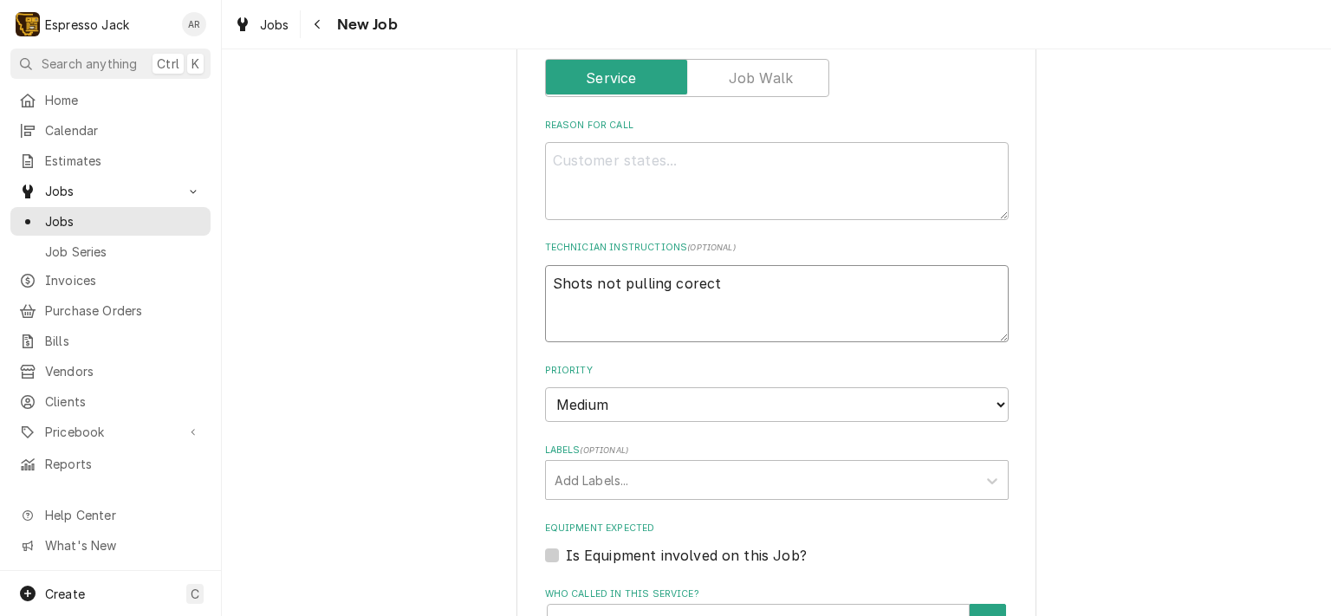
type textarea "Shots not pulling corec"
type textarea "x"
type textarea "Shots not pulling core"
type textarea "x"
type textarea "Shots not pulling cor"
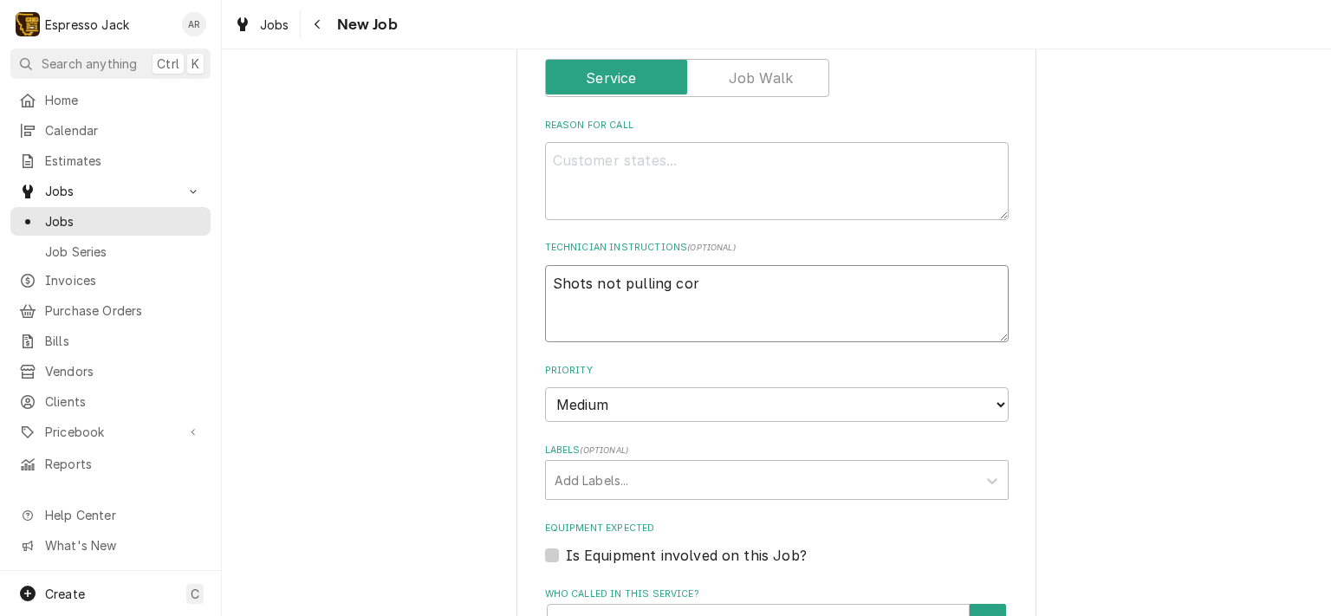
type textarea "x"
type textarea "Shots not pulling corr"
type textarea "x"
type textarea "Shots not pulling corre"
type textarea "x"
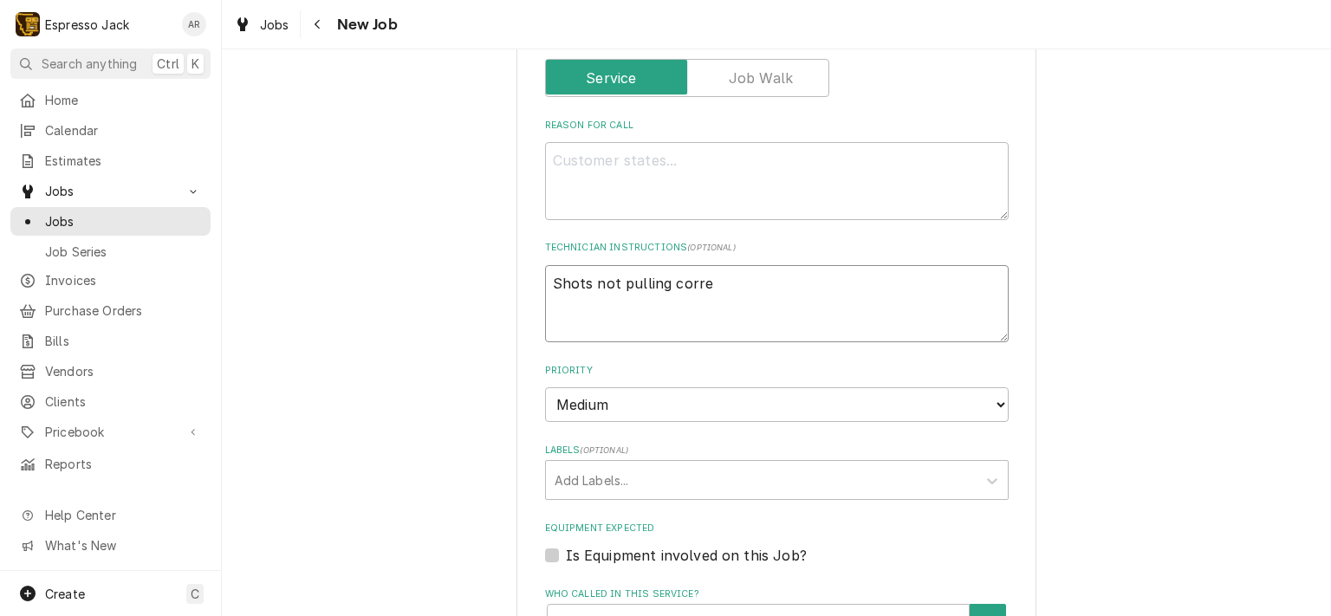
type textarea "Shots not pulling correc"
type textarea "x"
type textarea "Shots not pulling correct"
type textarea "x"
type textarea "Shots not pulling correctl"
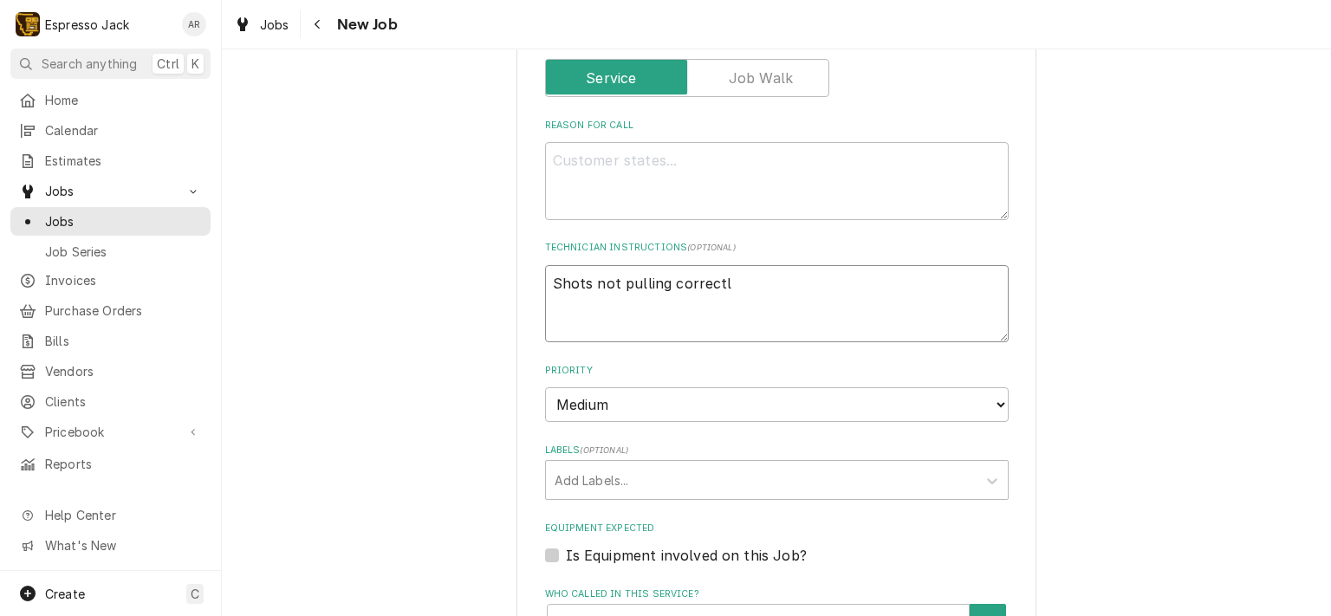
type textarea "x"
type textarea "Shots not pulling correctly"
type textarea "x"
type textarea "Shots not pulling correctly"
type textarea "x"
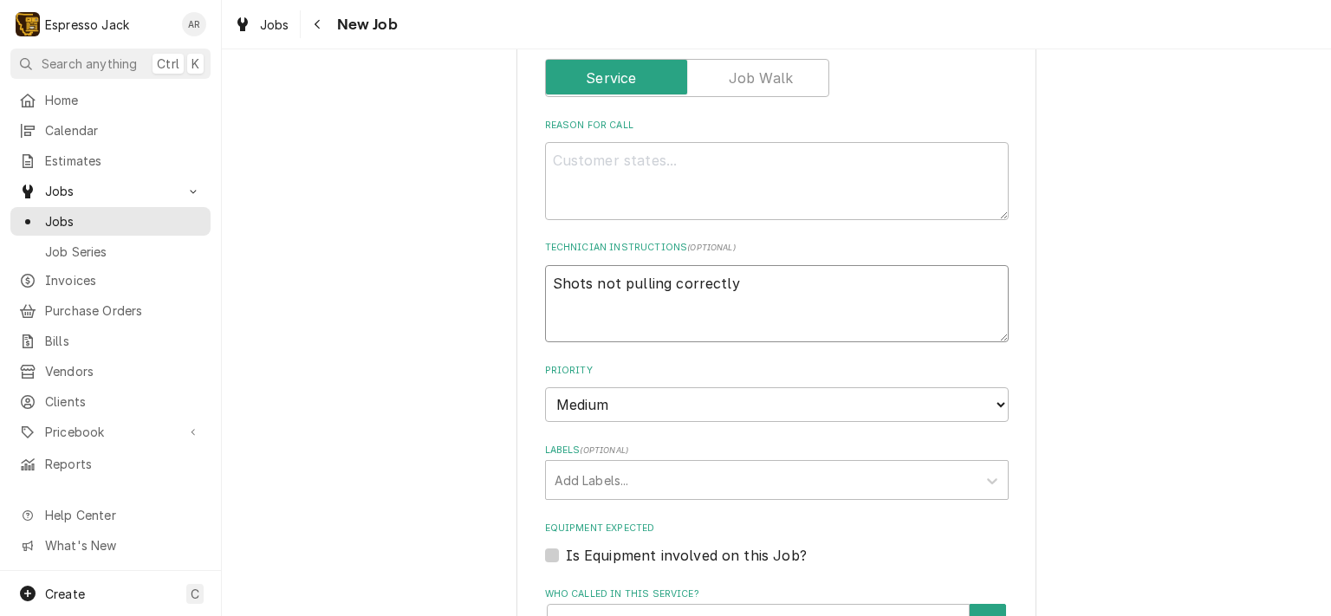
type textarea "Shots not pulling correctly ""
type textarea "x"
type textarea "Shots not pulling correctly "p"
type textarea "x"
type textarea "Shots not pulling correctly "po"
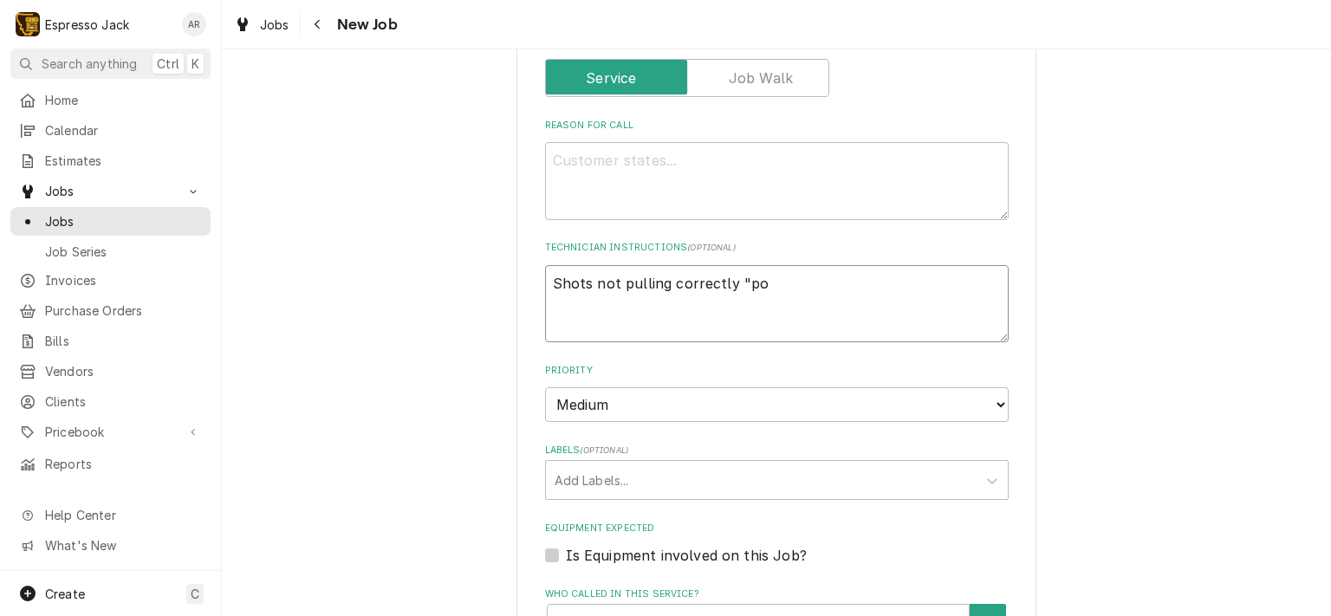
type textarea "x"
type textarea "Shots not pulling correctly "poo"
type textarea "x"
type textarea "Shots not pulling correctly "poor"
type textarea "x"
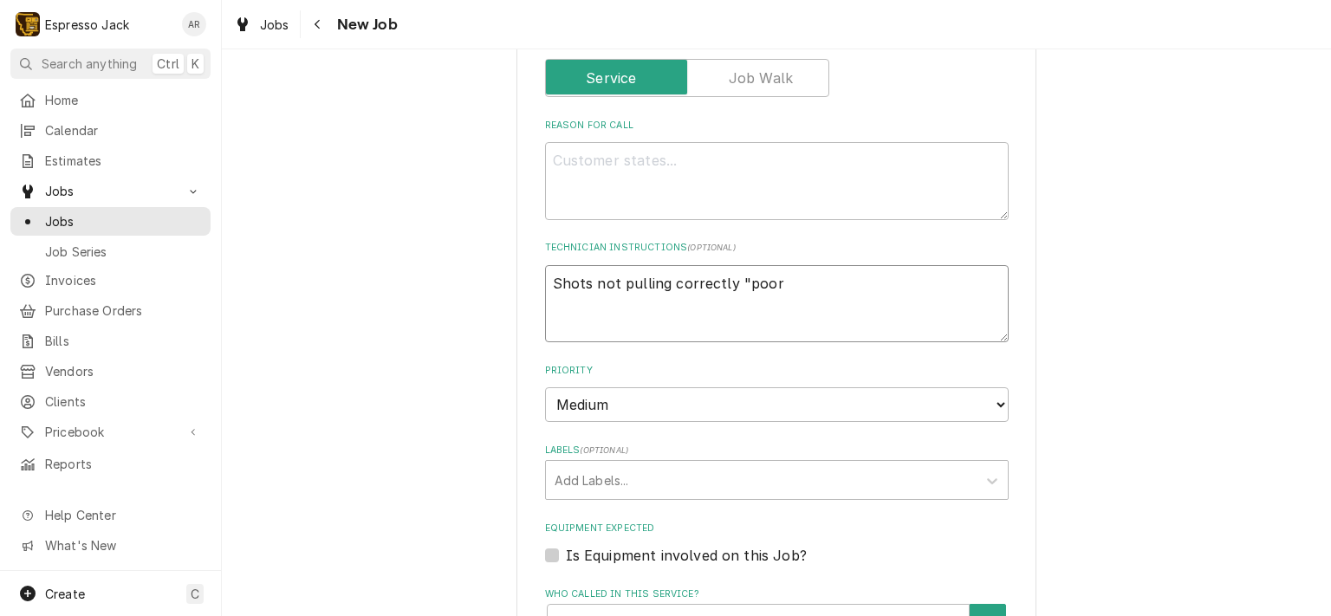
type textarea "Shots not pulling correctly "poor""
type textarea "x"
type textarea "Shots not pulling correctly "poor""
type textarea "x"
type textarea "Shots not pulling correctly "poor" q"
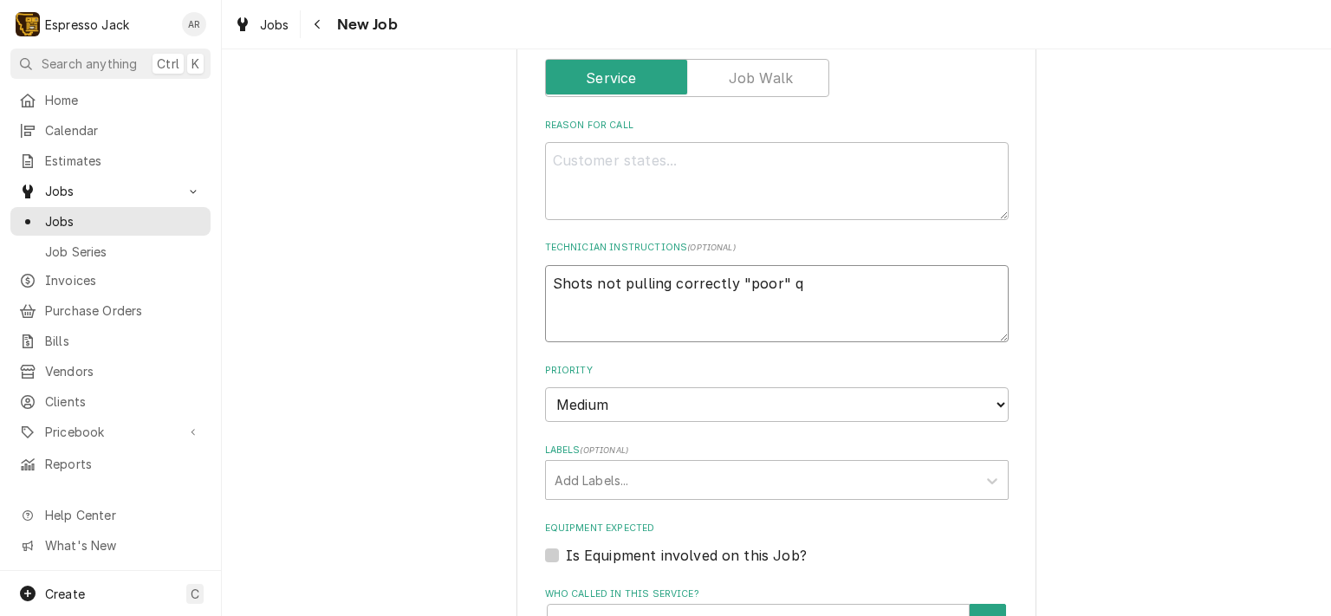
type textarea "x"
type textarea "Shots not pulling correctly "poor" qu"
type textarea "x"
type textarea "Shots not pulling correctly "poor" qua"
type textarea "x"
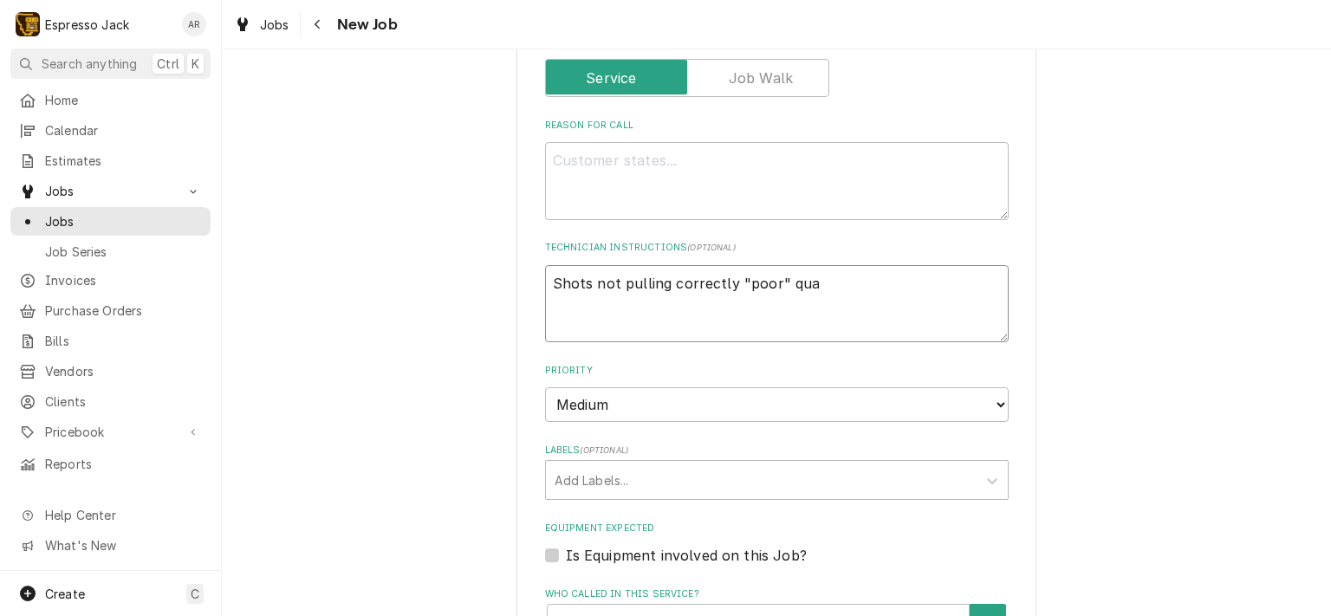
type textarea "Shots not pulling correctly "poor" qual"
type textarea "x"
type textarea "Shots not pulling correctly "poor" quali"
type textarea "x"
type textarea "Shots not pulling correctly "poor" qualit"
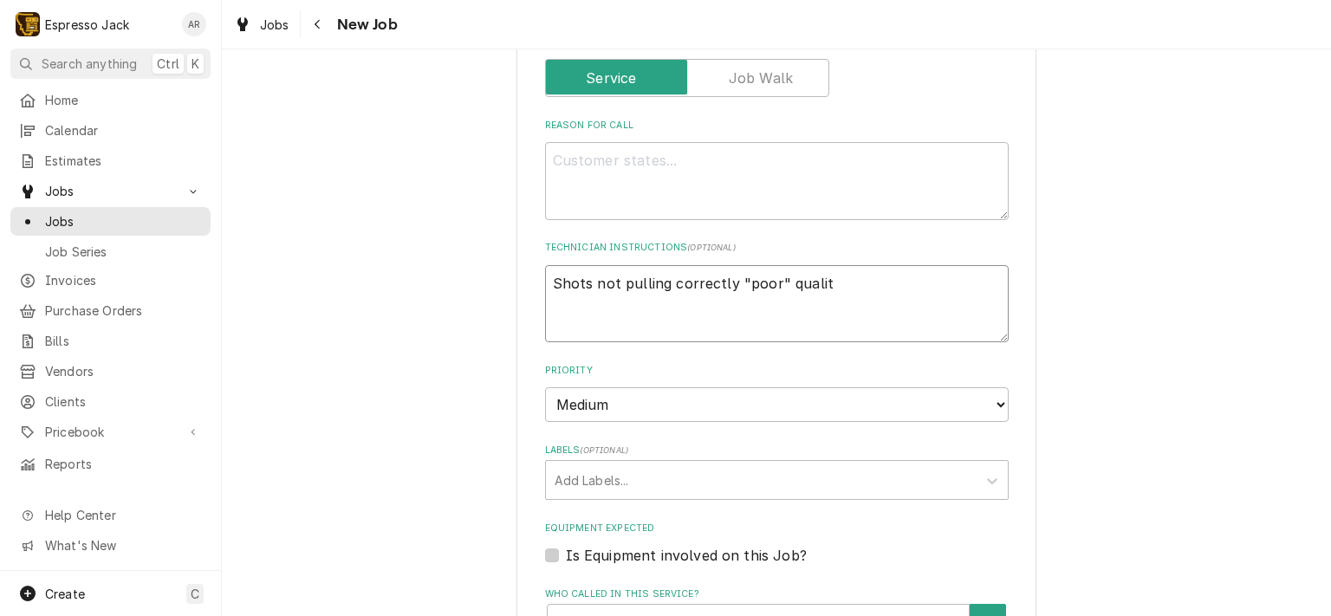
type textarea "x"
type textarea "Shots not pulling correctly "poor" quality"
type textarea "x"
type textarea "Shots not pulling correctly "poor" quality"
type textarea "x"
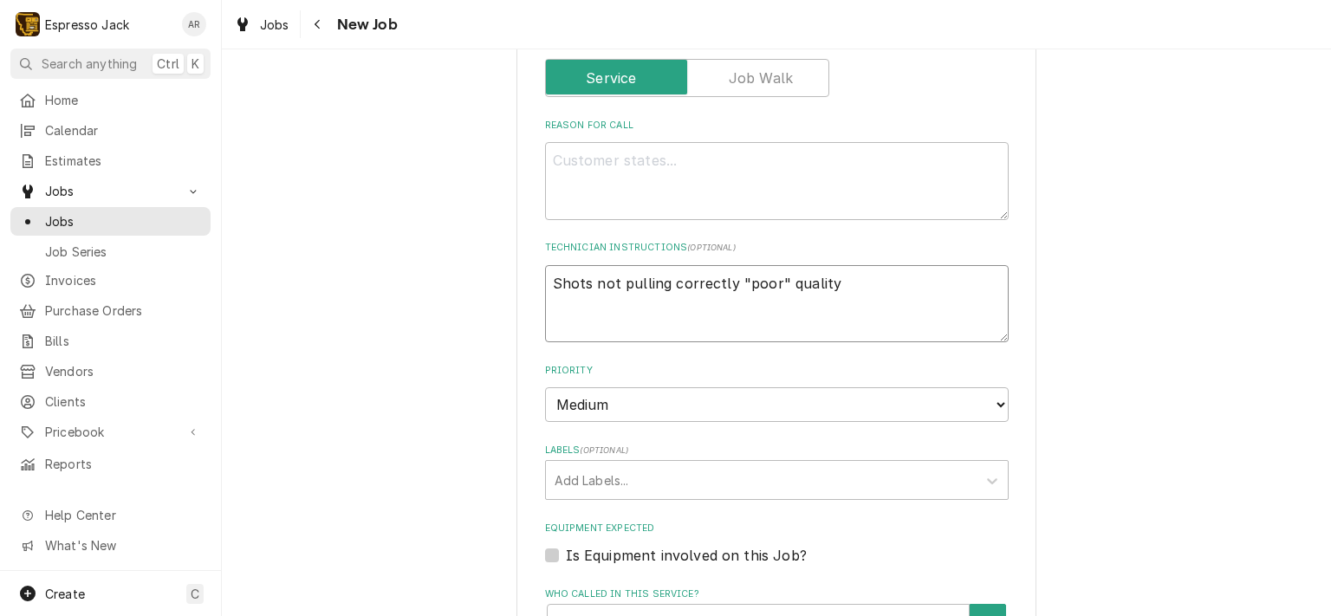
type textarea "Shots not pulling correctly "poor" quality"
type textarea "x"
type textarea "Shots not pulling correctly "poor" quality."
type textarea "x"
type textarea "Shots not pulling correctly "poor" quality."
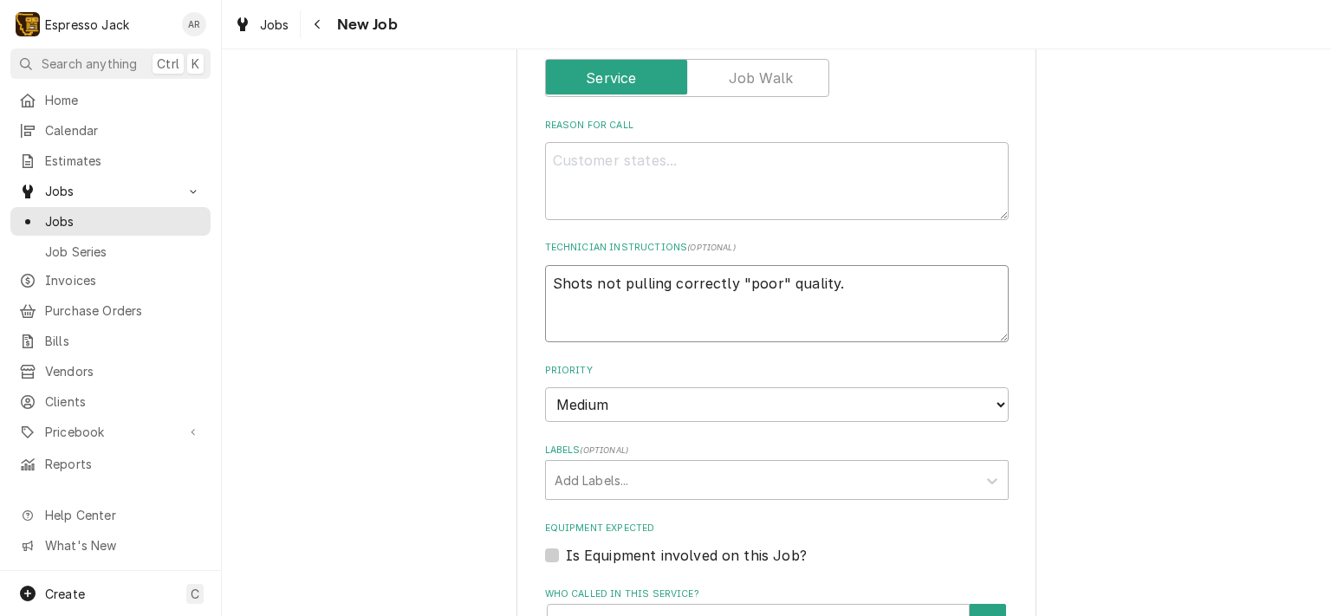
type textarea "x"
type textarea "Shots not pulling correctly "poor" quality. l"
type textarea "x"
type textarea "Shots not pulling correctly "poor" quality. le"
type textarea "x"
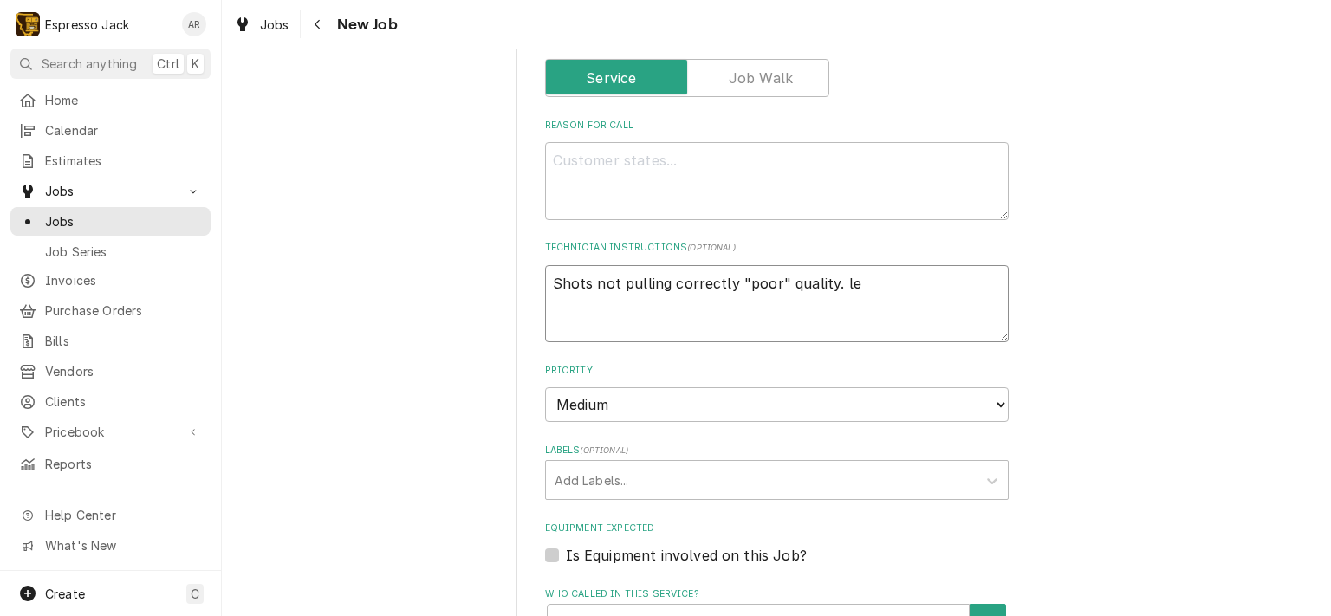
type textarea "Shots not pulling correctly "poor" quality. lea"
type textarea "x"
type textarea "Shots not pulling correctly "poor" quality. leak"
type textarea "x"
type textarea "Shots not pulling correctly "poor" quality. leak"
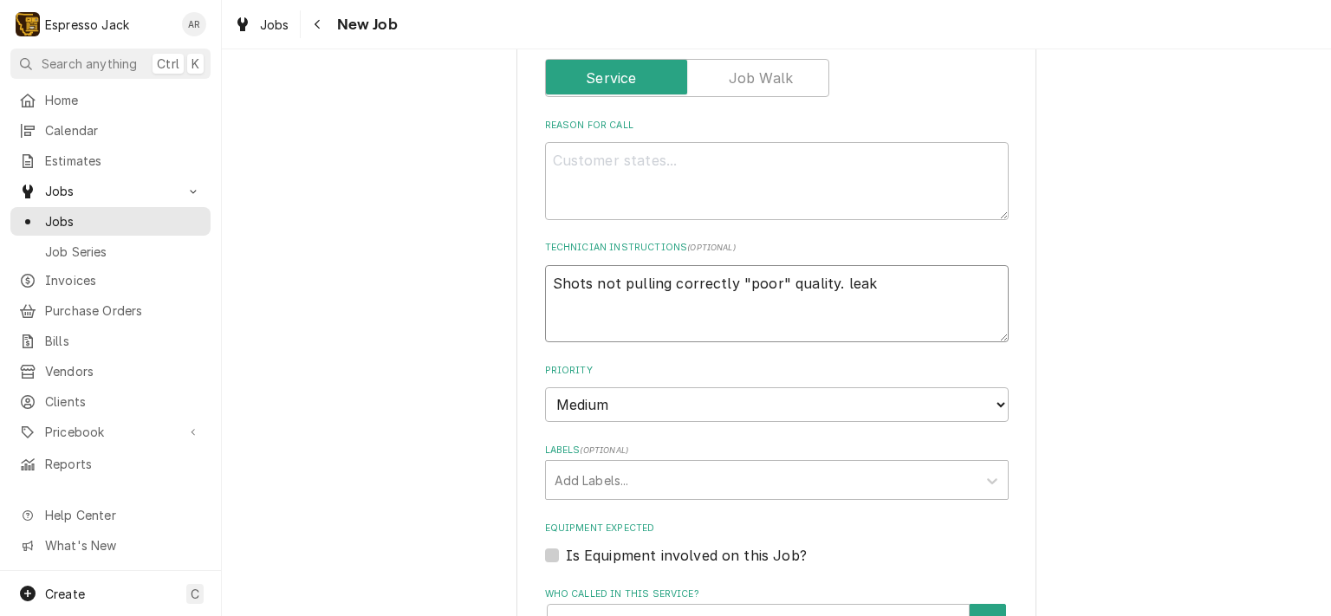
type textarea "x"
type textarea "Shots not pulling correctly "poor" quality. leak u"
type textarea "x"
type textarea "Shots not pulling correctly "poor" quality. leak un"
type textarea "x"
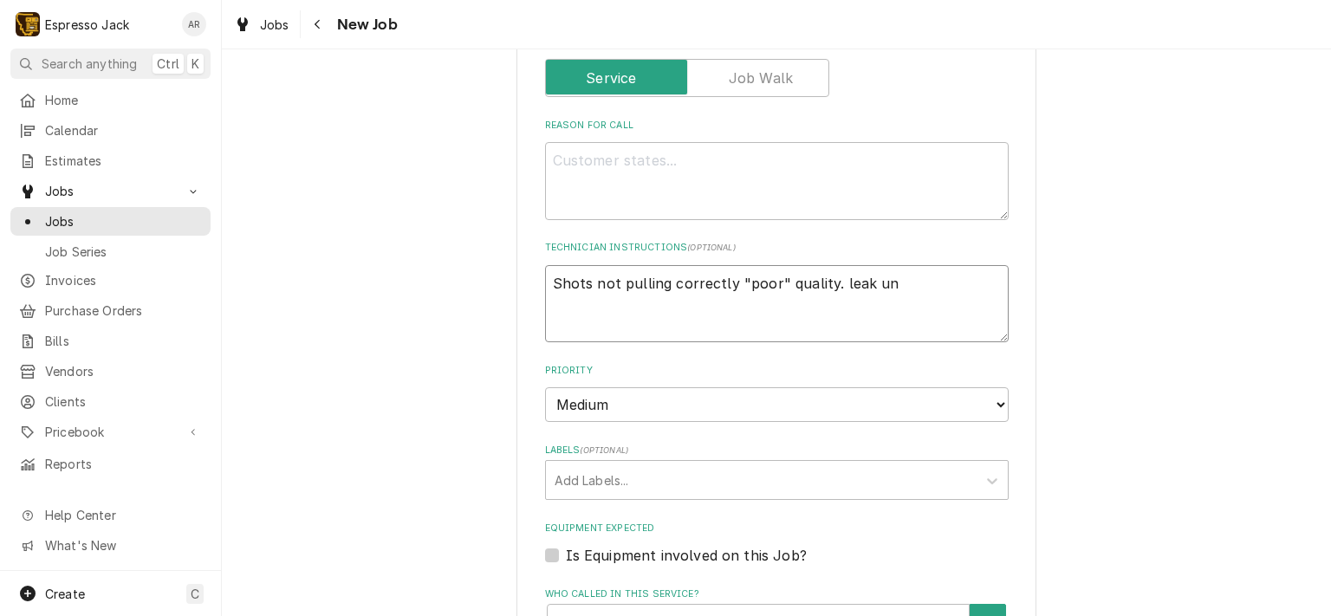
type textarea "Shots not pulling correctly "poor" quality. leak und"
type textarea "x"
type textarea "Shots not pulling correctly "poor" quality. leak unde"
type textarea "x"
type textarea "Shots not pulling correctly "poor" quality. leak under"
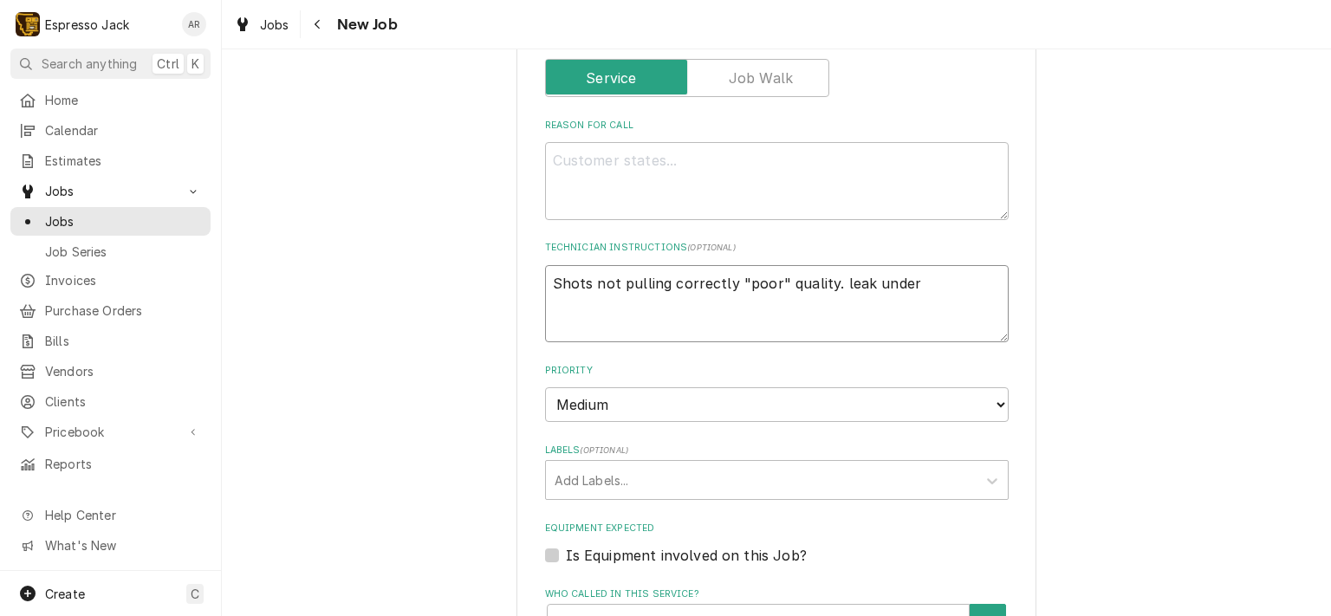
type textarea "x"
type textarea "Shots not pulling correctly "poor" quality. leak under"
type textarea "x"
type textarea "Shots not pulling correctly "poor" quality. leak under d"
type textarea "x"
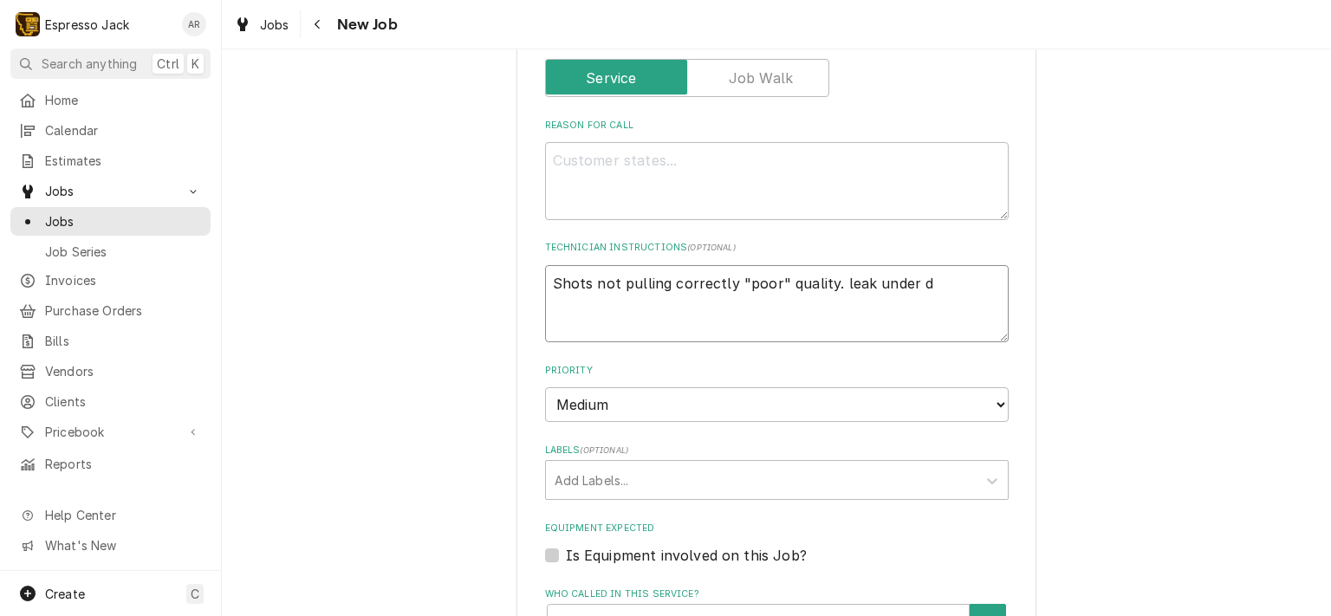
type textarea "Shots not pulling correctly "poor" quality. leak under dr"
type textarea "x"
type textarea "Shots not pulling correctly "poor" quality. leak under dra"
type textarea "x"
type textarea "Shots not pulling correctly "poor" quality. leak under drai"
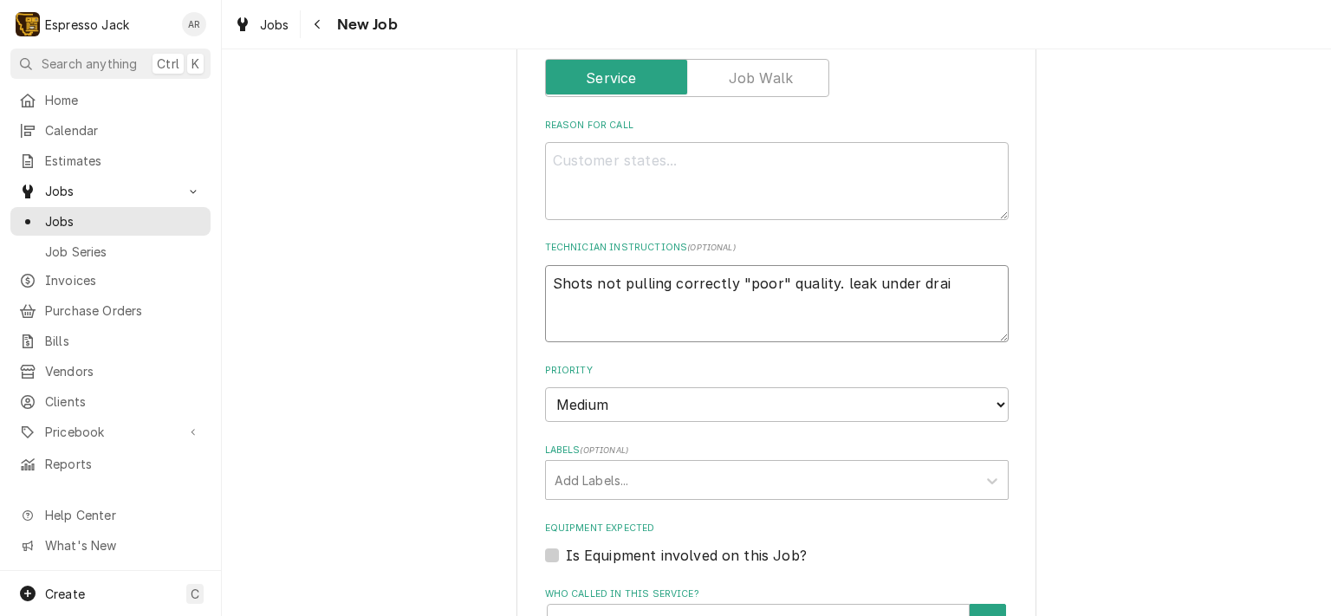
type textarea "x"
type textarea "Shots not pulling correctly "poor" quality. leak under drain"
type textarea "x"
type textarea "Shots not pulling correctly "poor" quality. leak under drain"
type textarea "x"
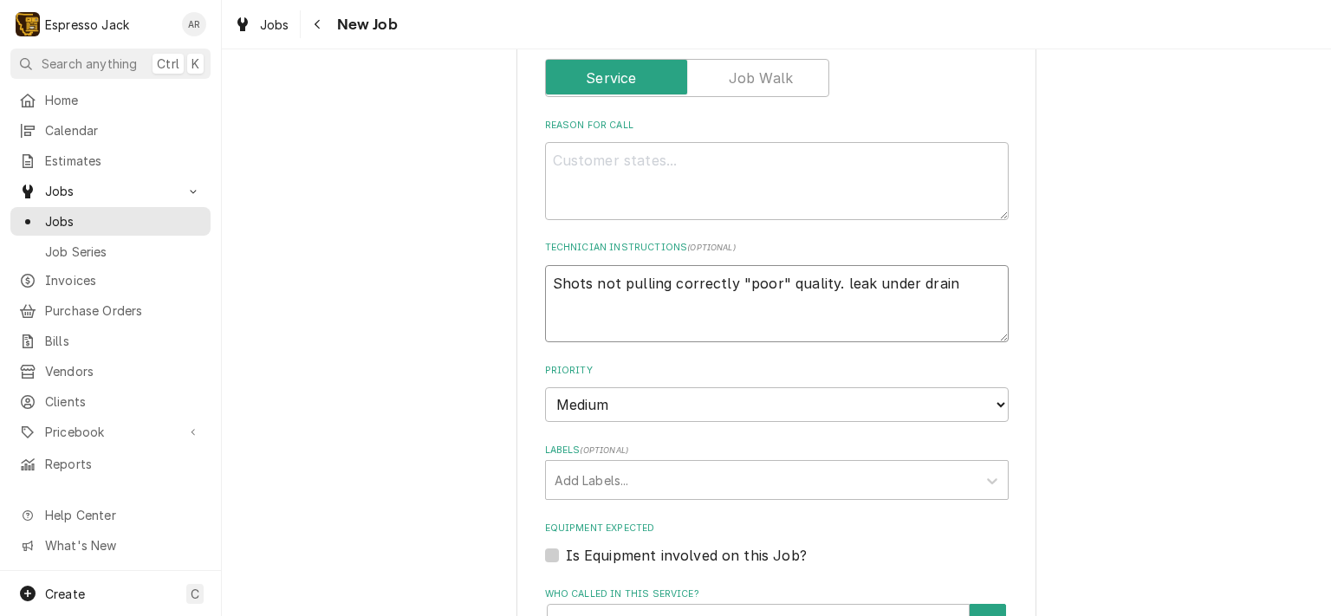
type textarea "Shots not pulling correctly "poor" quality. leak under drain t"
type textarea "x"
type textarea "Shots not pulling correctly "poor" quality. leak under drain tr"
type textarea "x"
type textarea "Shots not pulling correctly "poor" quality. leak under drain tra"
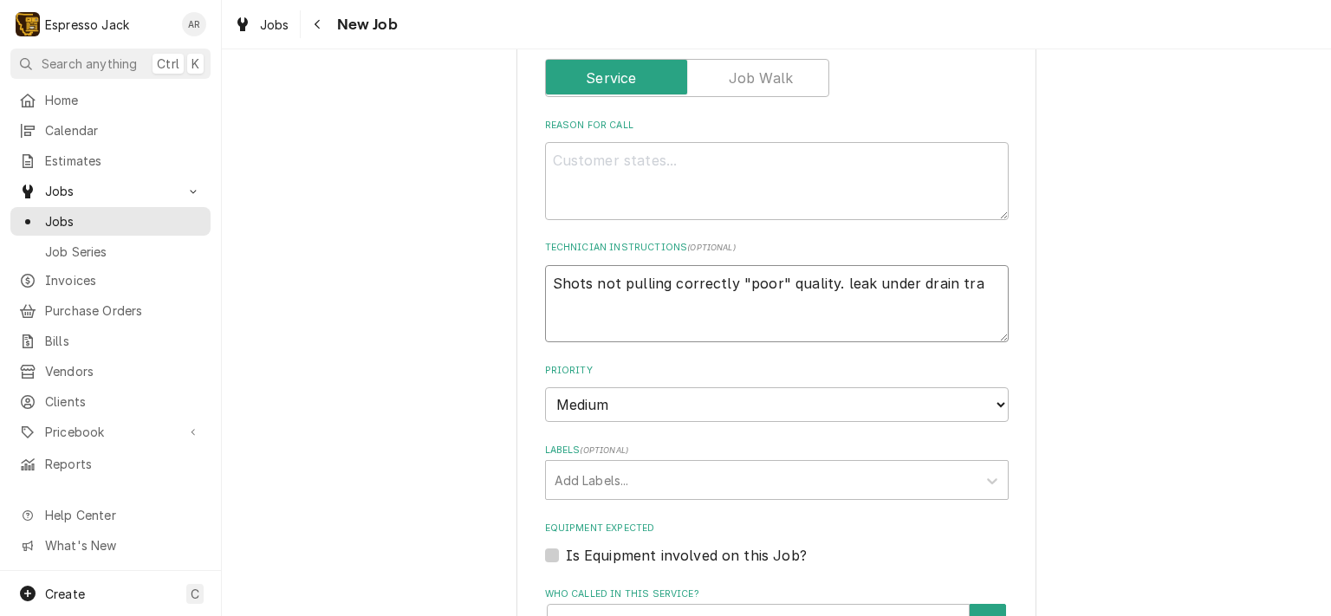
type textarea "x"
type textarea "Shots not pulling correctly "poor" quality. leak under drain tray"
type textarea "x"
type textarea "Shots not pulling correctly "poor" quality. leak under drain tray"
type textarea "x"
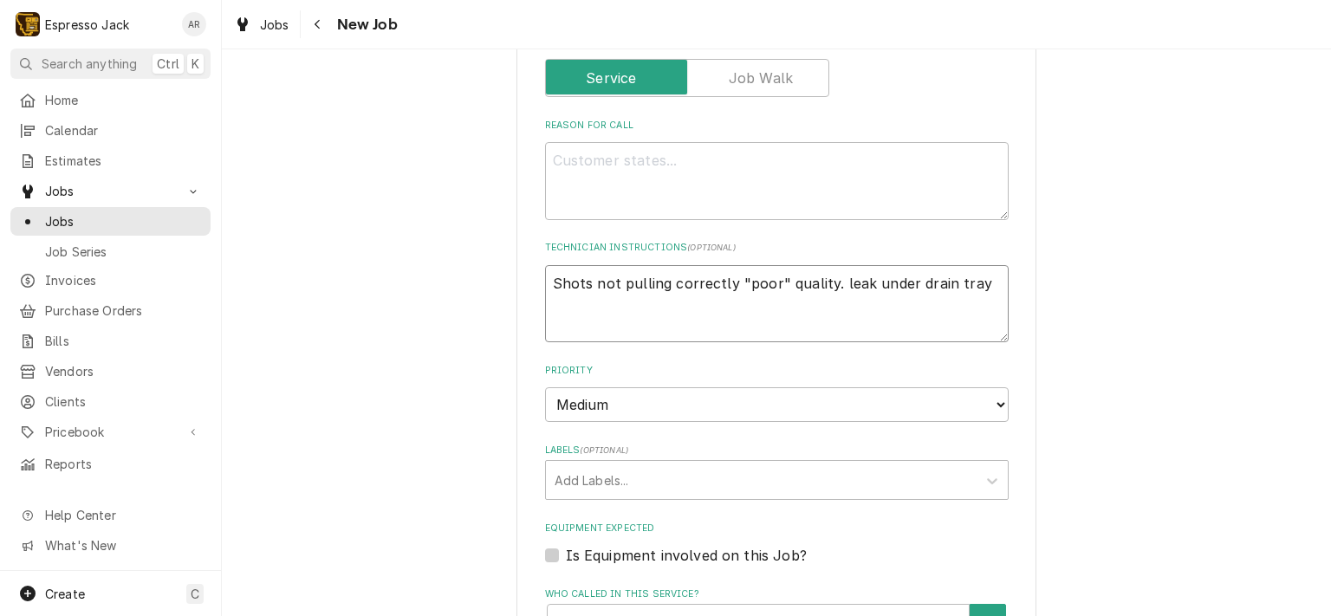
type textarea "Shots not pulling correctly "poor" quality. leak under drain tray"
type textarea "x"
type textarea "Shots not pulling correctly "poor" quality. leak under drain tray a"
type textarea "x"
type textarea "Shots not pulling correctly "poor" quality. leak under drain tray ar"
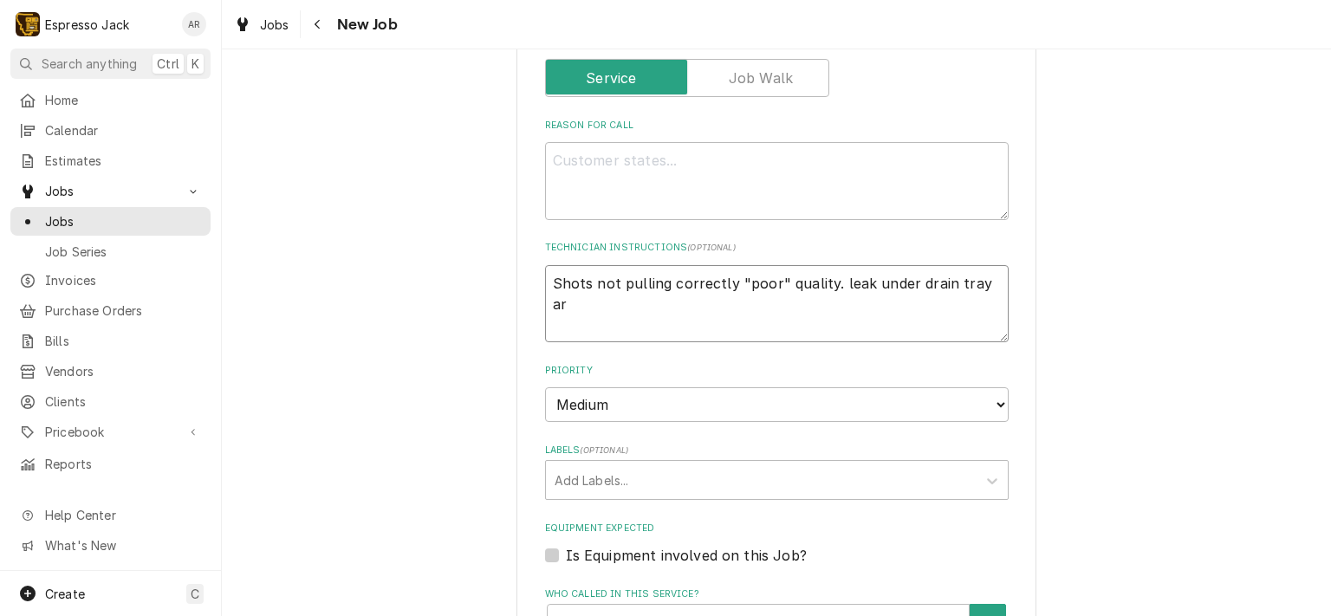
type textarea "x"
type textarea "Shots not pulling correctly "poor" quality. leak under drain tray are"
type textarea "x"
type textarea "Shots not pulling correctly "poor" quality. leak under drain tray area"
click at [826, 278] on textarea "Shots not pulling correctly "poor" quality. leak under drain tray area" at bounding box center [776, 304] width 463 height 78
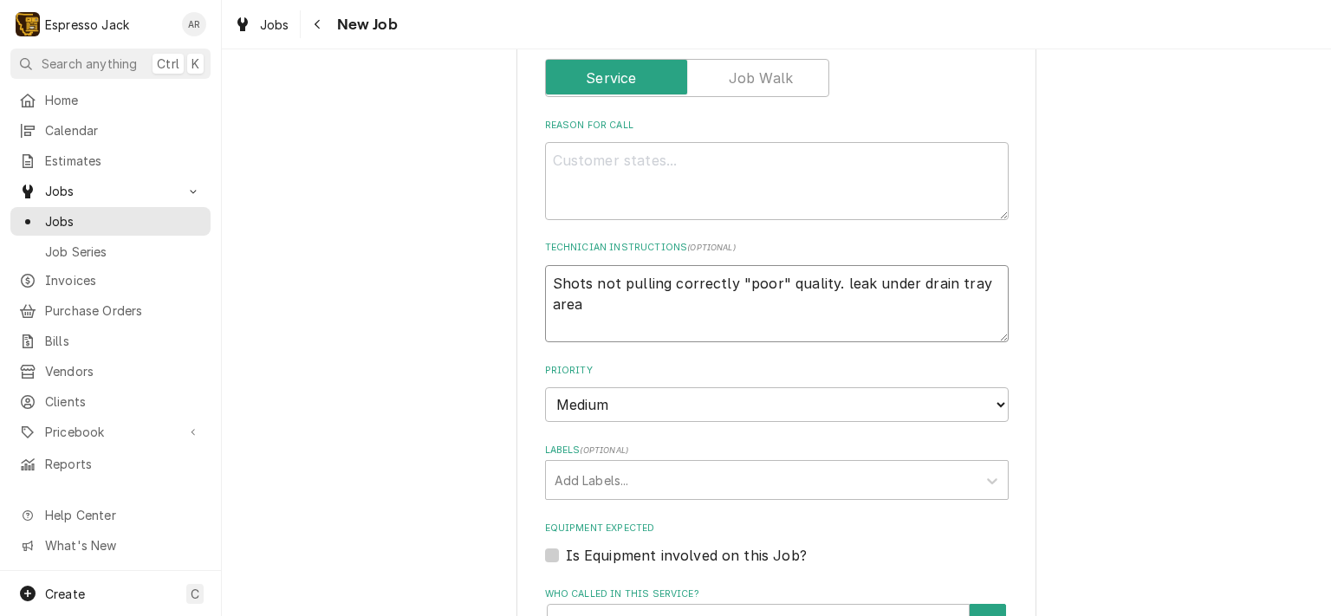
type textarea "x"
type textarea "Shots not pulling correctly "poor" quality. "leak under drain tray area"
click at [576, 301] on textarea "Shots not pulling correctly "poor" quality. "leak under drain tray area" at bounding box center [776, 304] width 463 height 78
type textarea "x"
type textarea "Shots not pulling correctly "poor" quality. "leak under drain tray area""
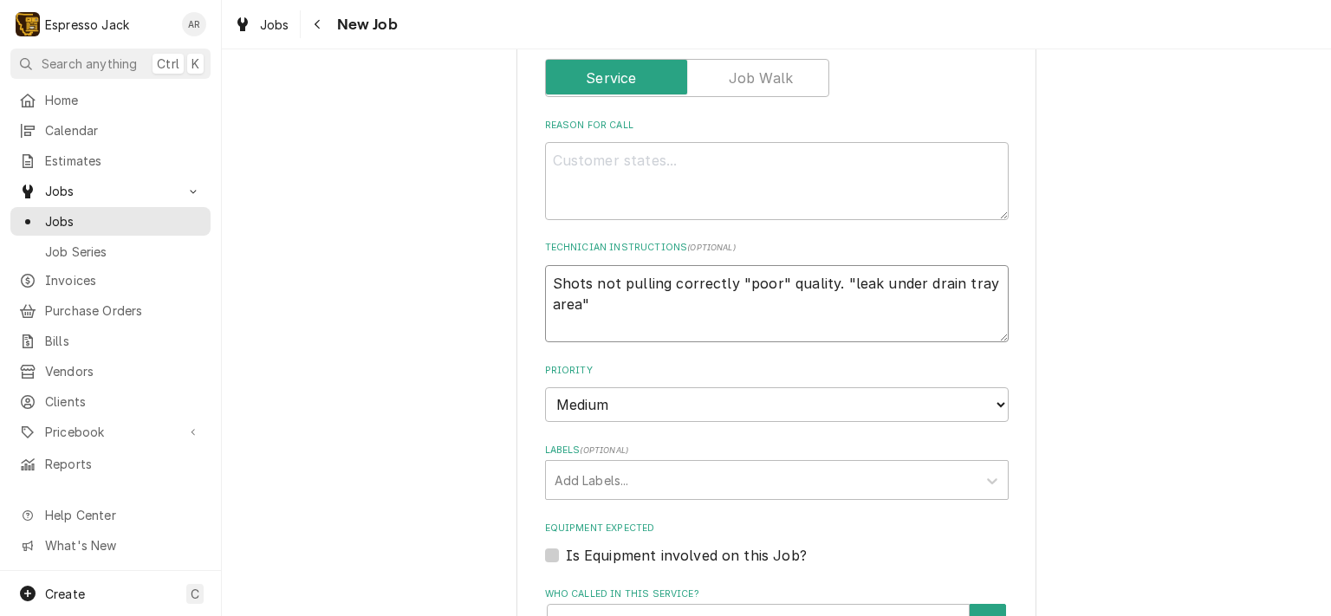
type textarea "x"
type textarea "Shots not pulling correctly "poor" quality. "leak under drain tray area""
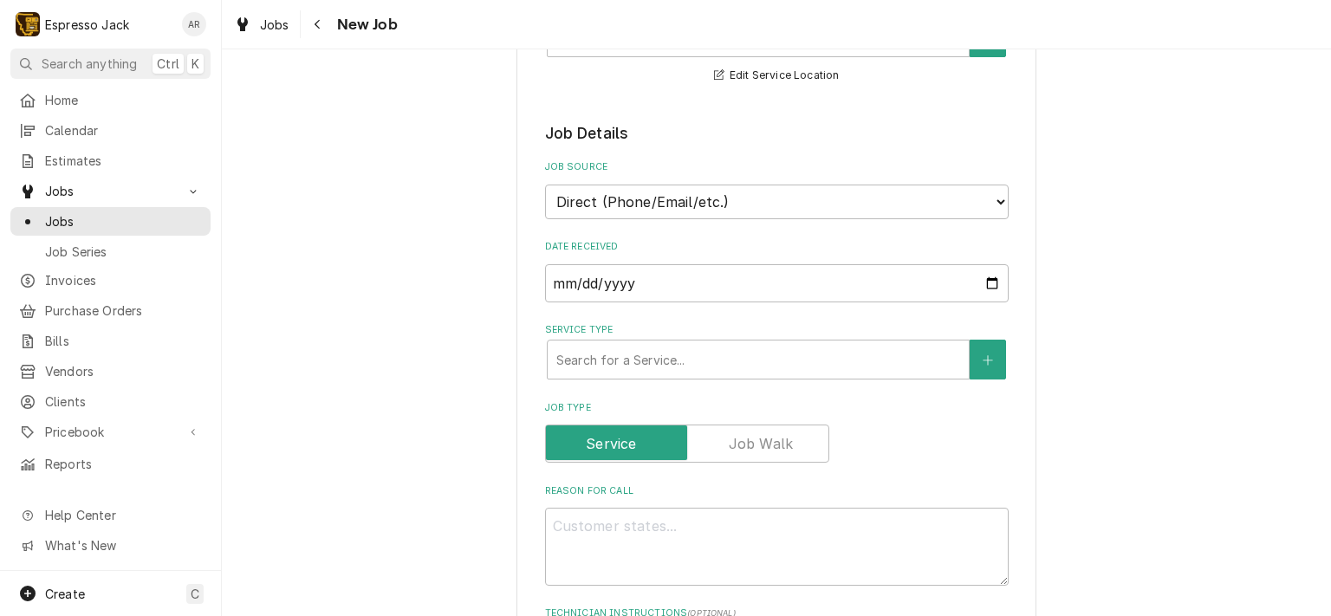
scroll to position [242, 0]
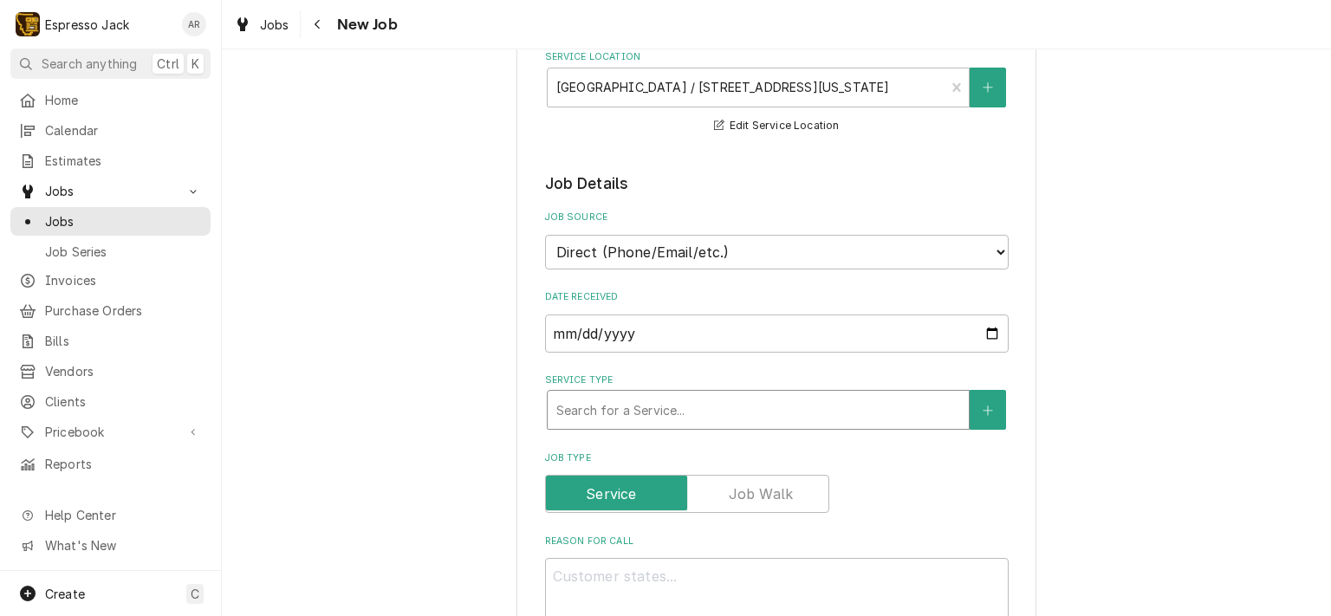
click at [589, 408] on div "Service Type" at bounding box center [758, 409] width 404 height 31
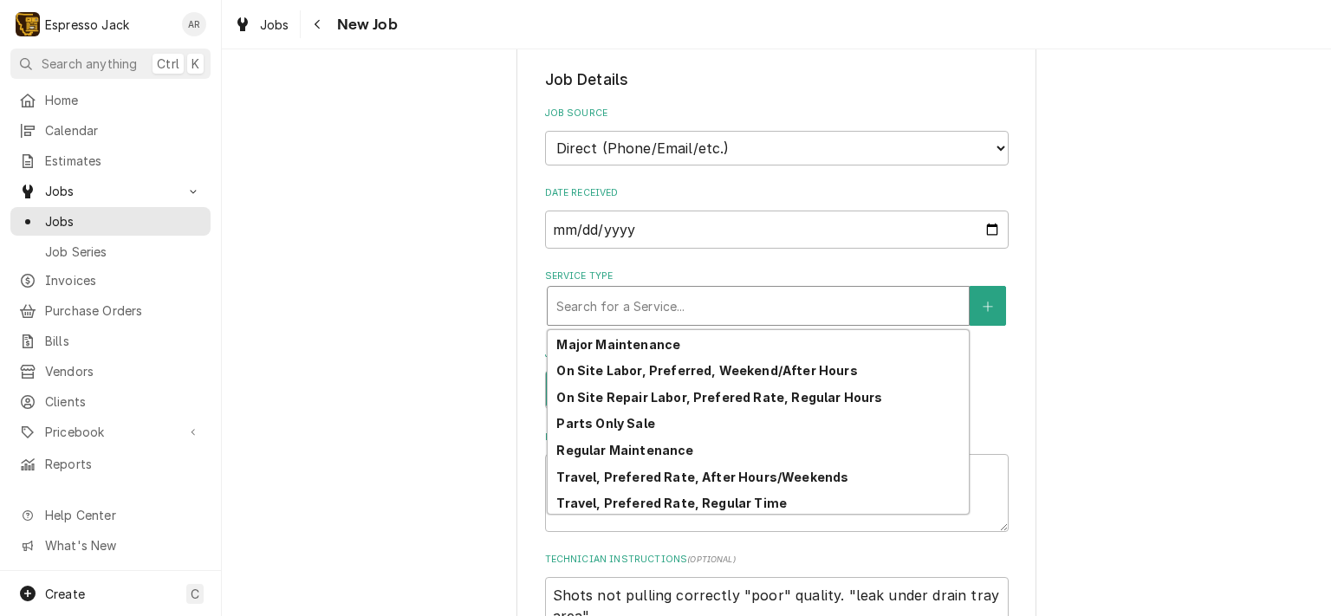
scroll to position [161, 0]
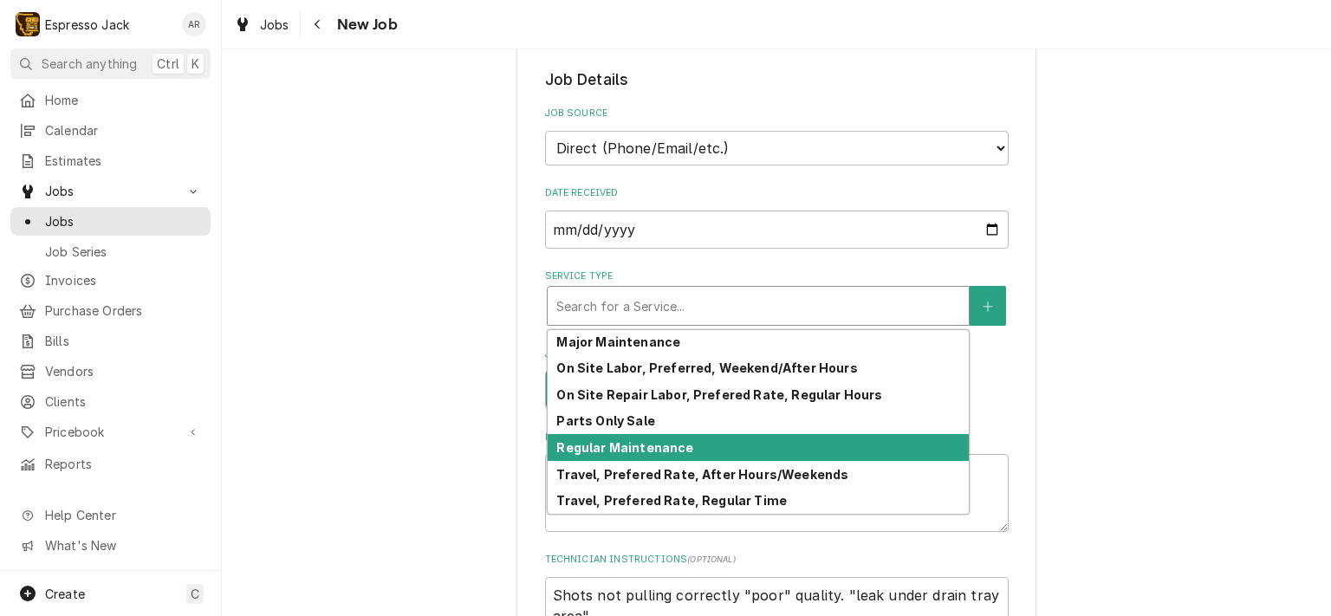
click at [679, 444] on div "Regular Maintenance" at bounding box center [758, 447] width 421 height 27
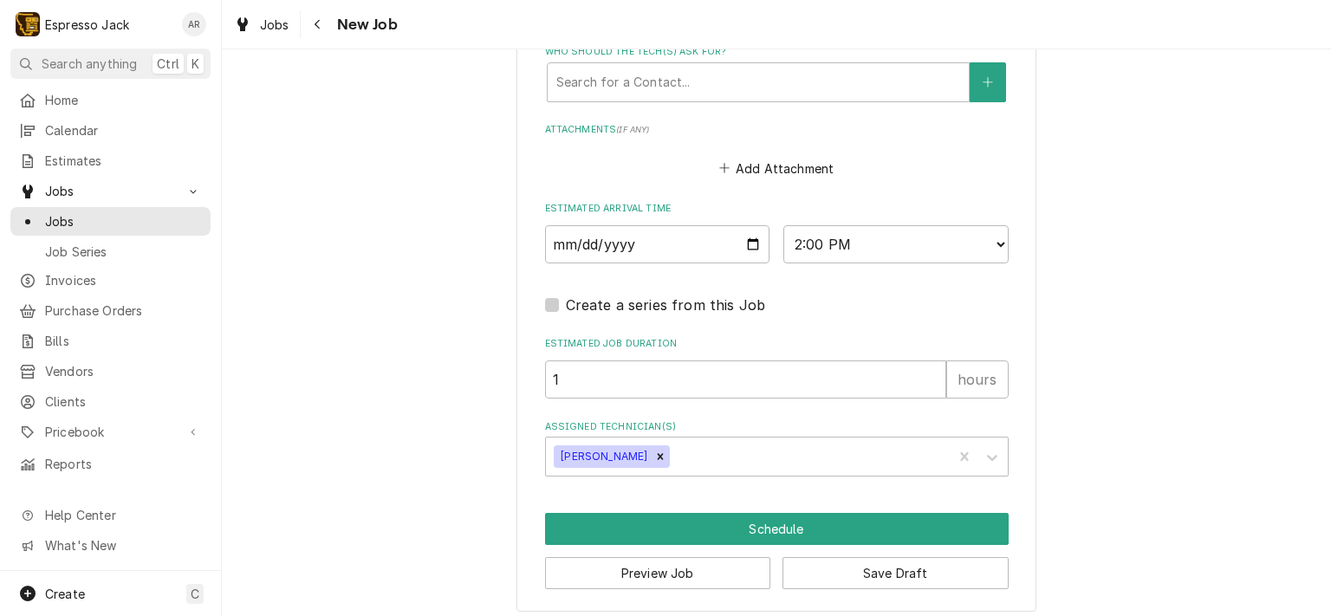
scroll to position [1310, 0]
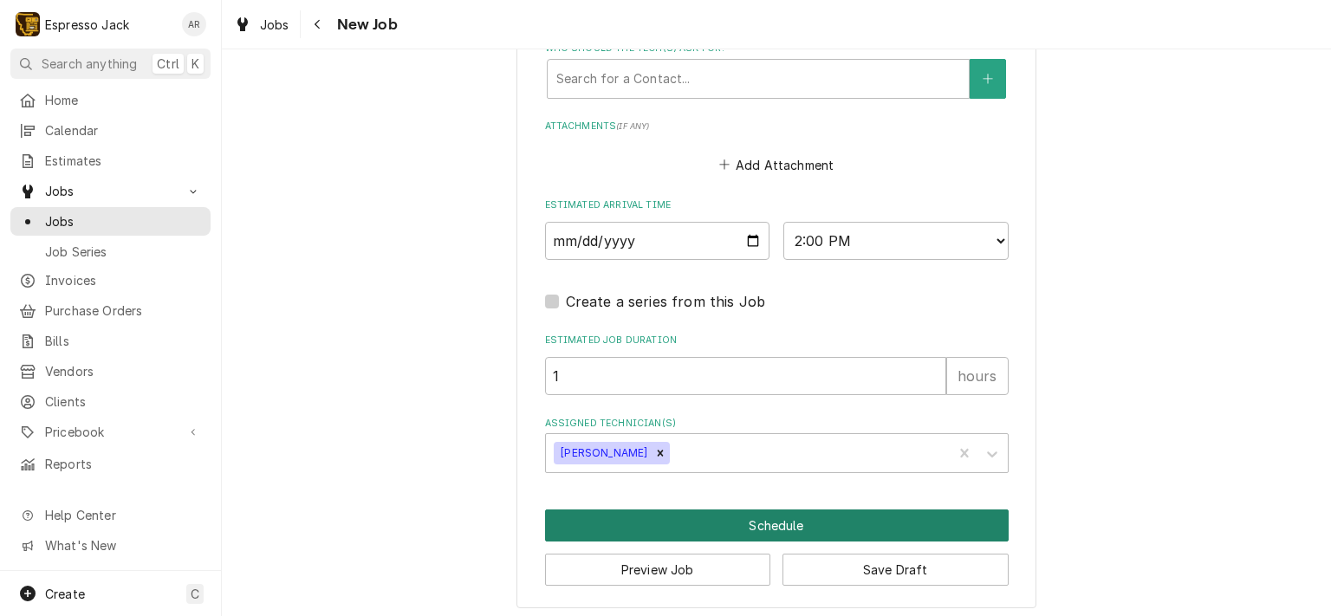
click at [804, 519] on button "Schedule" at bounding box center [776, 525] width 463 height 32
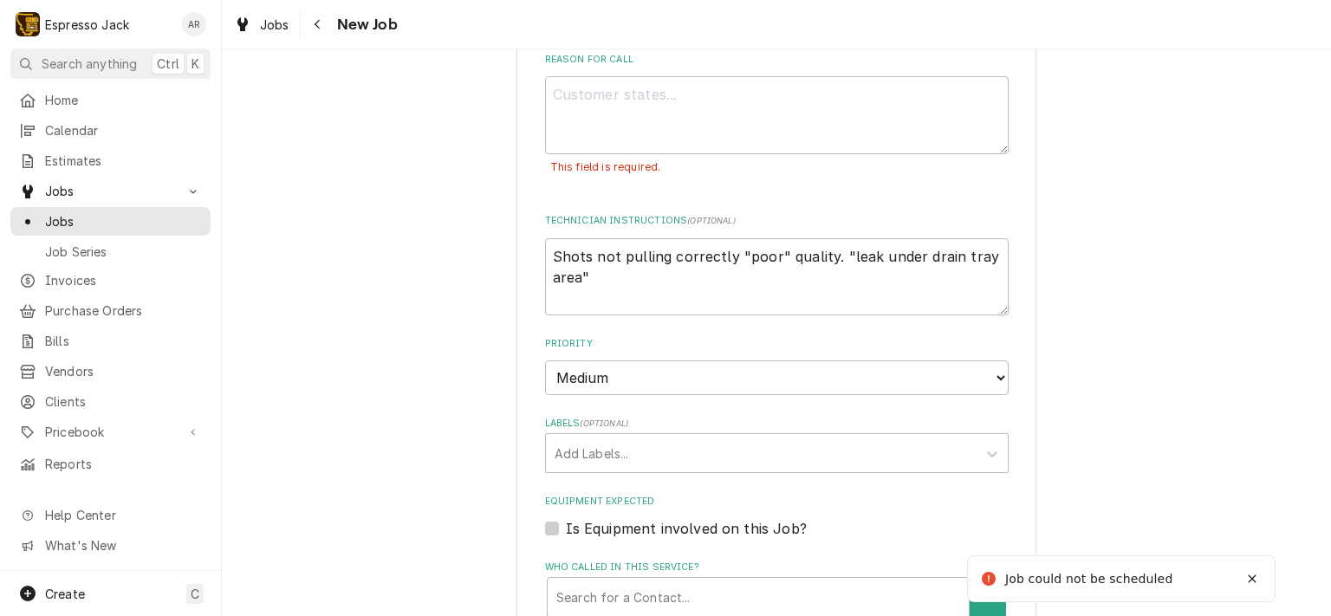
scroll to position [649, 0]
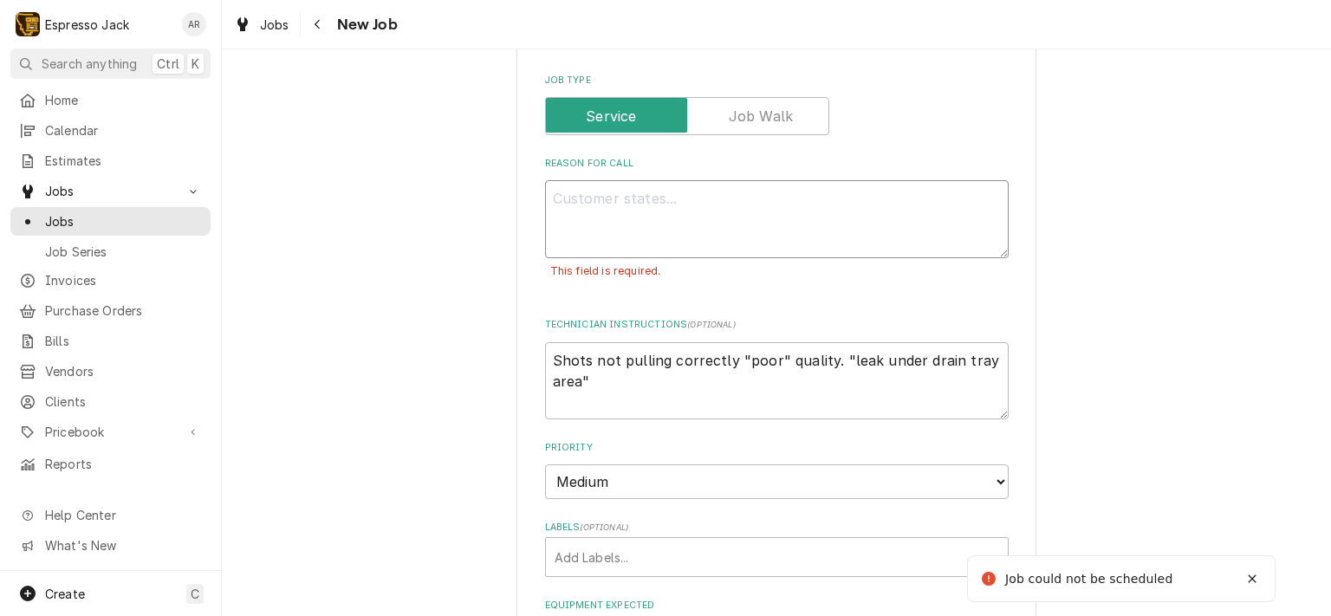
click at [625, 206] on textarea "Reason For Call" at bounding box center [776, 219] width 463 height 78
type textarea "x"
type textarea "r"
type textarea "x"
type textarea "re"
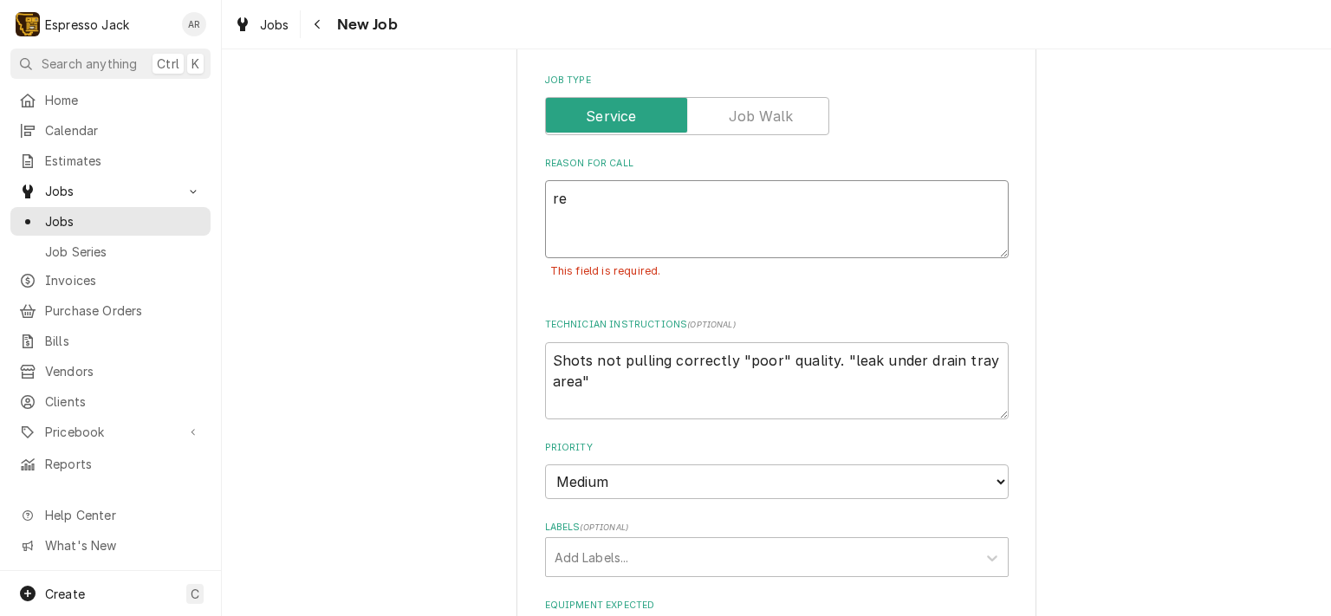
type textarea "x"
type textarea "reg"
type textarea "x"
type textarea "regu"
type textarea "x"
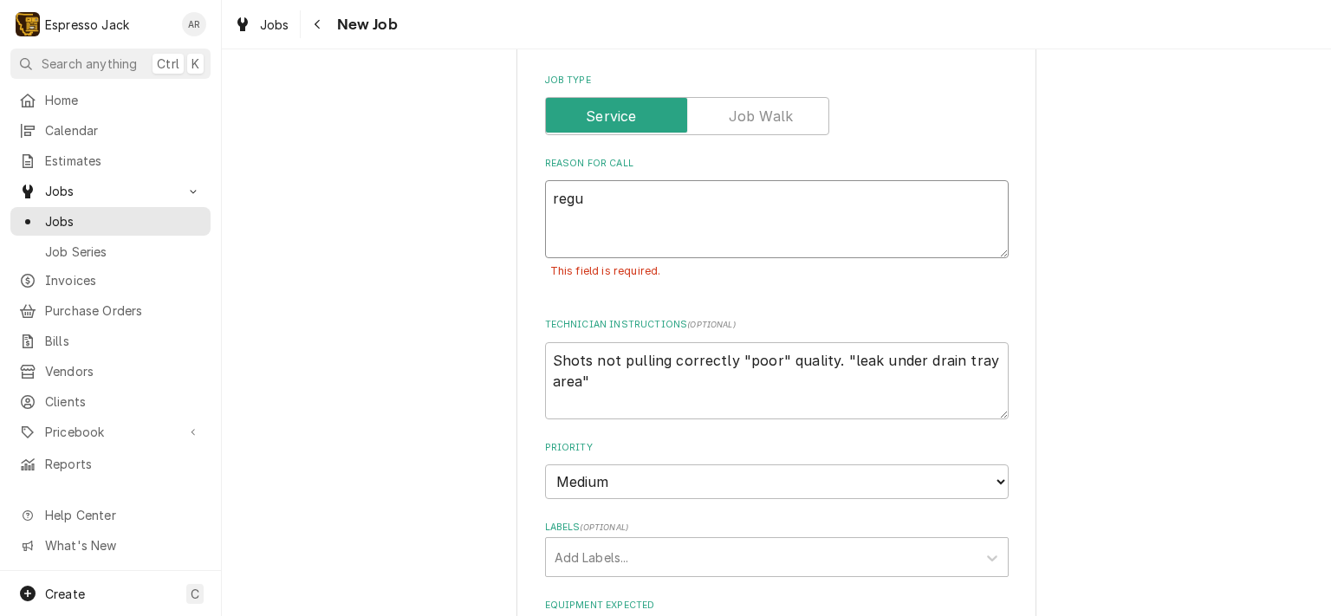
type textarea "regul"
type textarea "x"
type textarea "regula"
type textarea "x"
type textarea "regular"
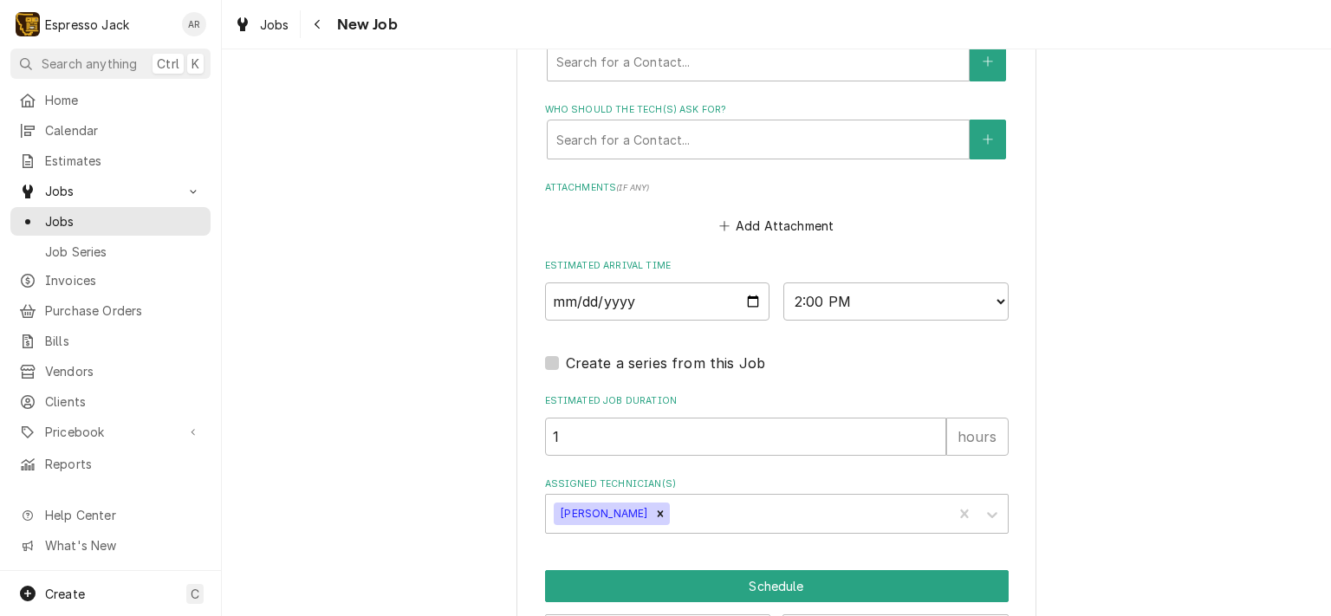
scroll to position [1349, 0]
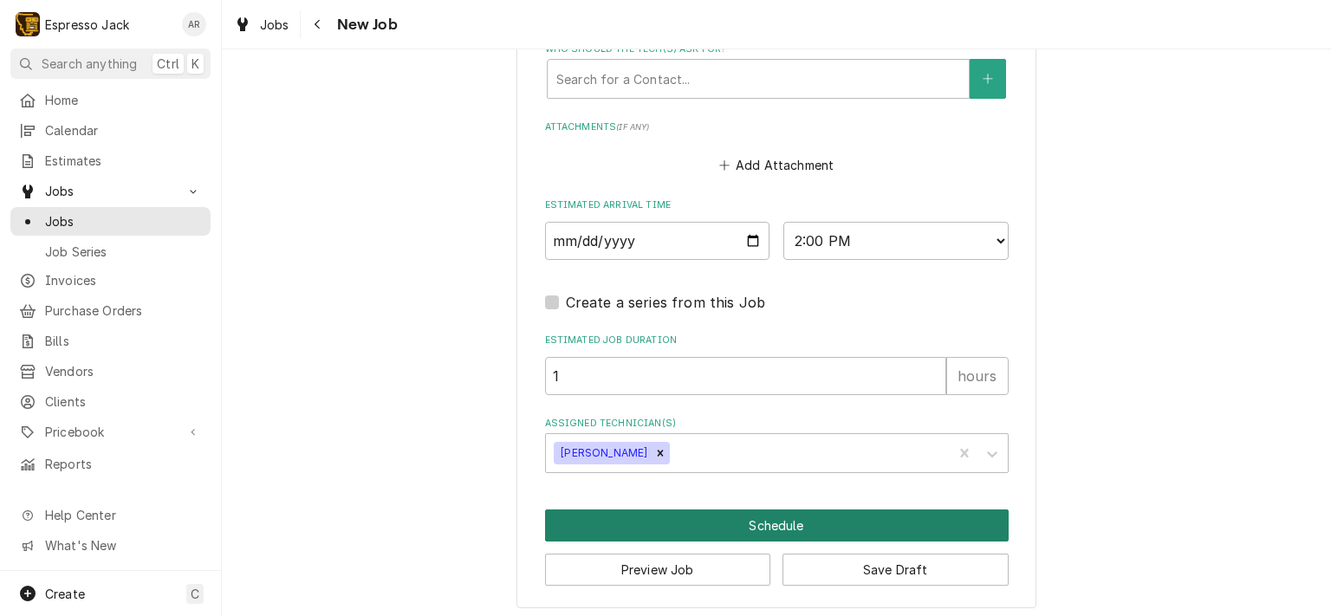
click at [774, 521] on button "Schedule" at bounding box center [776, 525] width 463 height 32
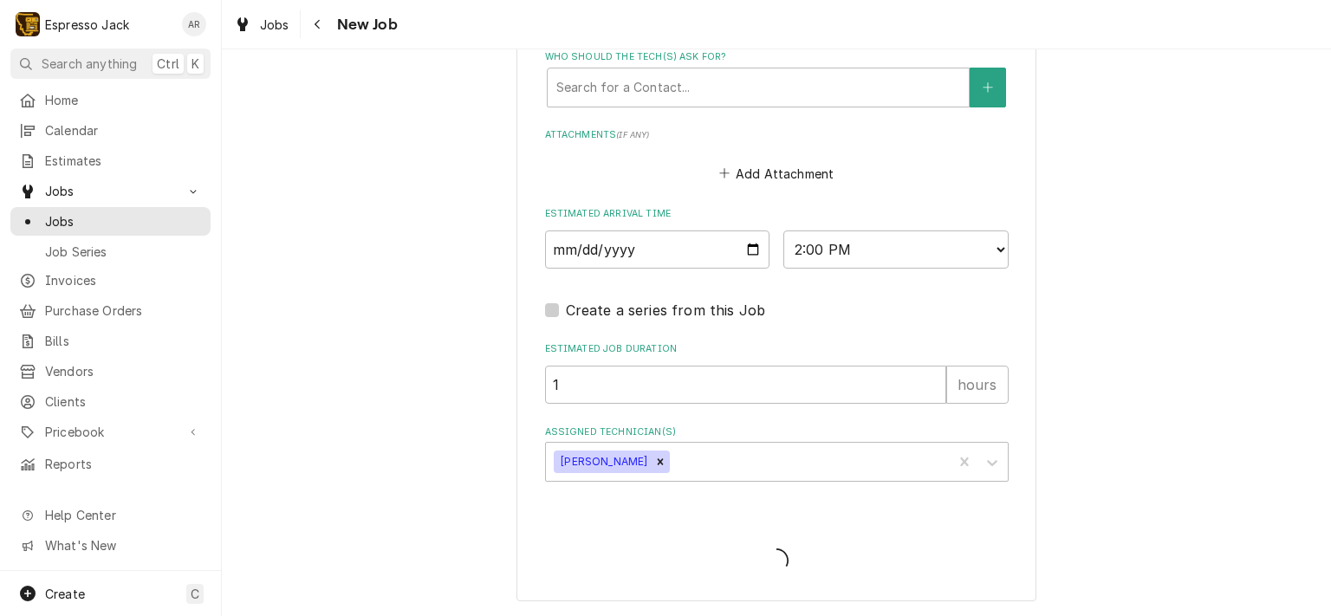
scroll to position [1295, 0]
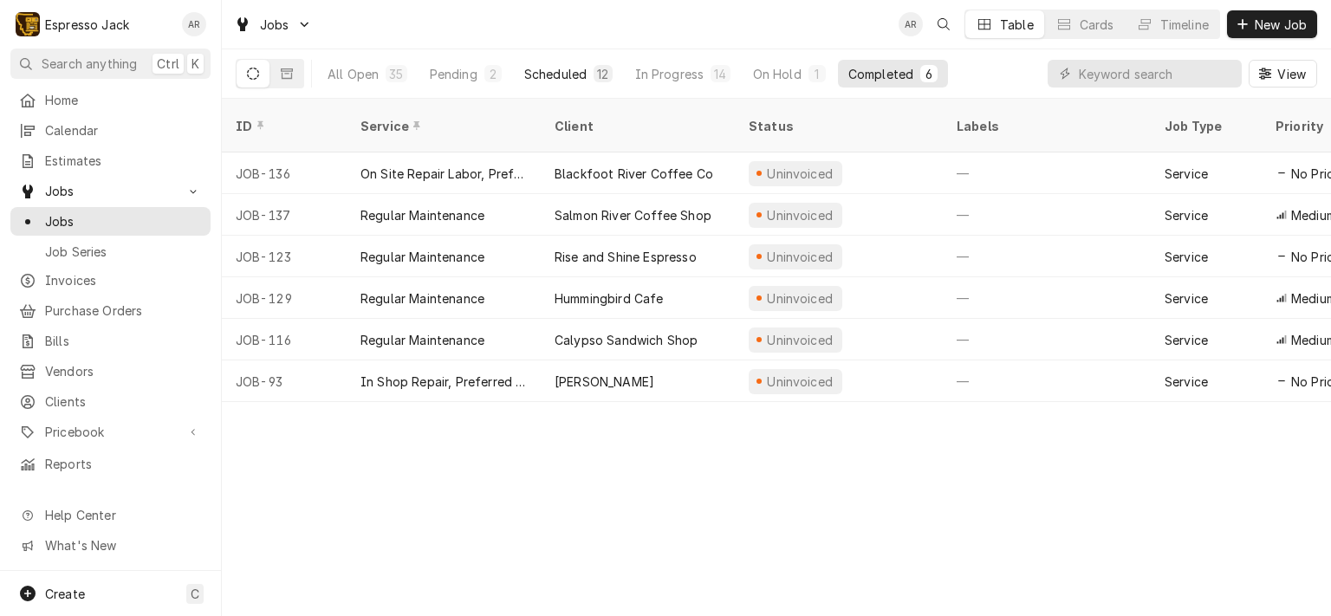
click at [588, 65] on button "Scheduled 12" at bounding box center [568, 74] width 109 height 28
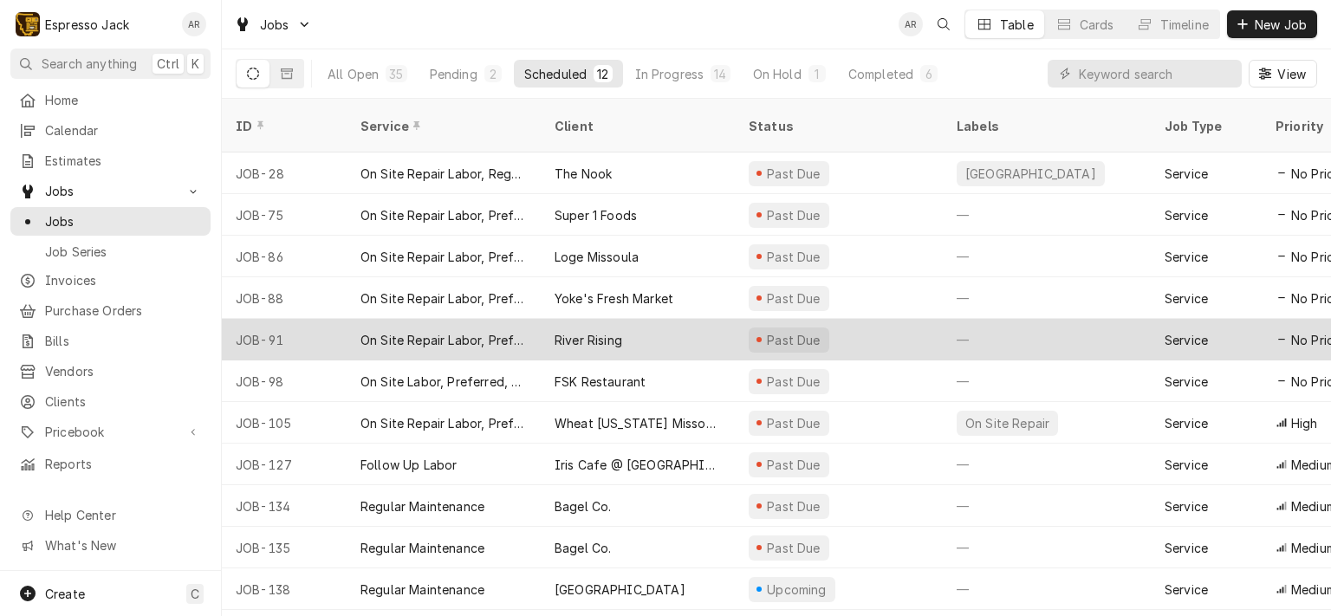
scroll to position [28, 0]
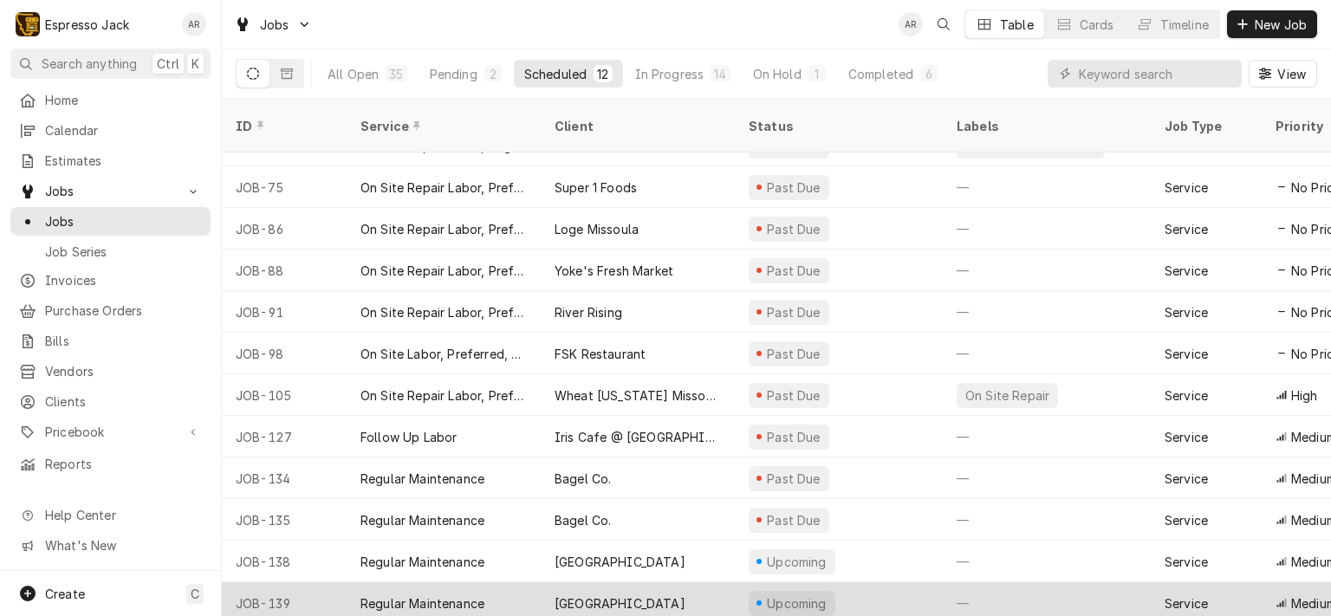
click at [638, 594] on div "[GEOGRAPHIC_DATA]" at bounding box center [619, 603] width 131 height 18
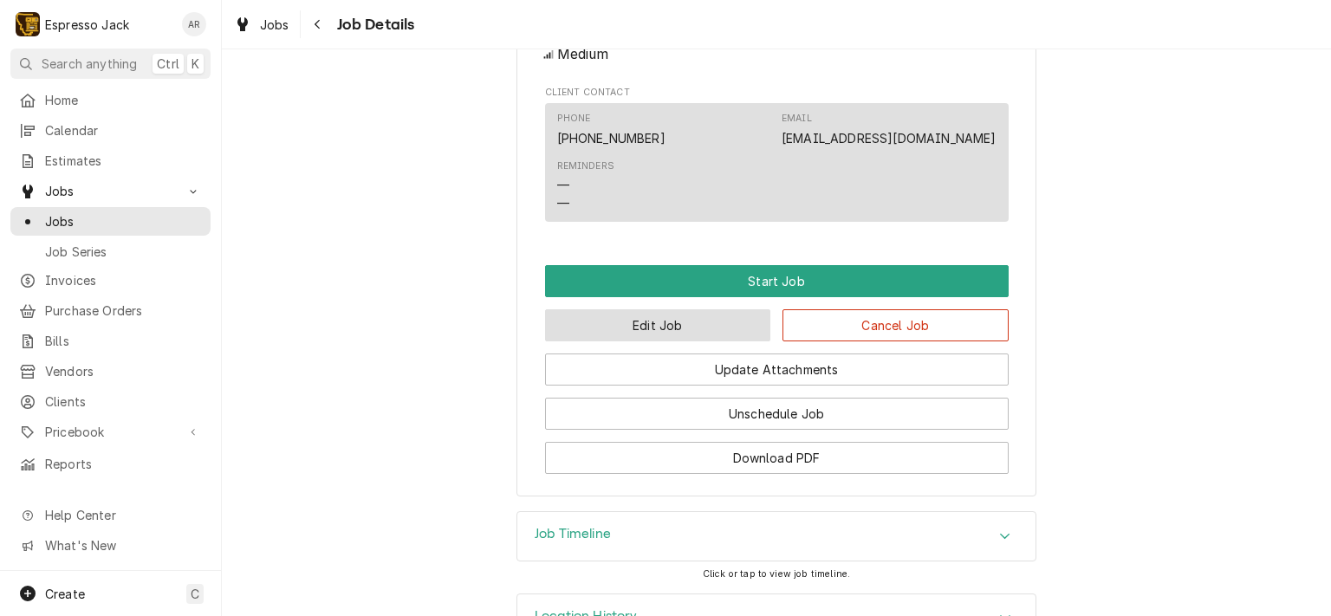
scroll to position [936, 0]
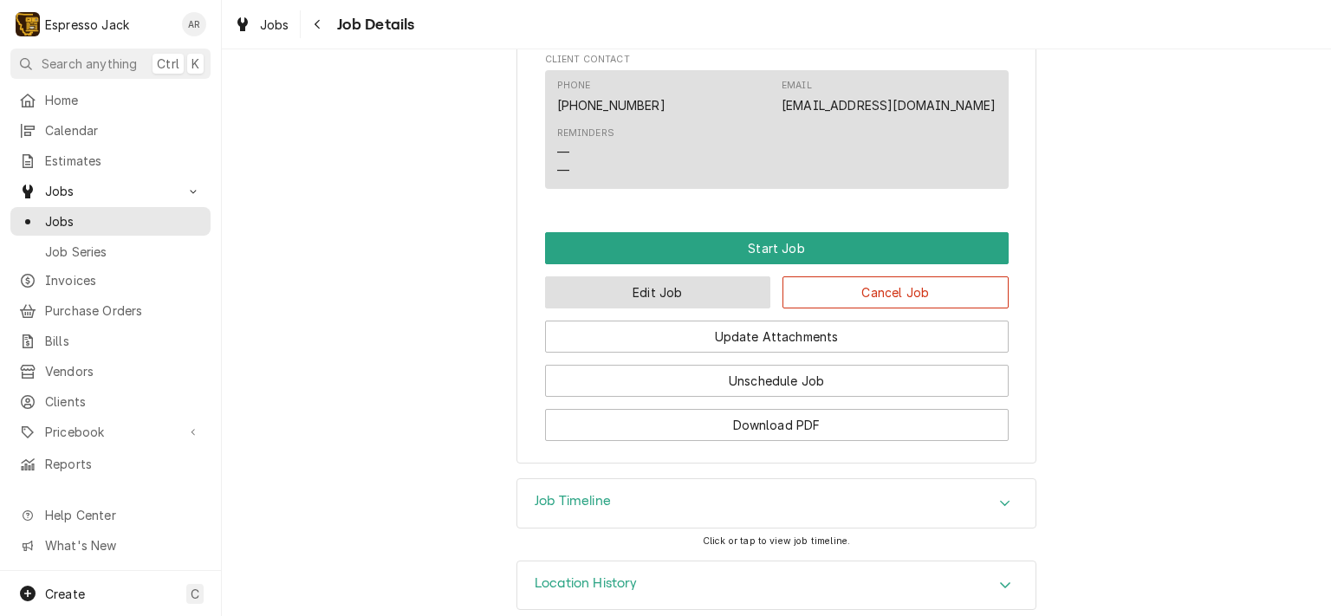
click at [693, 308] on button "Edit Job" at bounding box center [658, 292] width 226 height 32
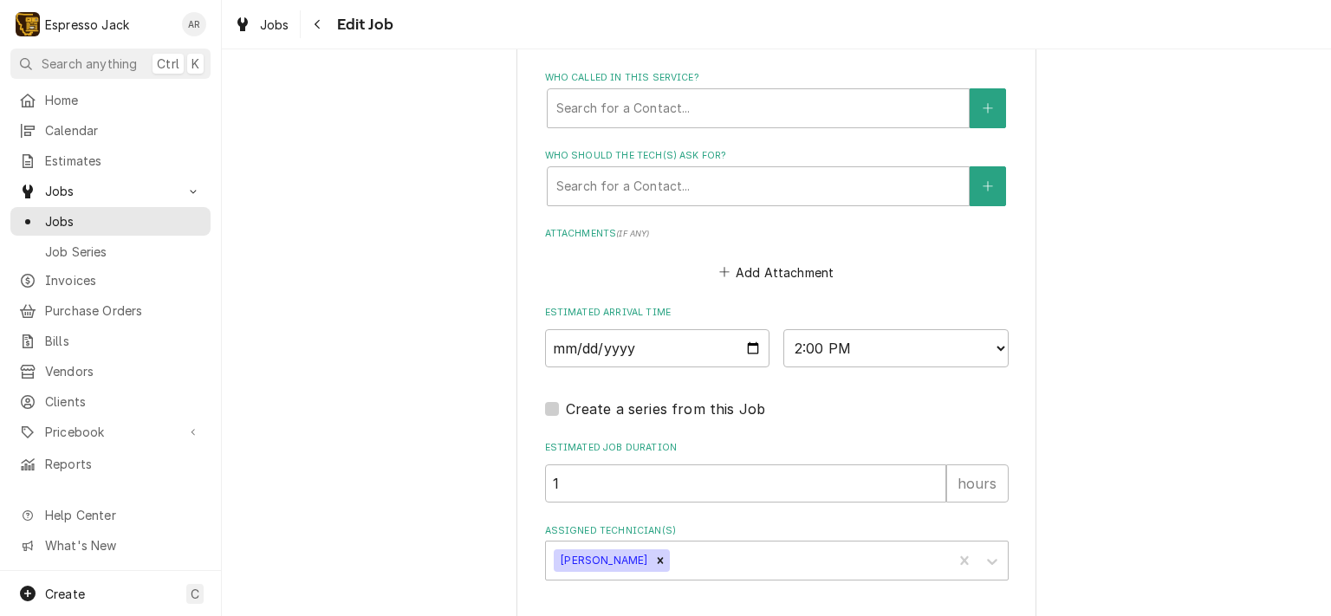
scroll to position [1247, 0]
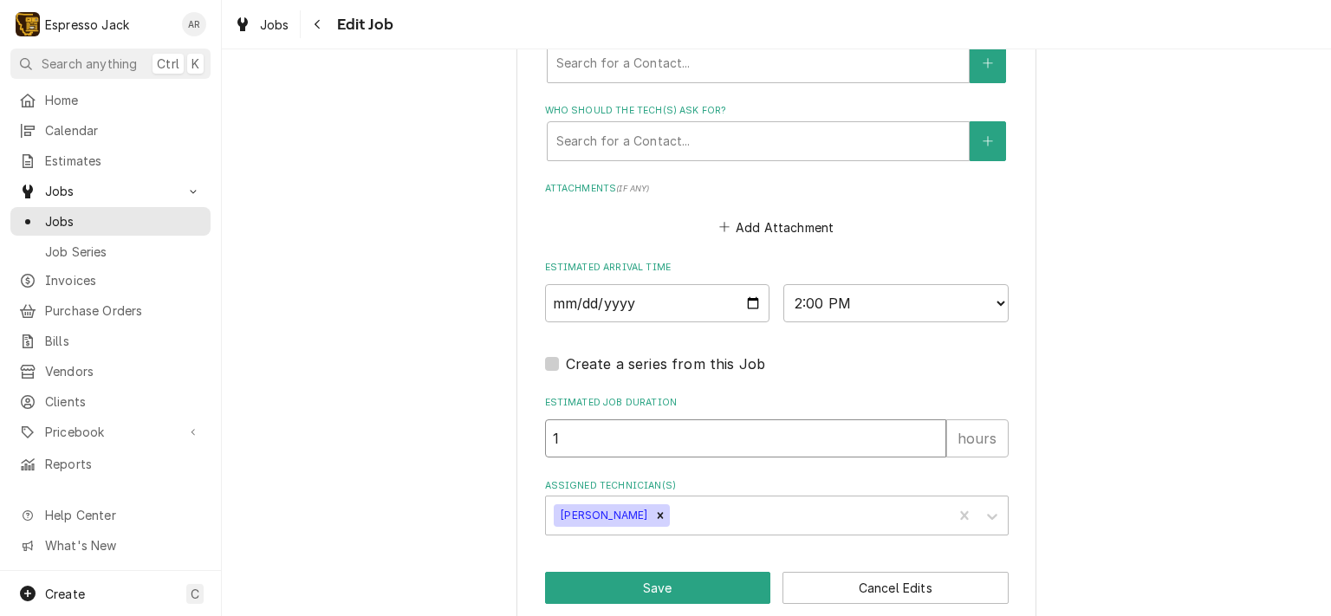
type textarea "x"
type input "2"
click at [929, 425] on input "2" at bounding box center [745, 438] width 401 height 38
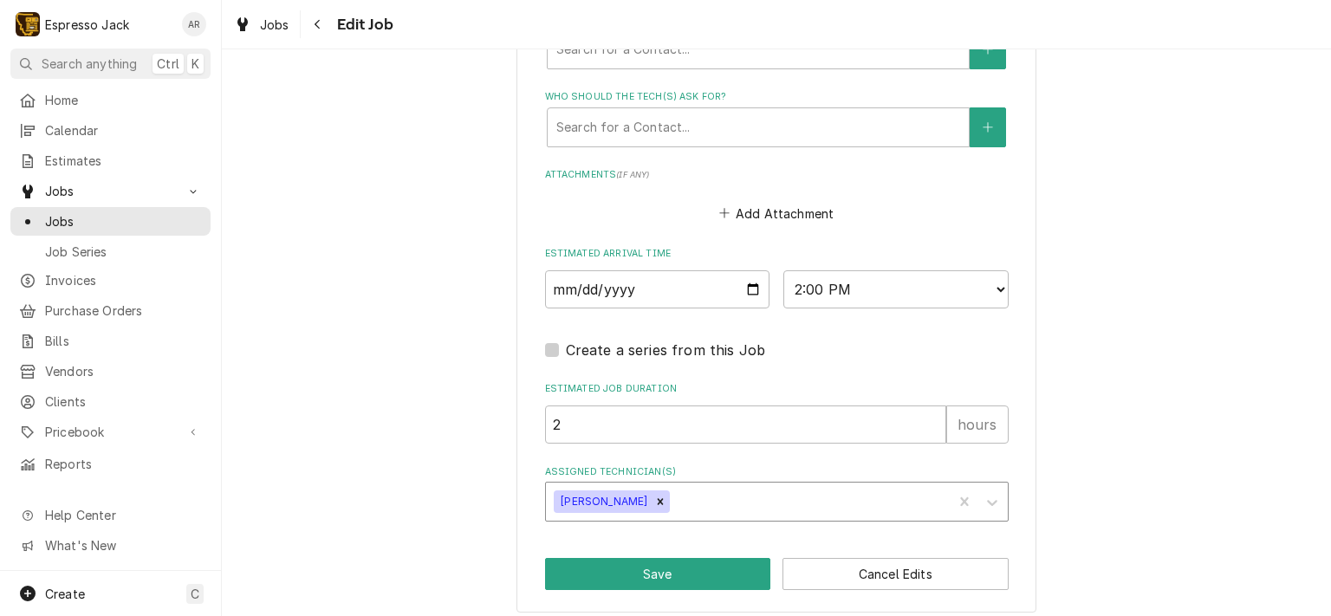
scroll to position [1266, 0]
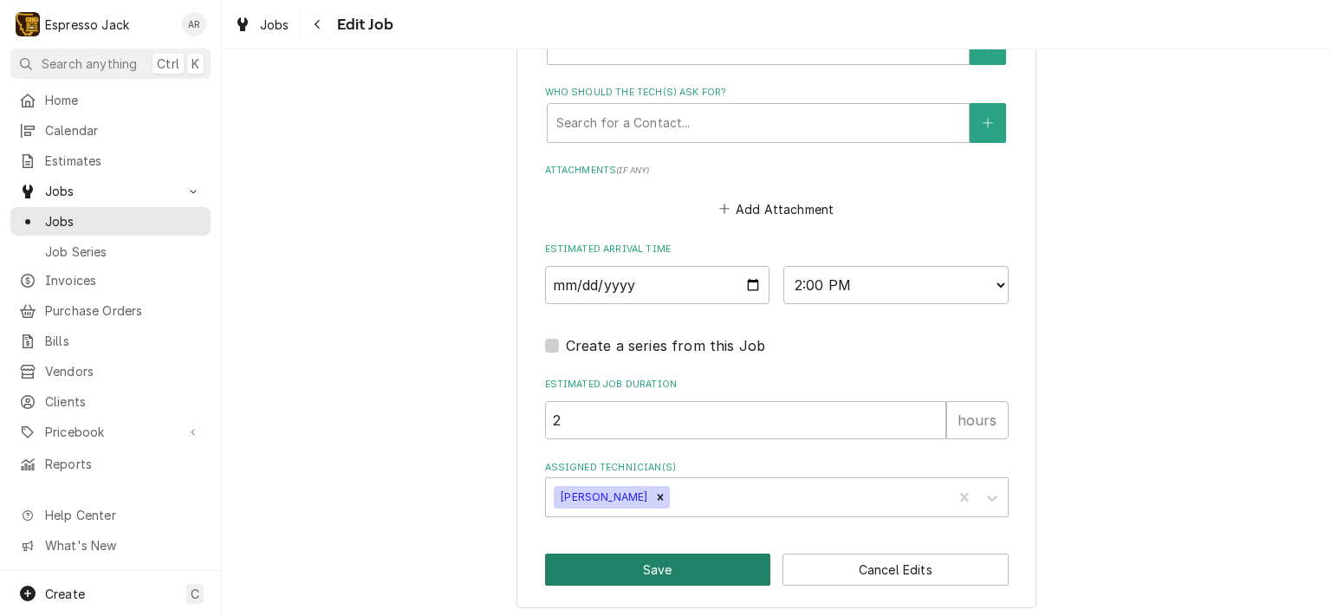
click at [665, 554] on button "Save" at bounding box center [658, 570] width 226 height 32
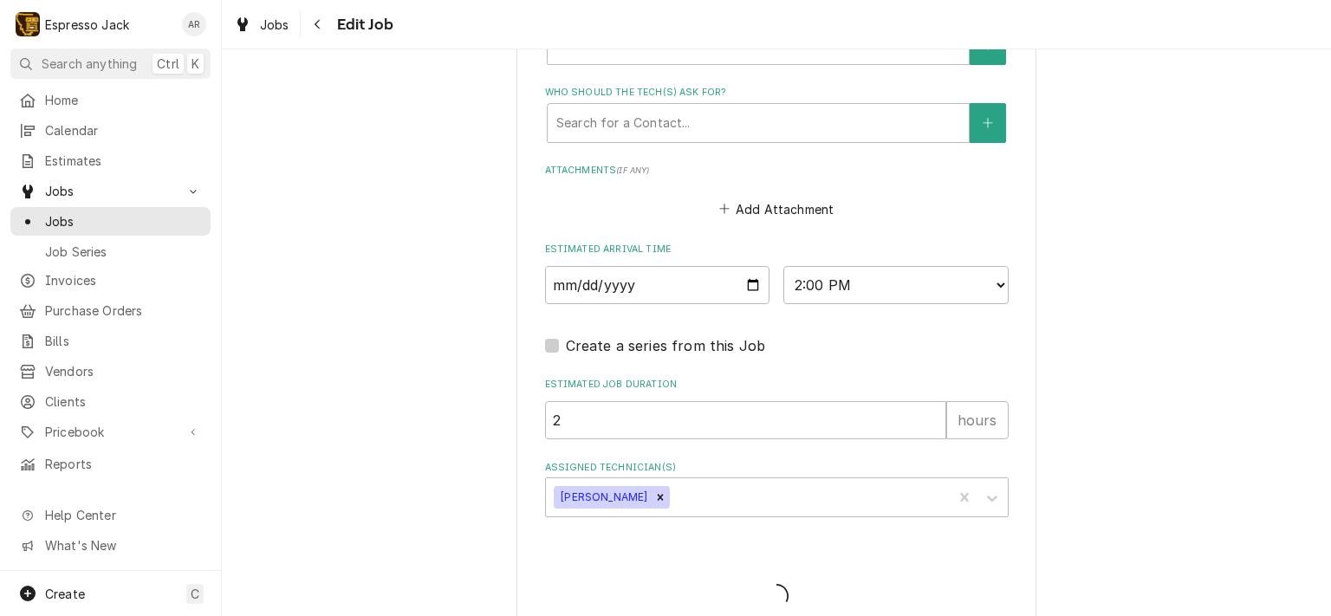
type textarea "x"
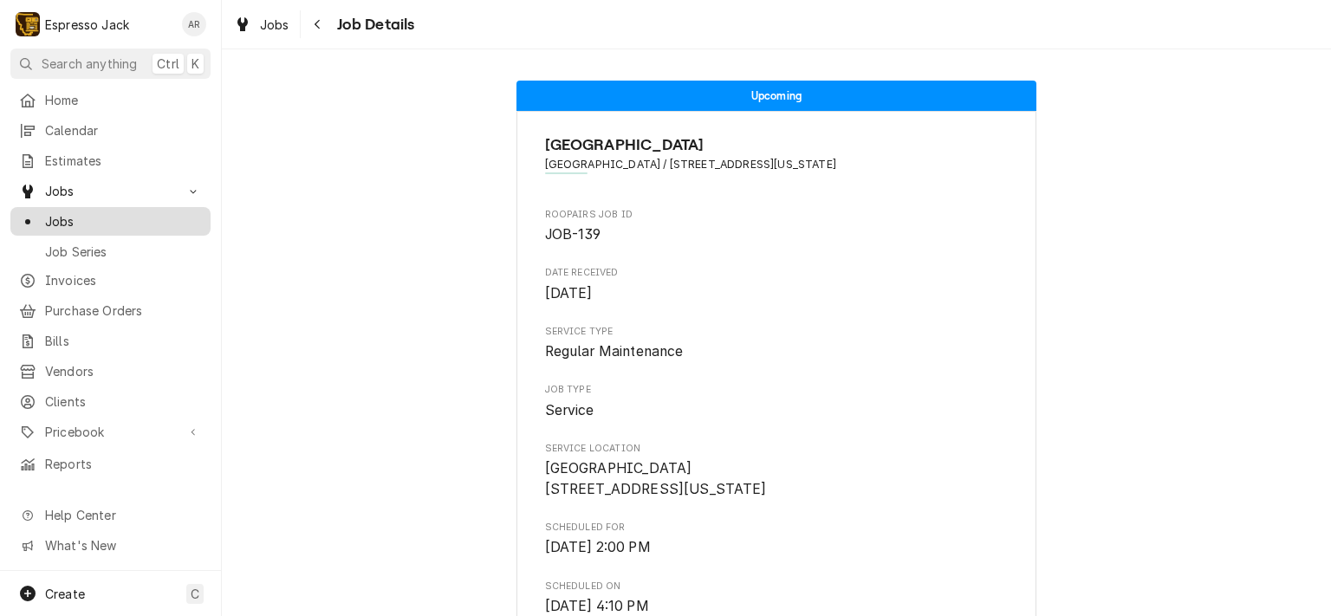
click at [89, 215] on span "Jobs" at bounding box center [123, 221] width 157 height 18
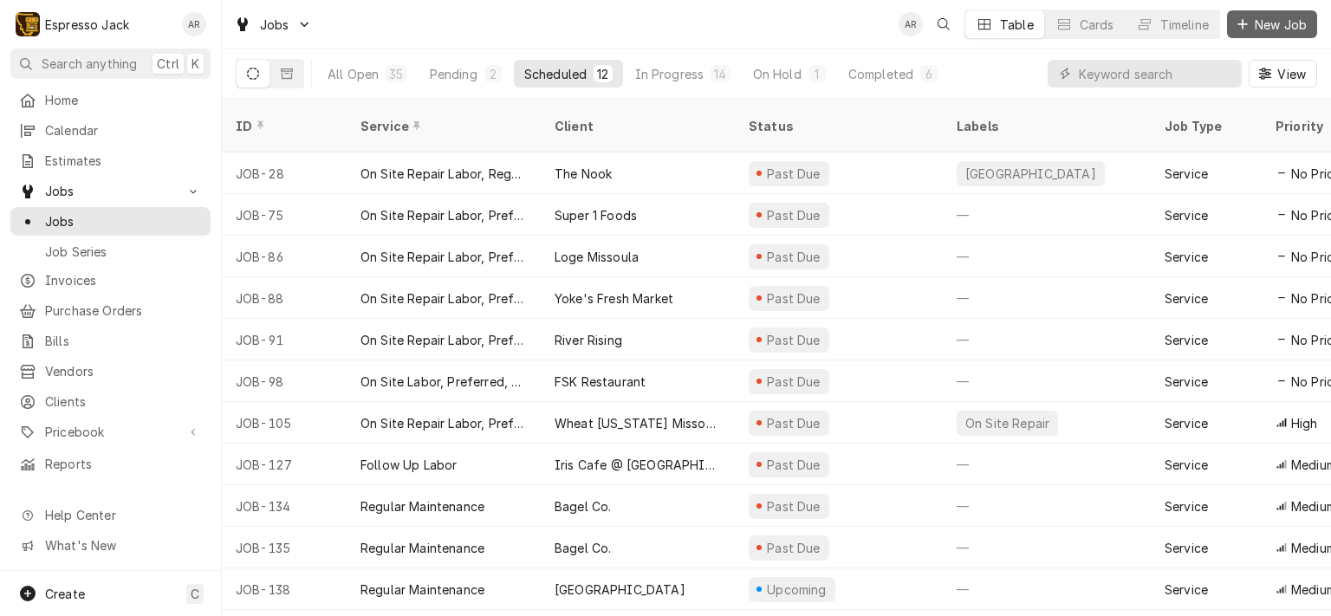
click at [1277, 16] on span "New Job" at bounding box center [1280, 25] width 59 height 18
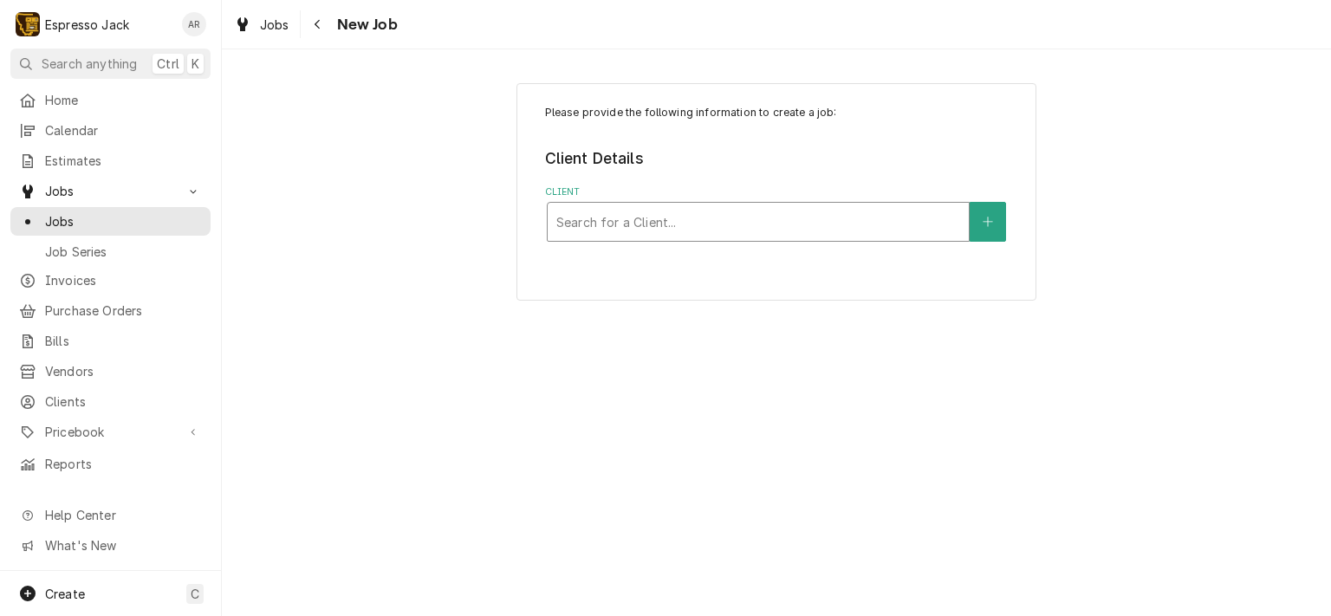
click at [657, 217] on div "Client" at bounding box center [758, 221] width 404 height 31
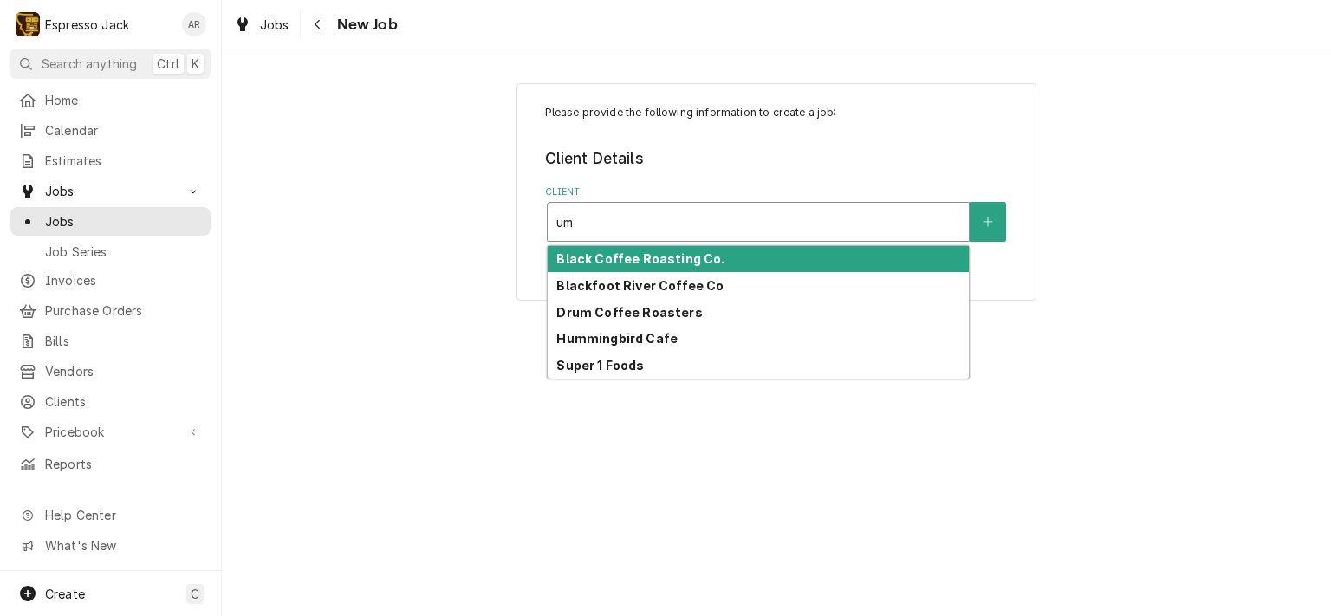
type input "u"
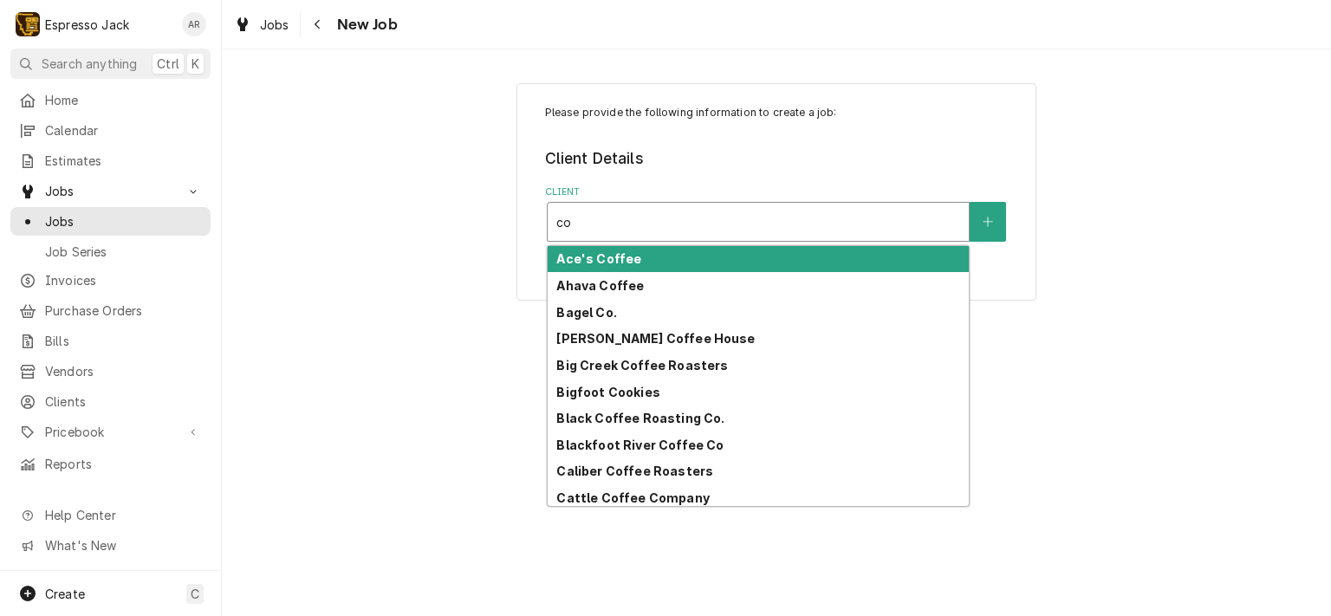
type input "c"
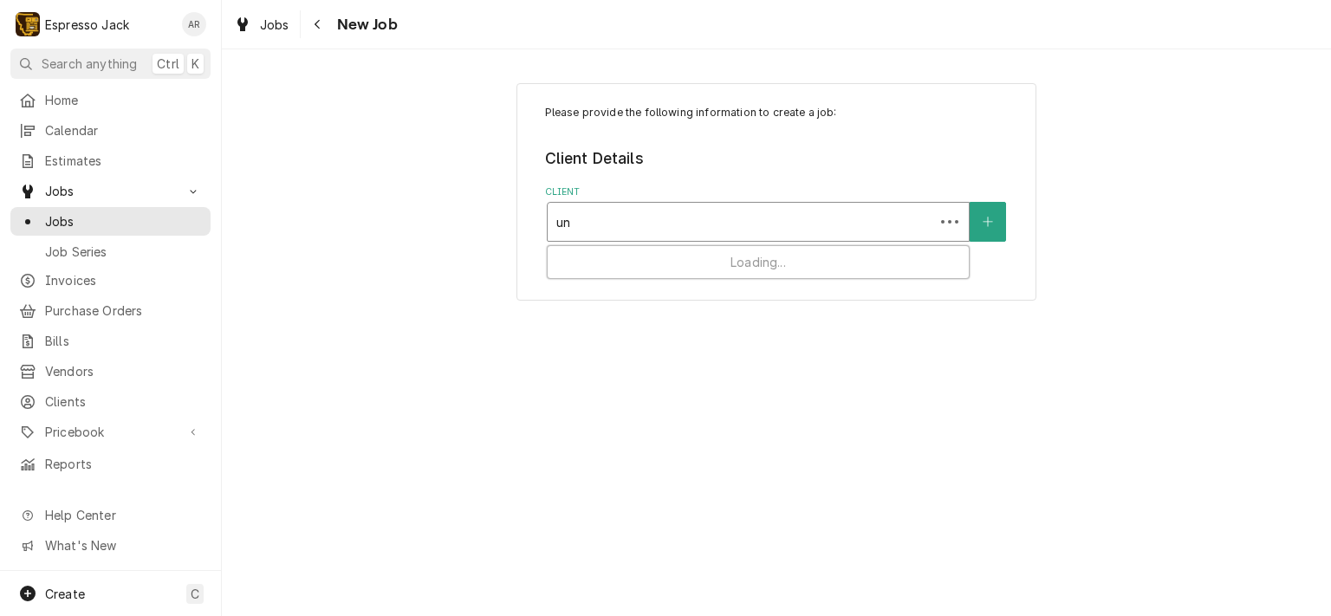
type input "uni"
click at [635, 213] on div "Client" at bounding box center [758, 221] width 404 height 31
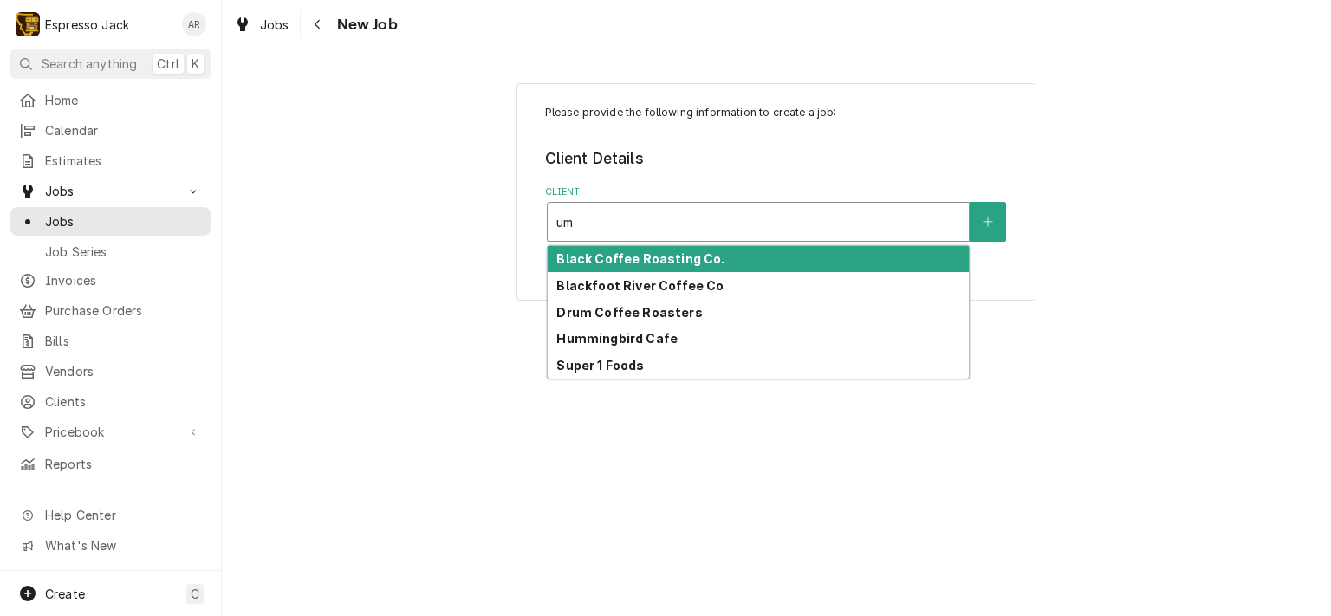
type input "u"
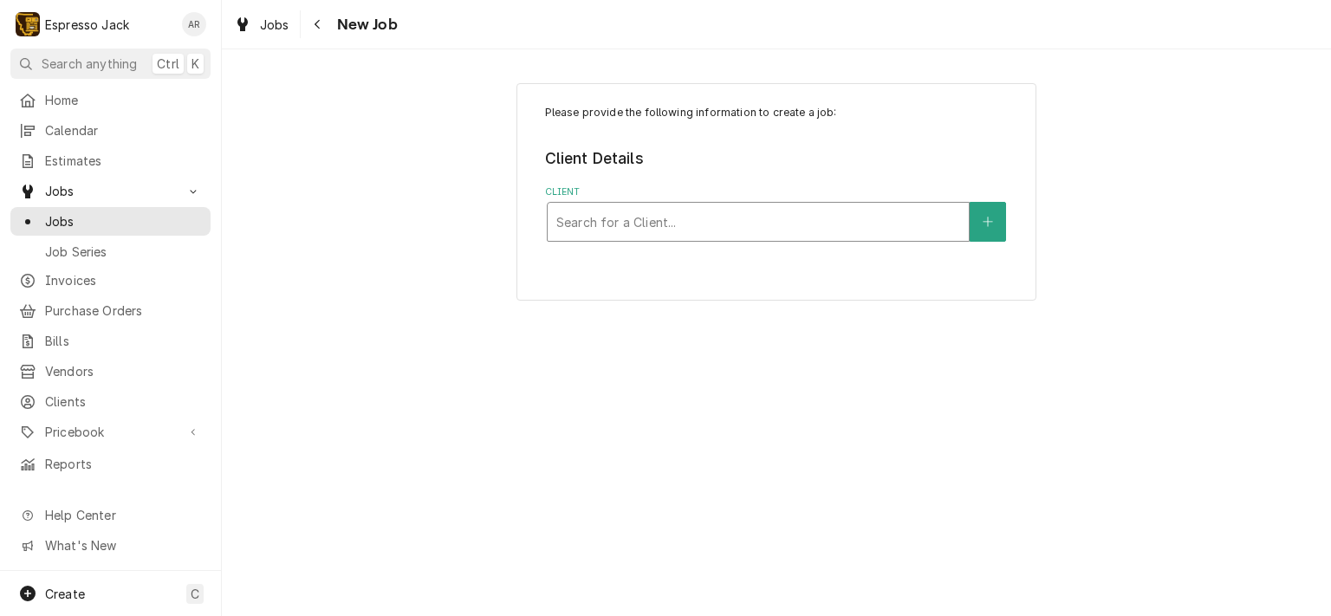
click at [631, 216] on div "Client" at bounding box center [758, 221] width 404 height 31
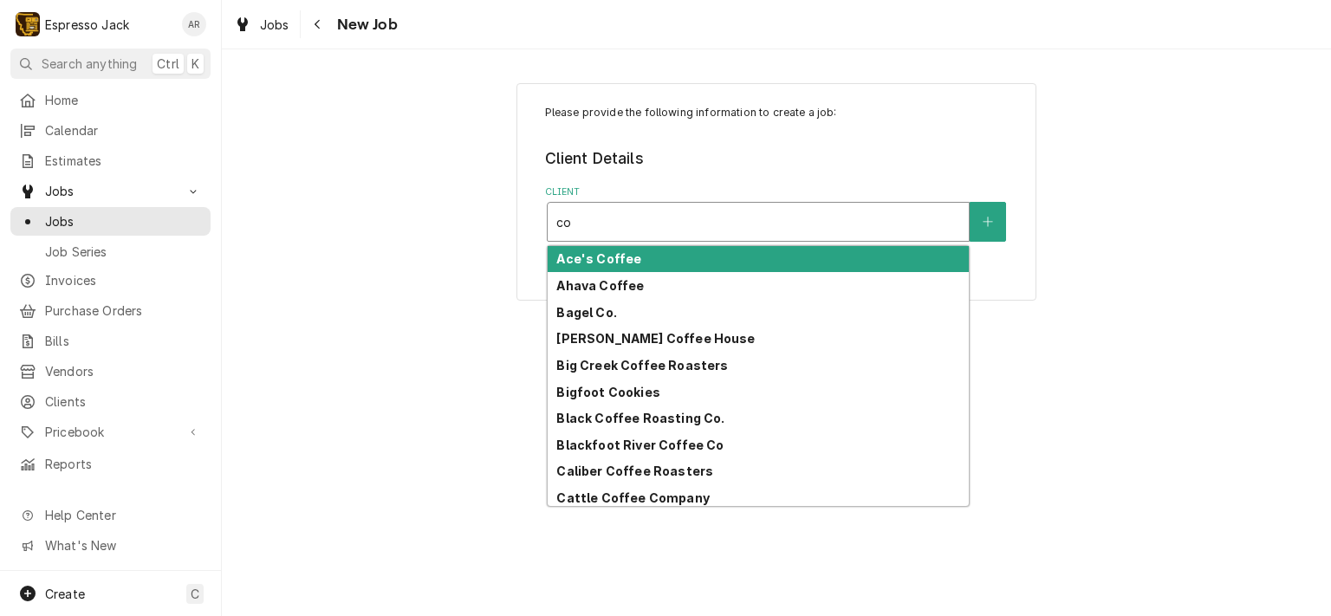
type input "c"
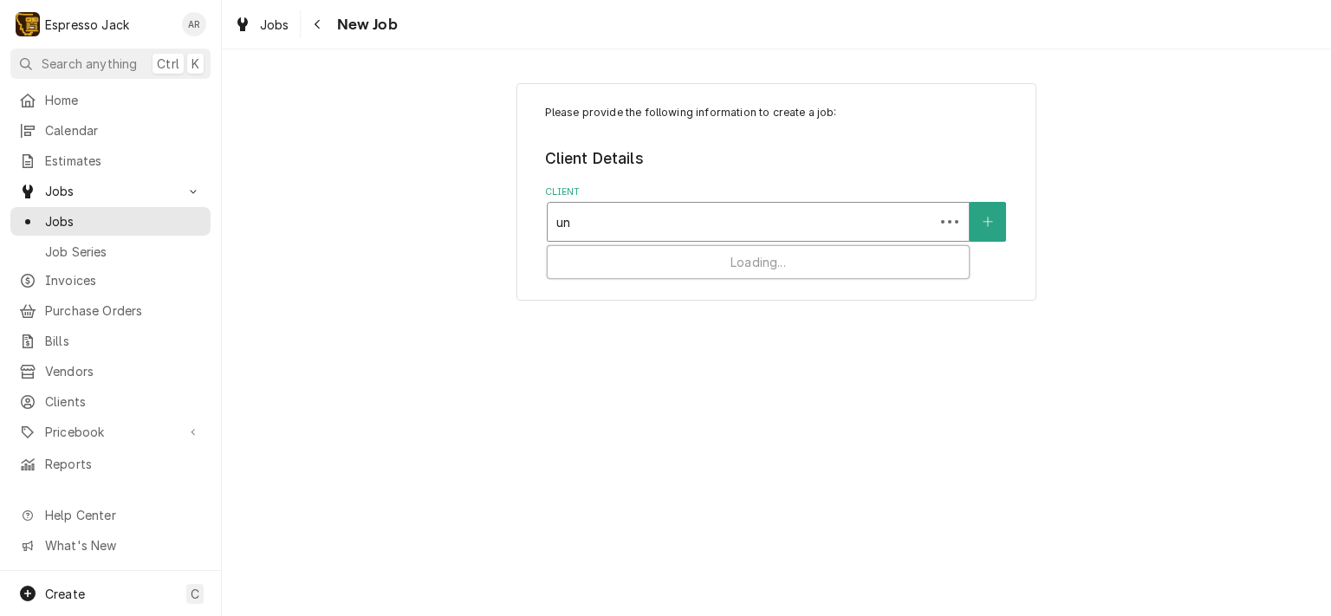
type input "uni"
